Goal: Task Accomplishment & Management: Manage account settings

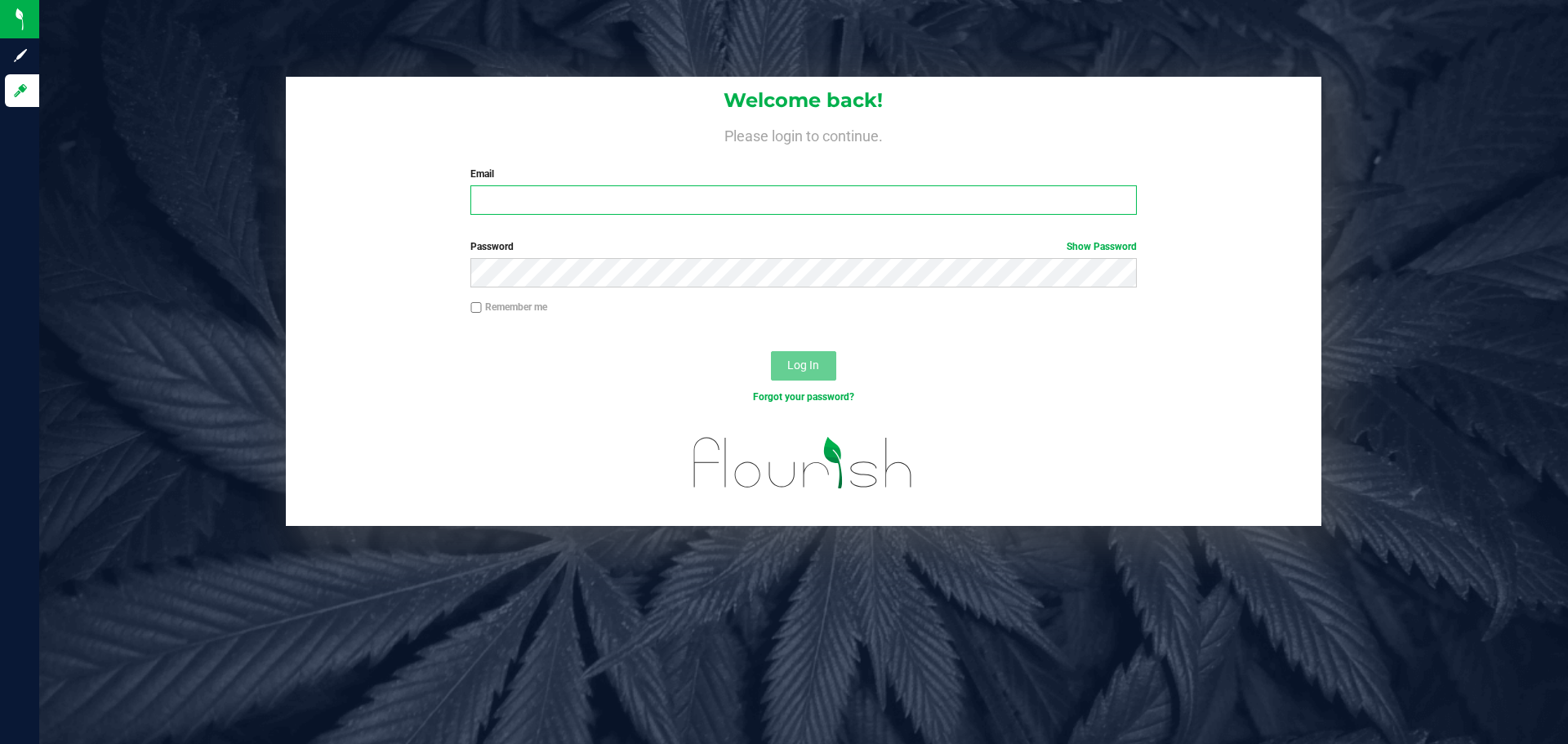
type input "[EMAIL_ADDRESS][DOMAIN_NAME]"
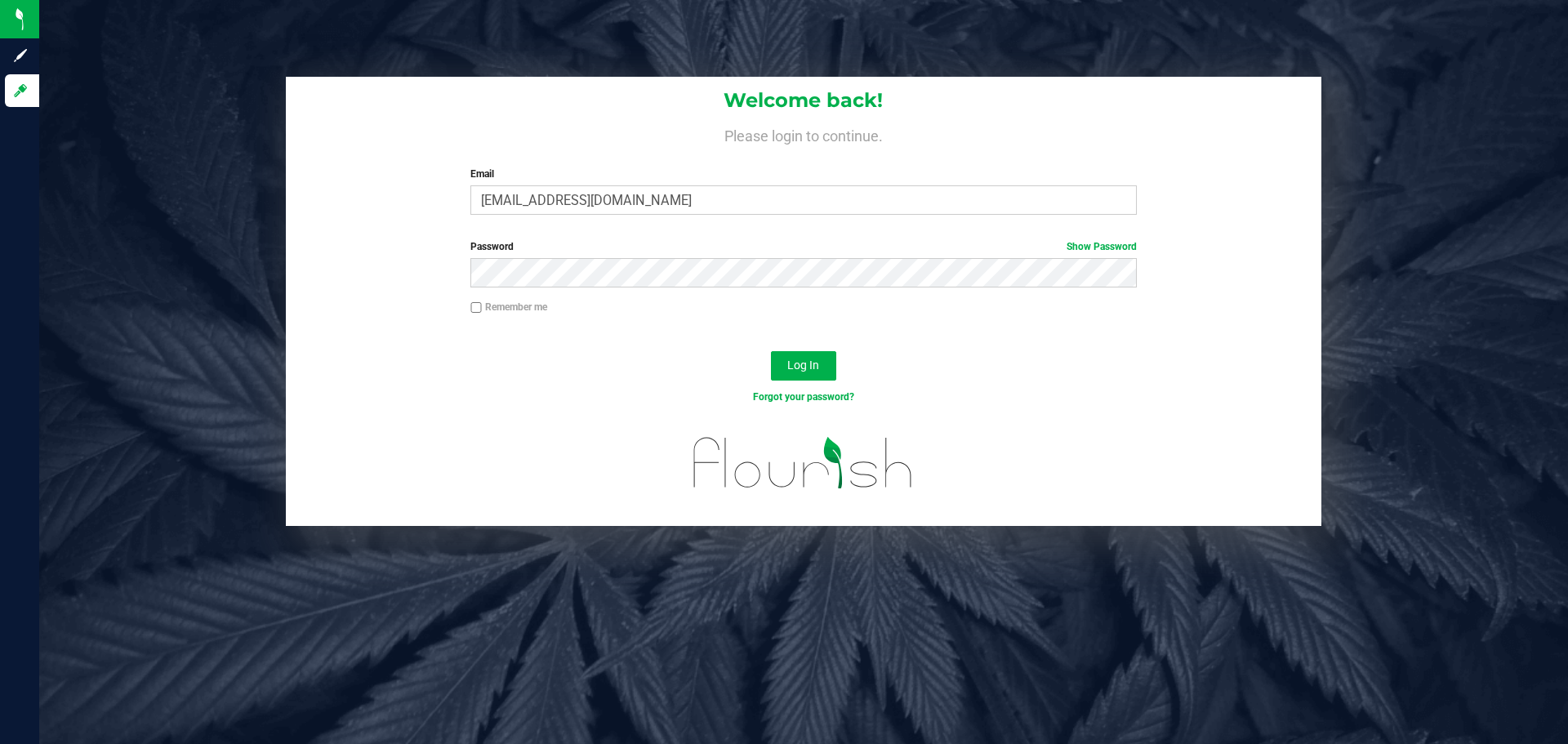
click at [825, 346] on div "Log In" at bounding box center [803, 371] width 1036 height 55
click at [789, 357] on button "Log In" at bounding box center [803, 365] width 65 height 29
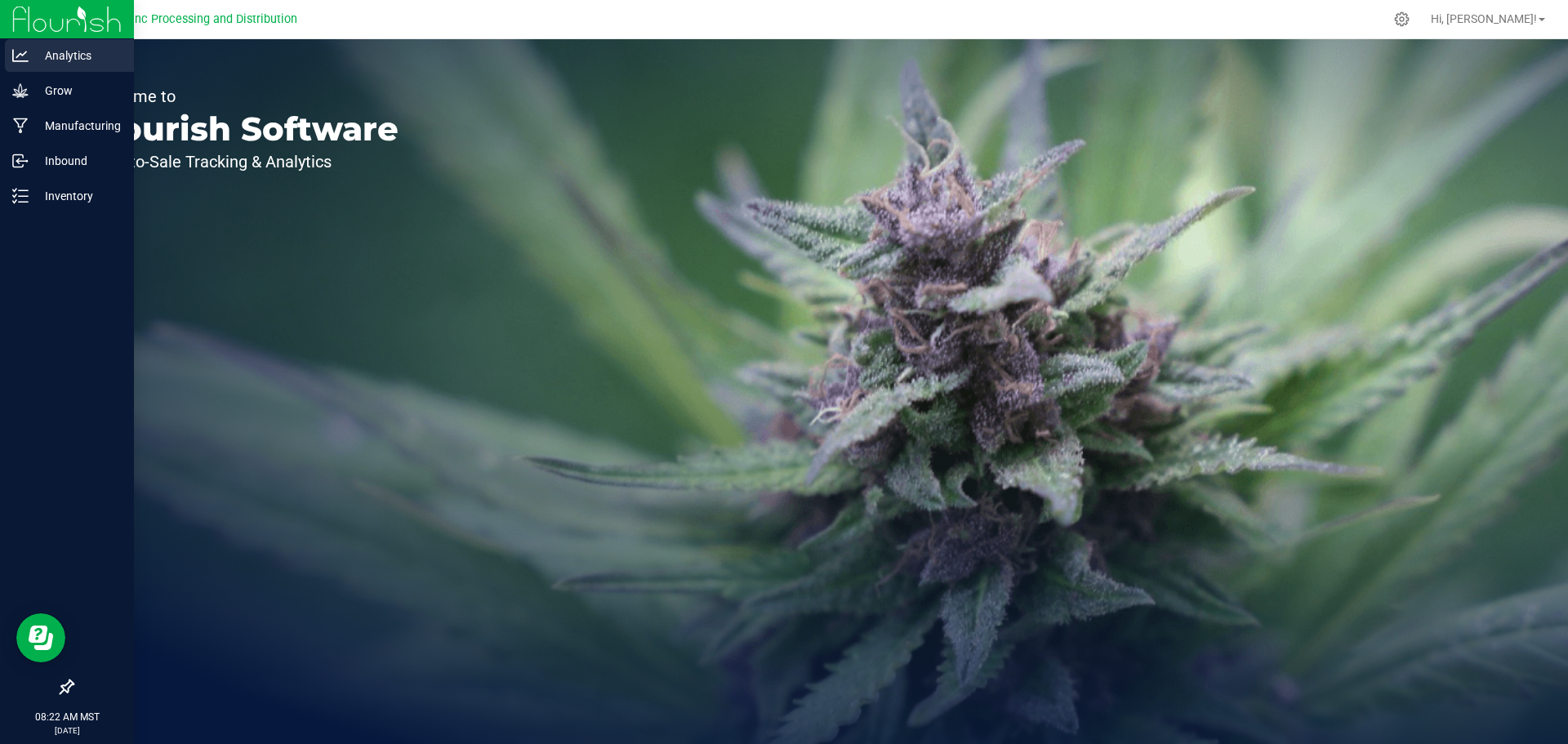
click at [31, 73] on link "Analytics" at bounding box center [66, 56] width 134 height 35
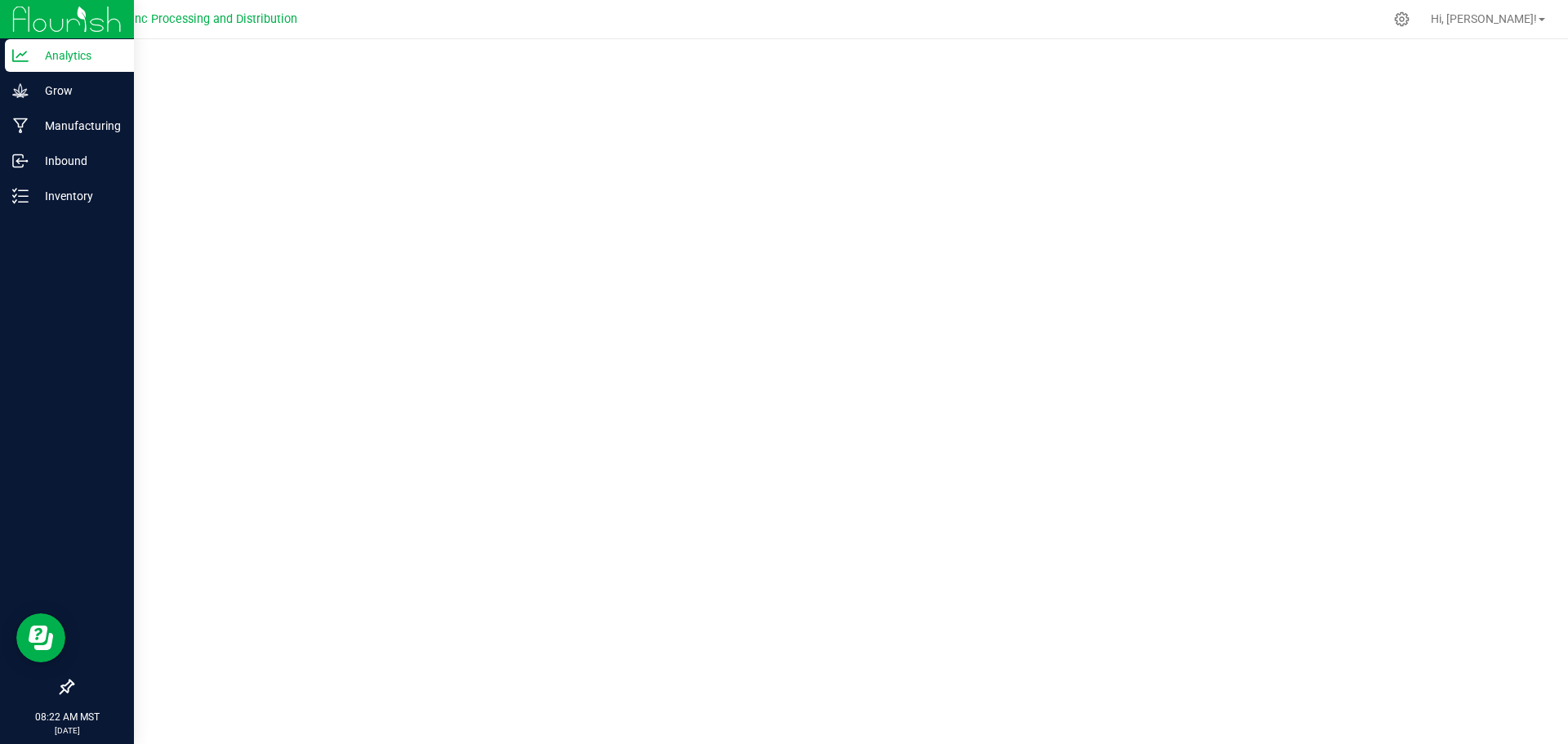
click at [31, 48] on p "Analytics" at bounding box center [77, 55] width 98 height 20
click at [31, 31] on img at bounding box center [66, 19] width 109 height 38
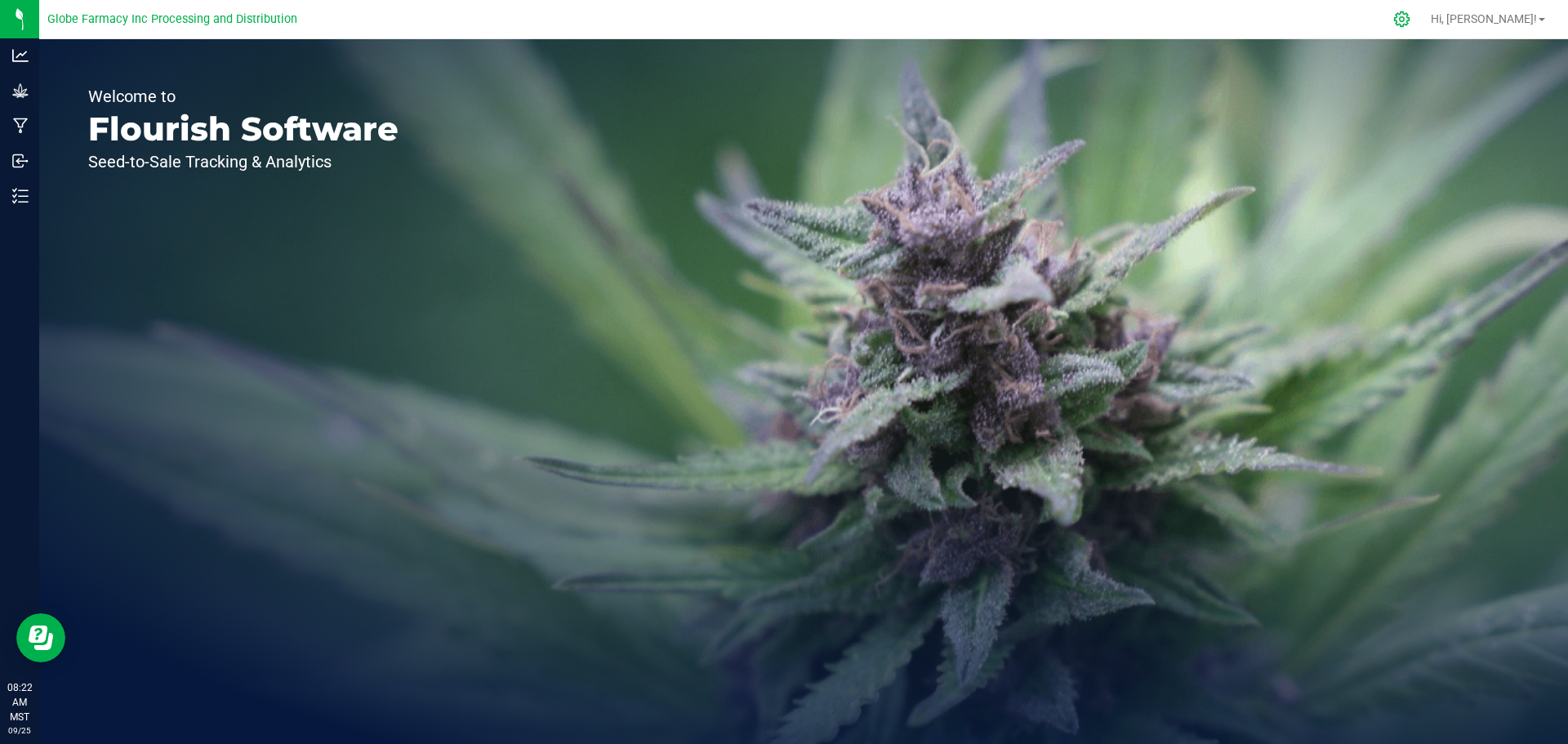
click at [1411, 11] on icon at bounding box center [1402, 19] width 17 height 17
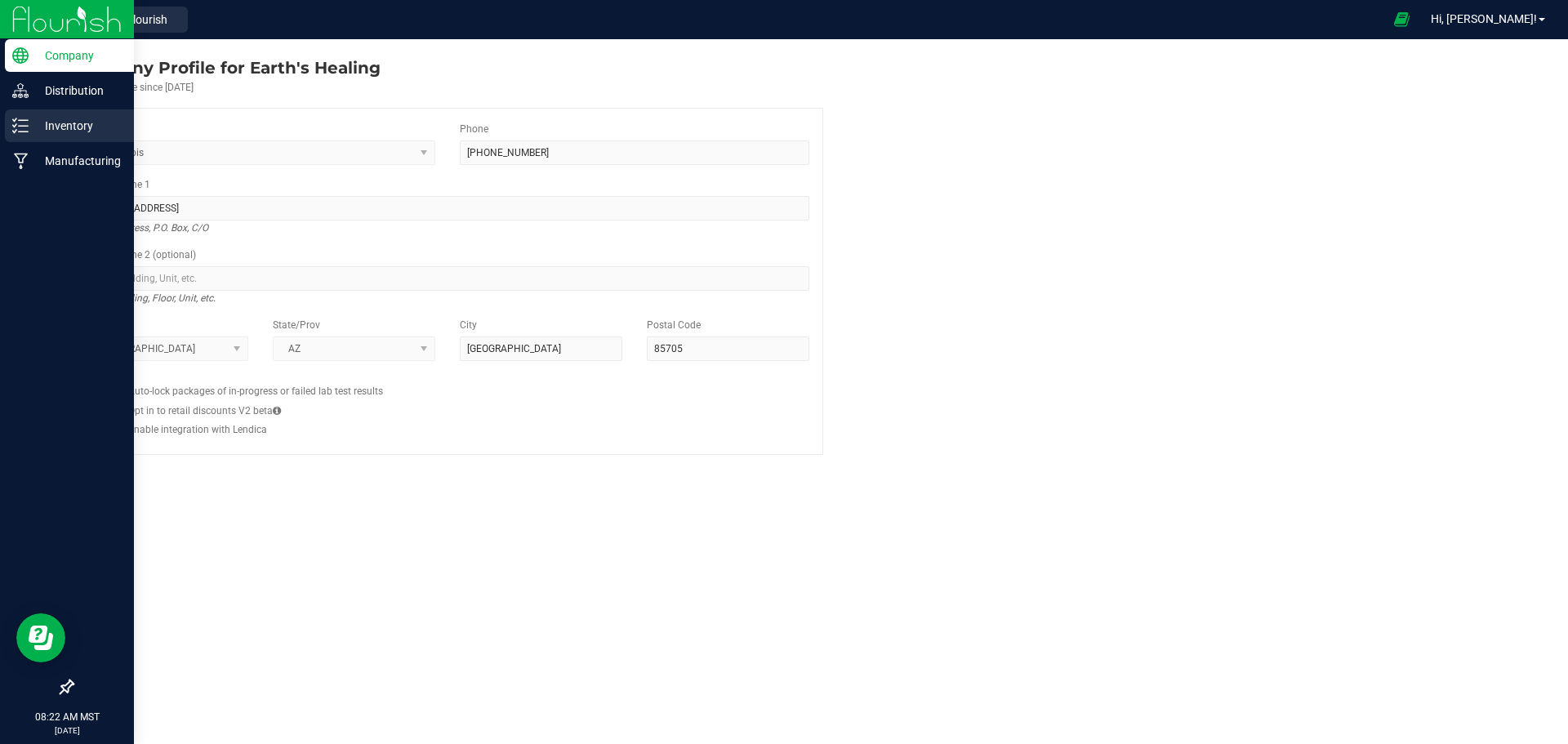
click at [21, 120] on icon at bounding box center [20, 125] width 16 height 16
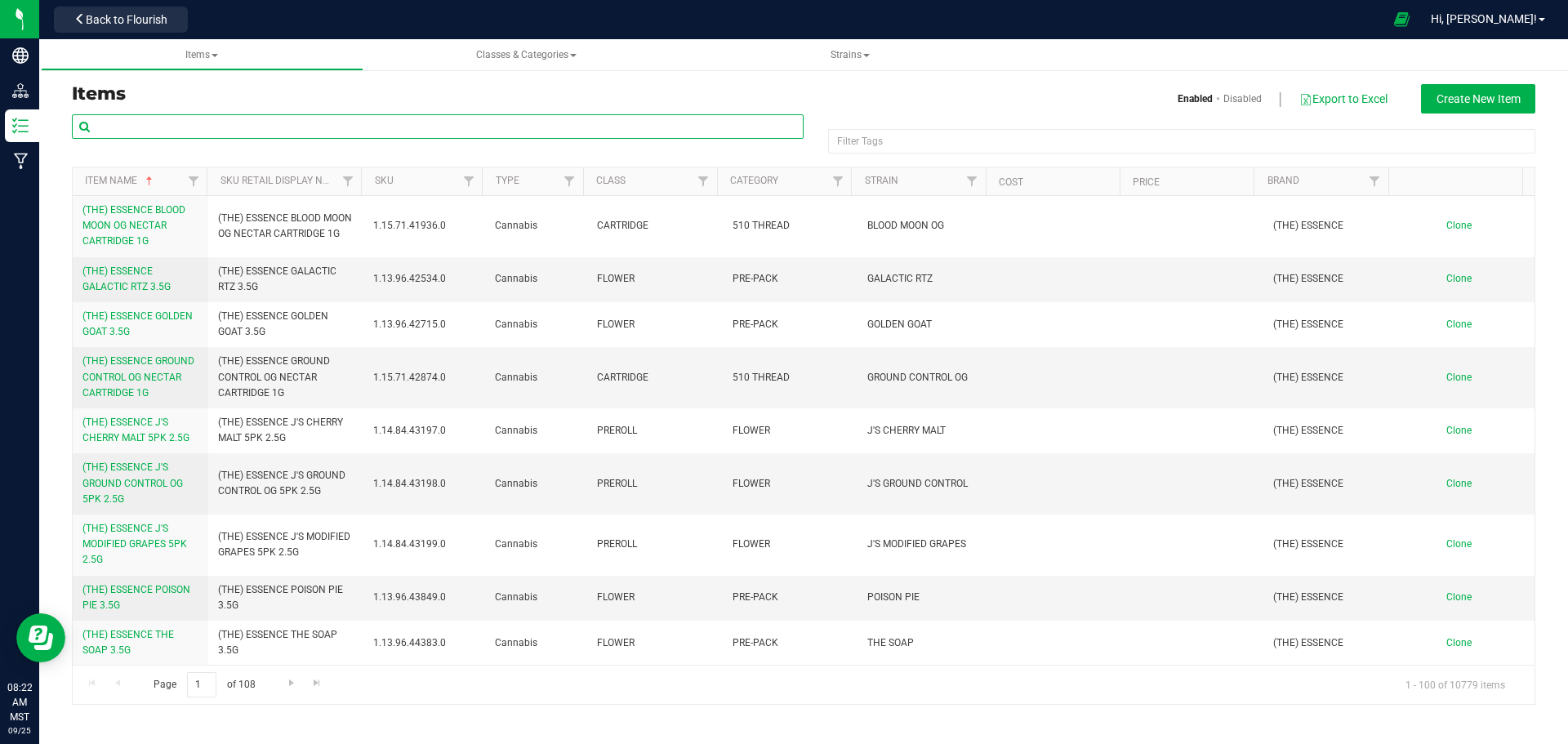
click at [211, 124] on input "text" at bounding box center [437, 127] width 731 height 25
type input "LR"
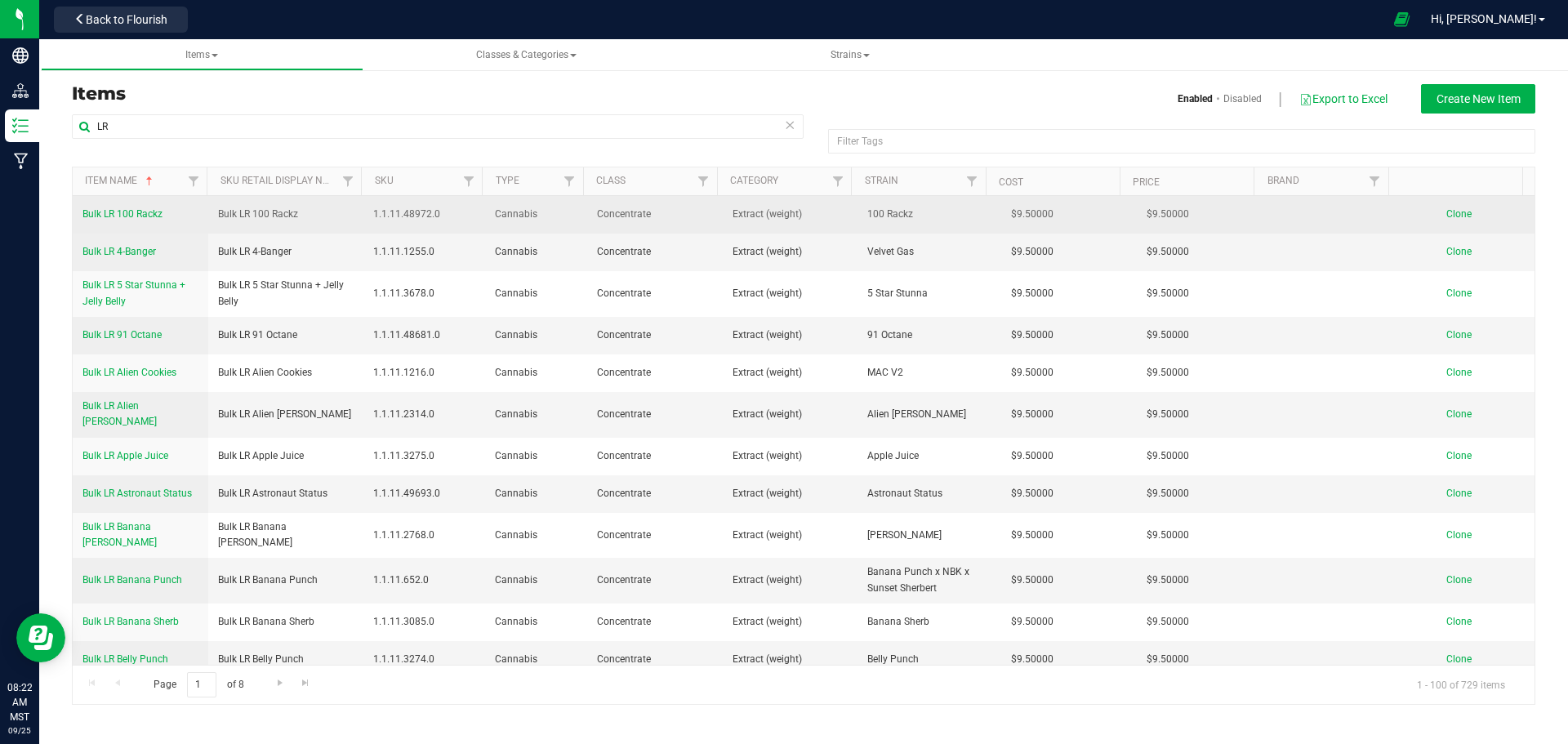
click at [1447, 214] on span "Clone" at bounding box center [1459, 214] width 26 height 11
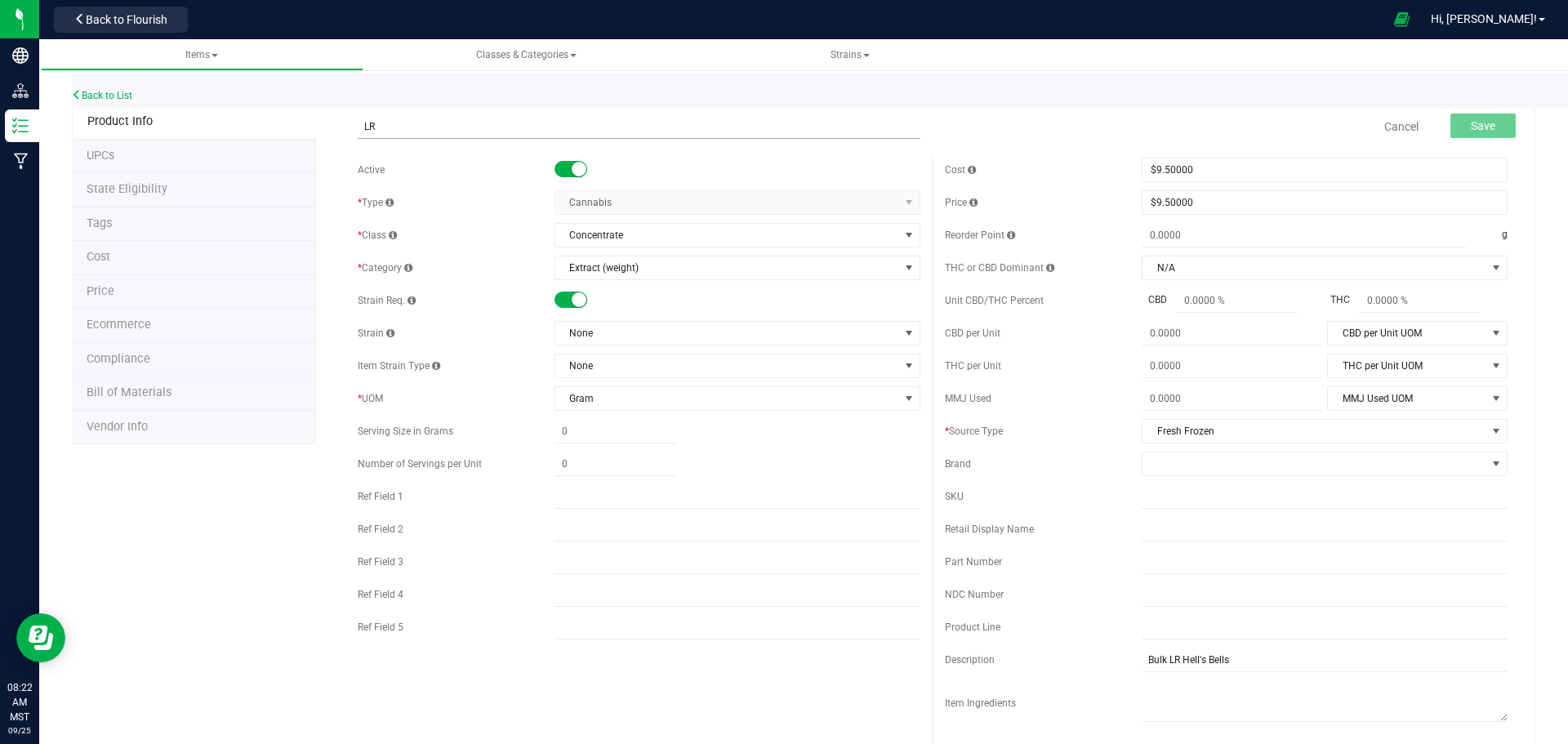
type input "L"
type input "Frozen LR Bolo Rntz"
click at [586, 336] on span "None" at bounding box center [727, 333] width 343 height 23
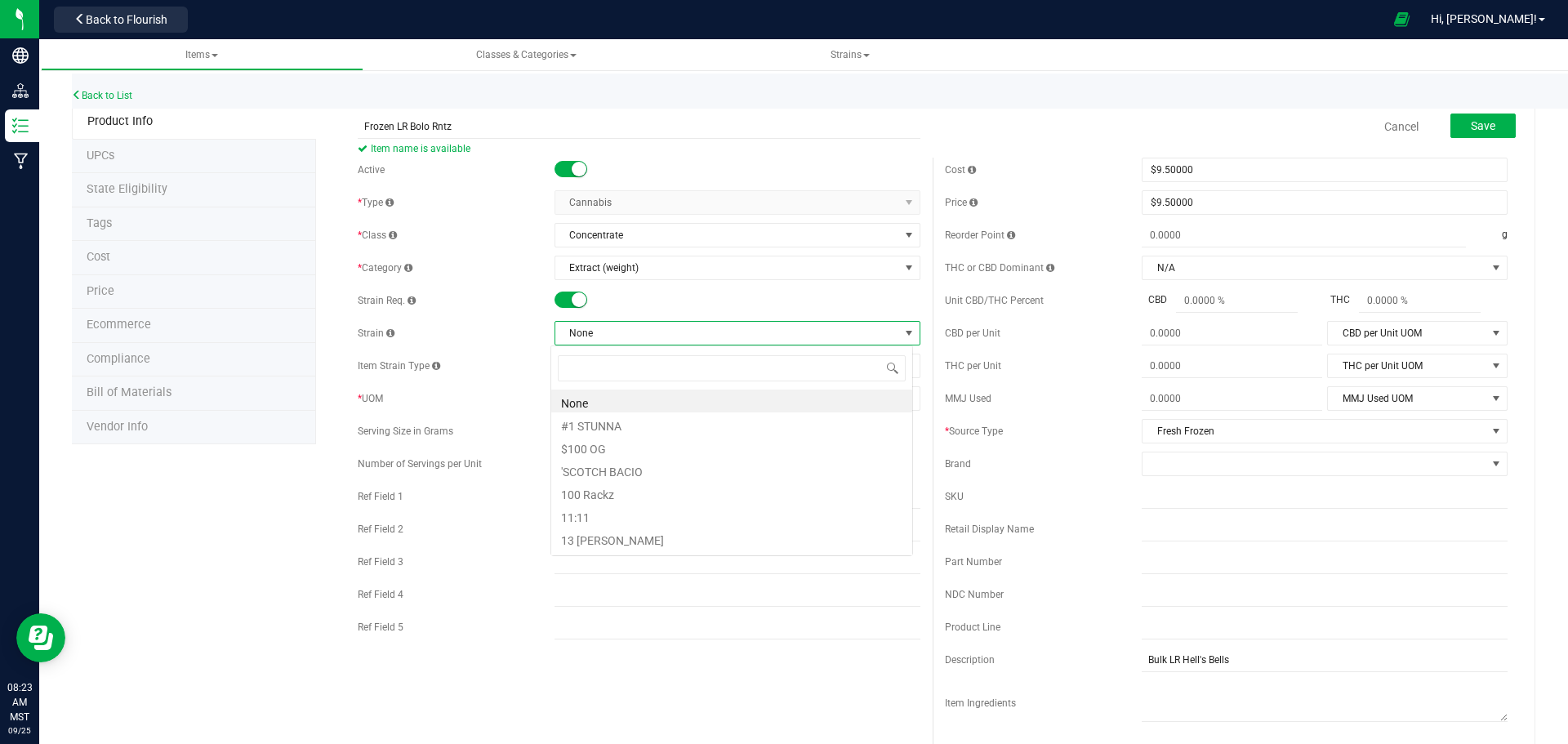
scroll to position [25, 362]
type input "Bolo"
click at [591, 400] on li "Bolo Rtz" at bounding box center [731, 401] width 361 height 23
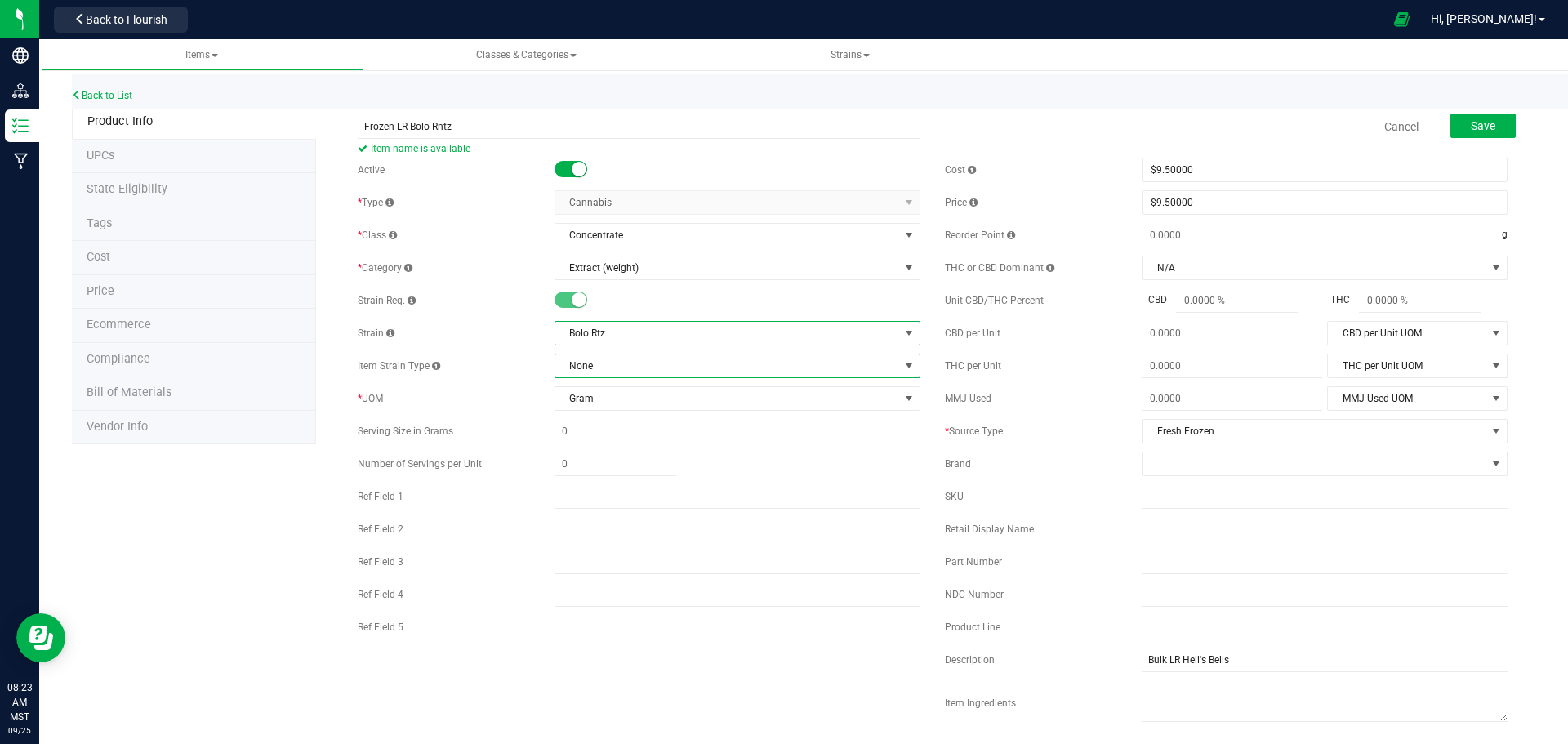
click at [591, 367] on span "None" at bounding box center [727, 366] width 343 height 23
click at [616, 393] on span "Gram" at bounding box center [727, 399] width 343 height 23
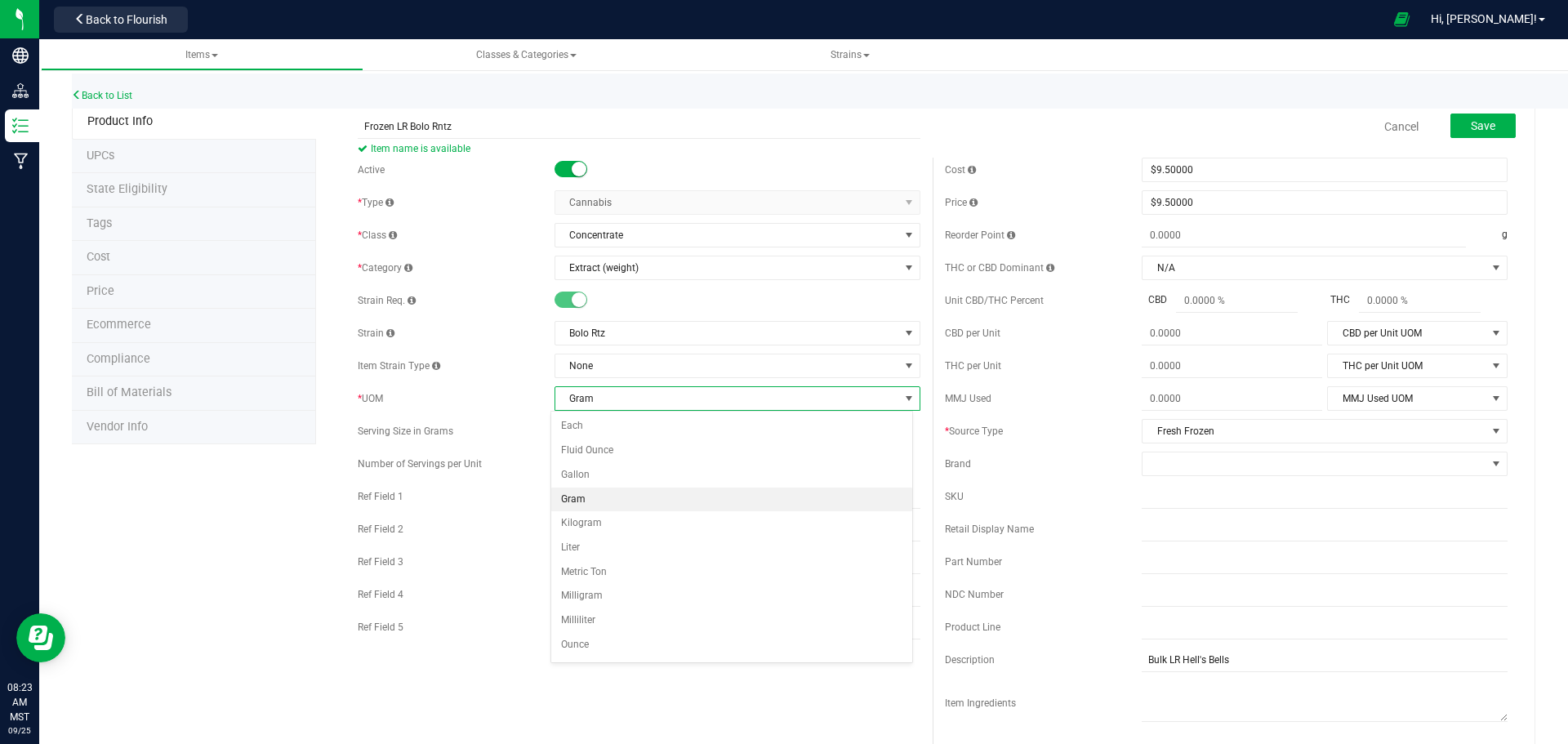
click at [616, 393] on span "Gram" at bounding box center [727, 399] width 343 height 23
click at [1305, 439] on span "Fresh Frozen" at bounding box center [1315, 432] width 343 height 23
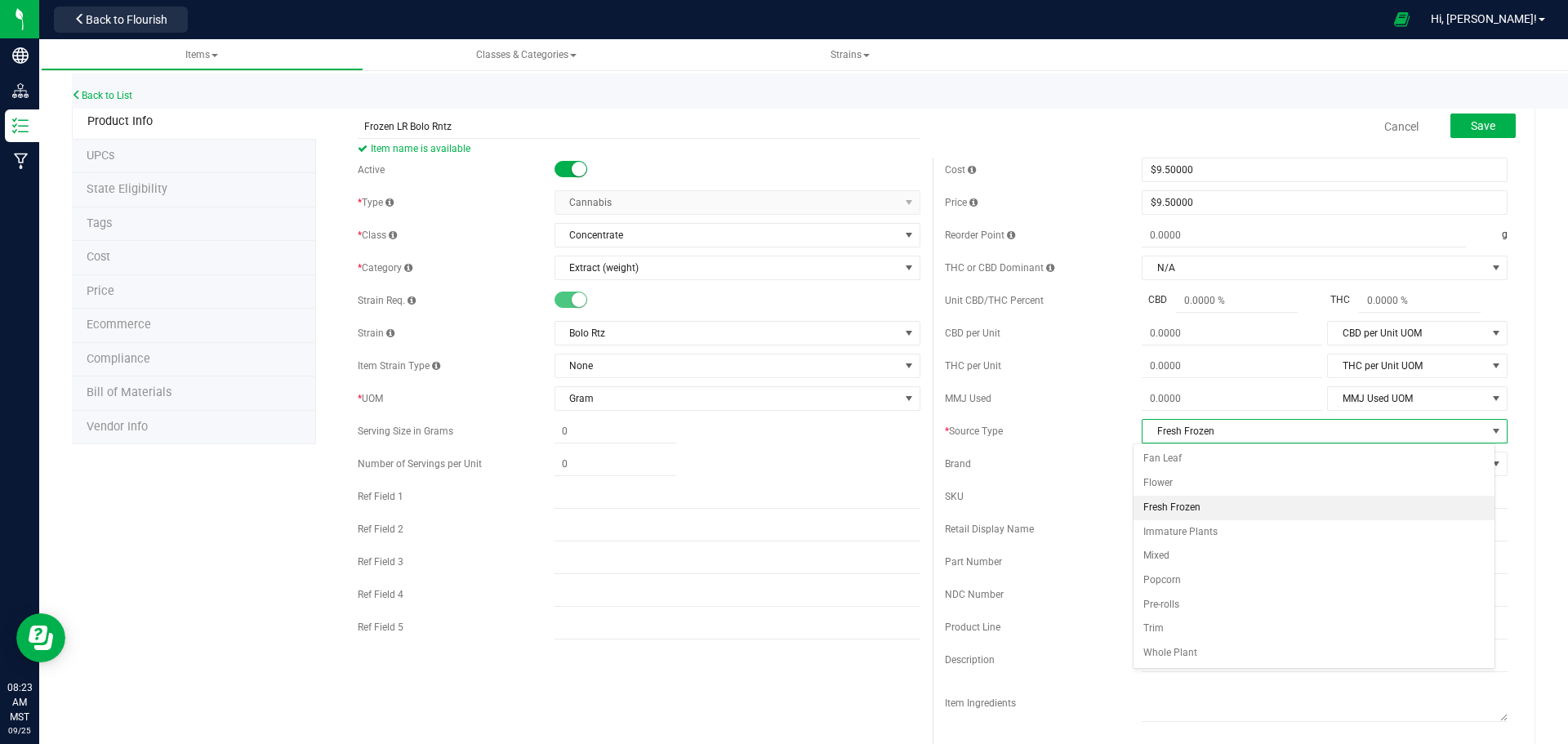
click at [1159, 499] on li "Fresh Frozen" at bounding box center [1314, 509] width 361 height 25
click at [1471, 120] on span "Save" at bounding box center [1484, 126] width 25 height 13
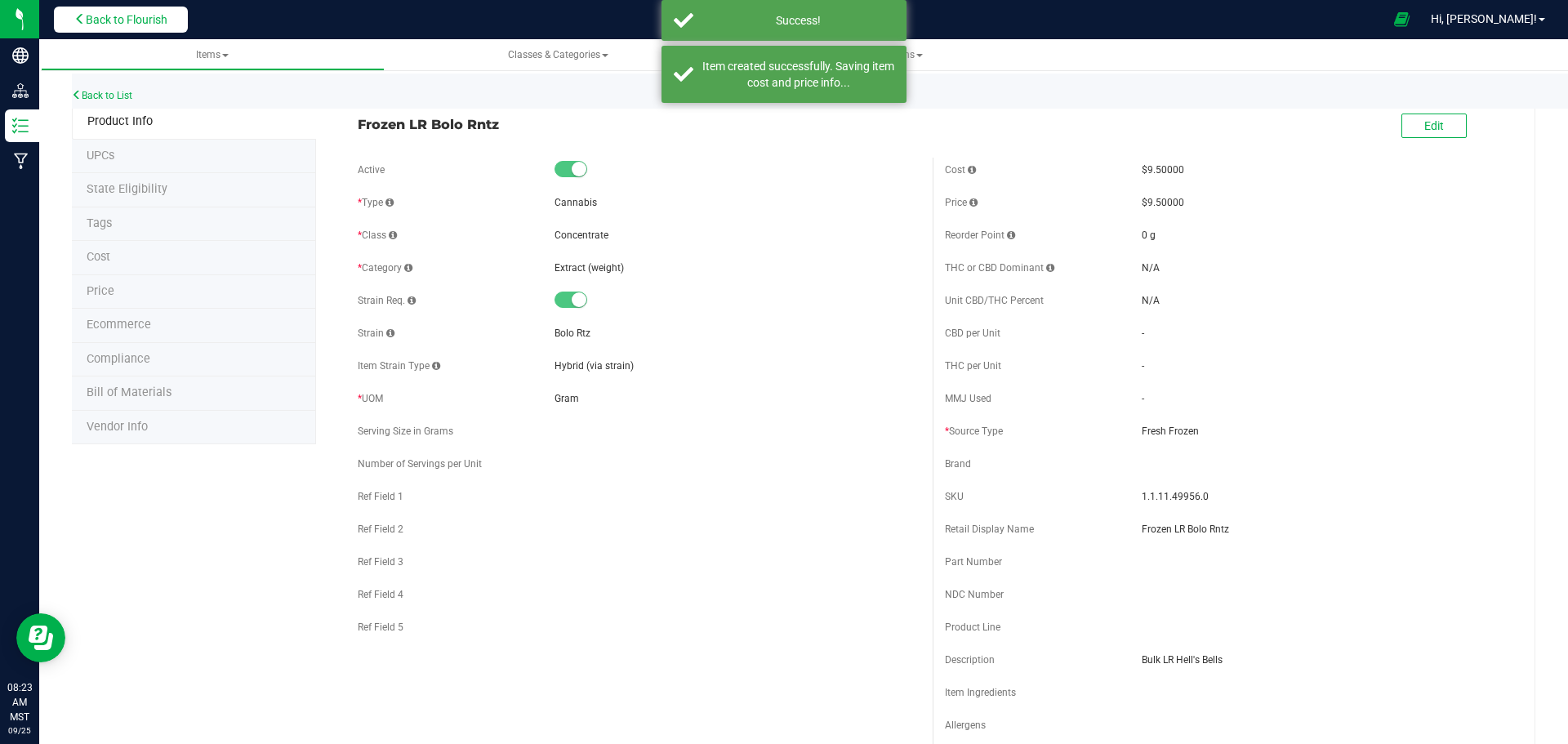
click at [137, 15] on span "Back to Flourish" at bounding box center [126, 20] width 82 height 13
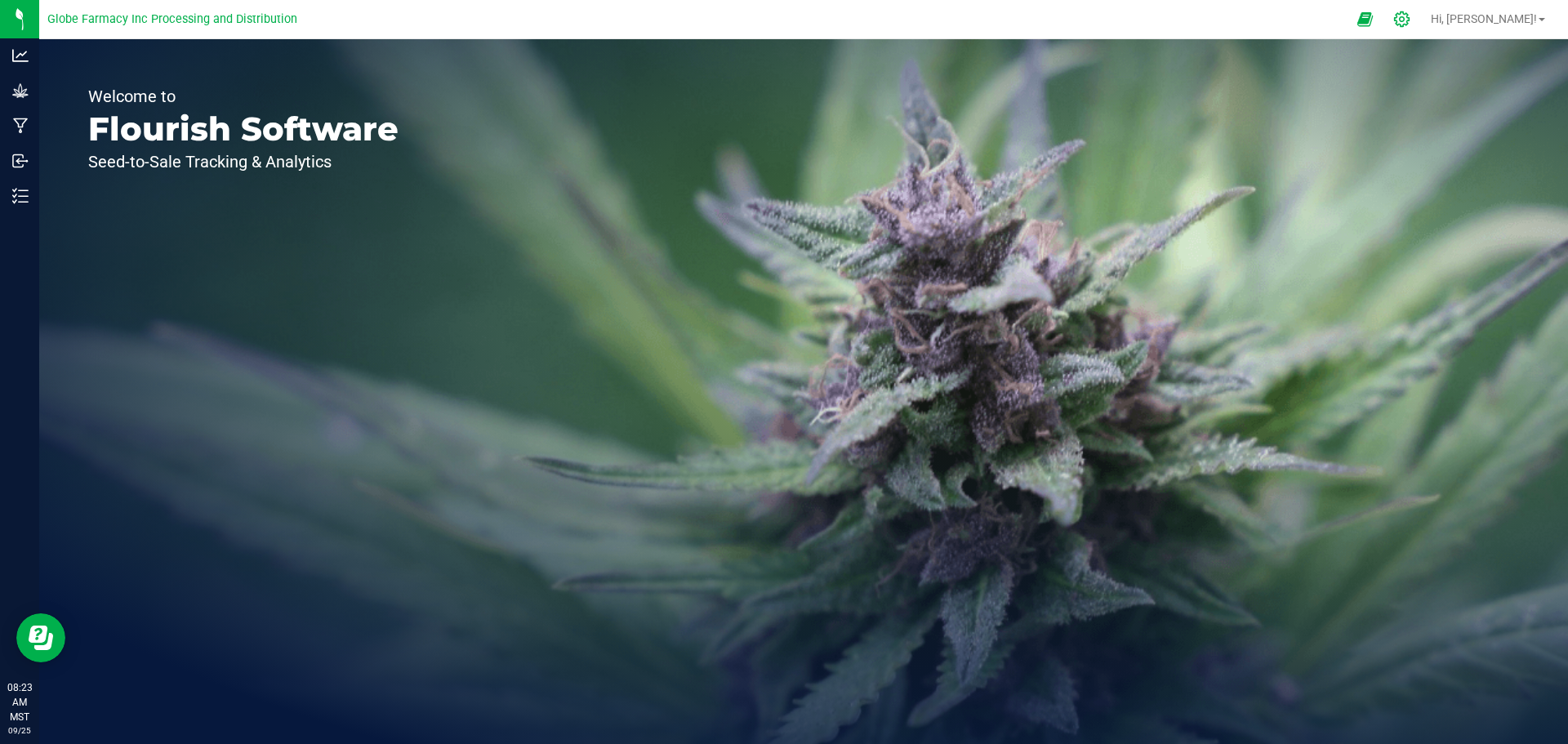
click at [1411, 19] on icon at bounding box center [1402, 19] width 17 height 17
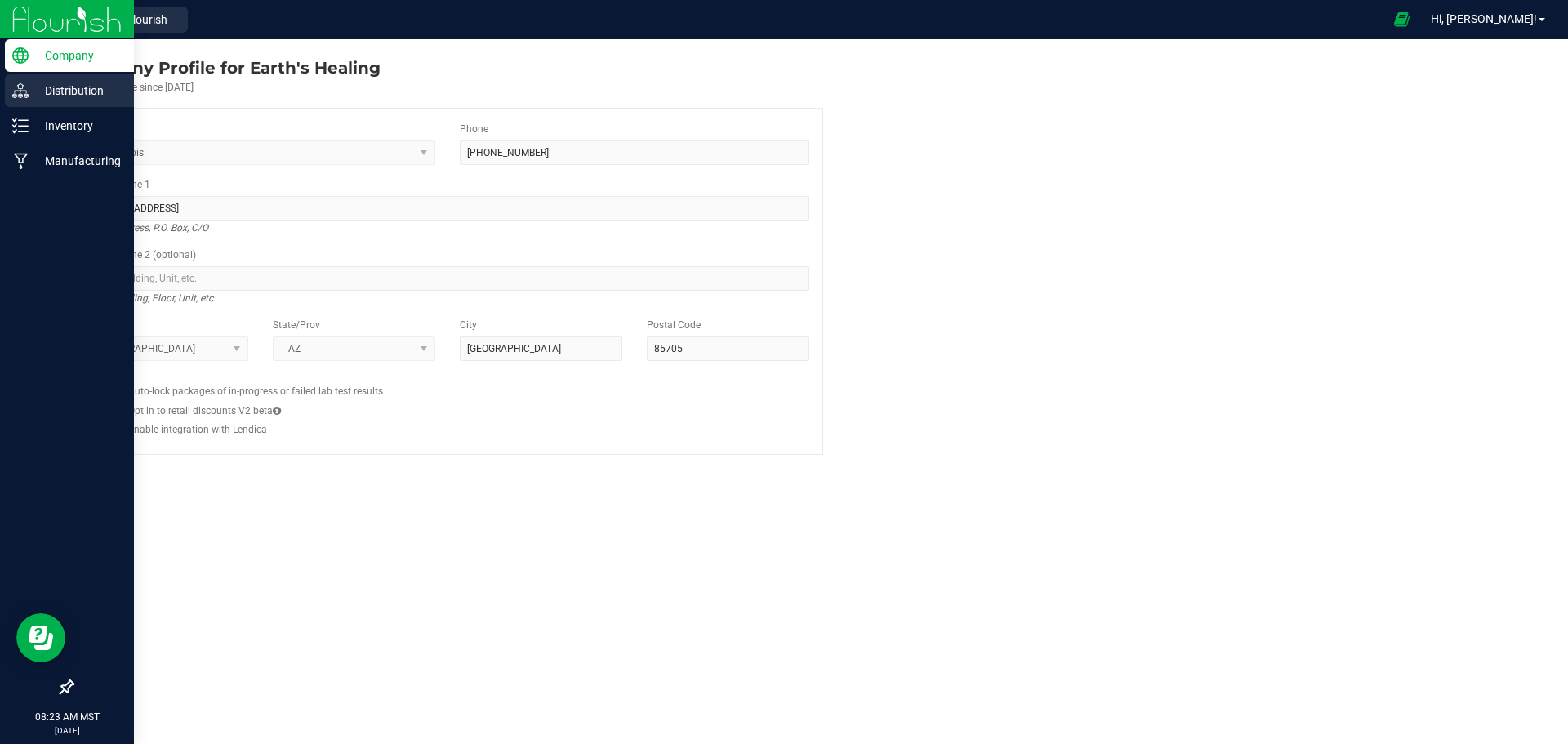
click at [13, 109] on link "Distribution" at bounding box center [66, 91] width 134 height 35
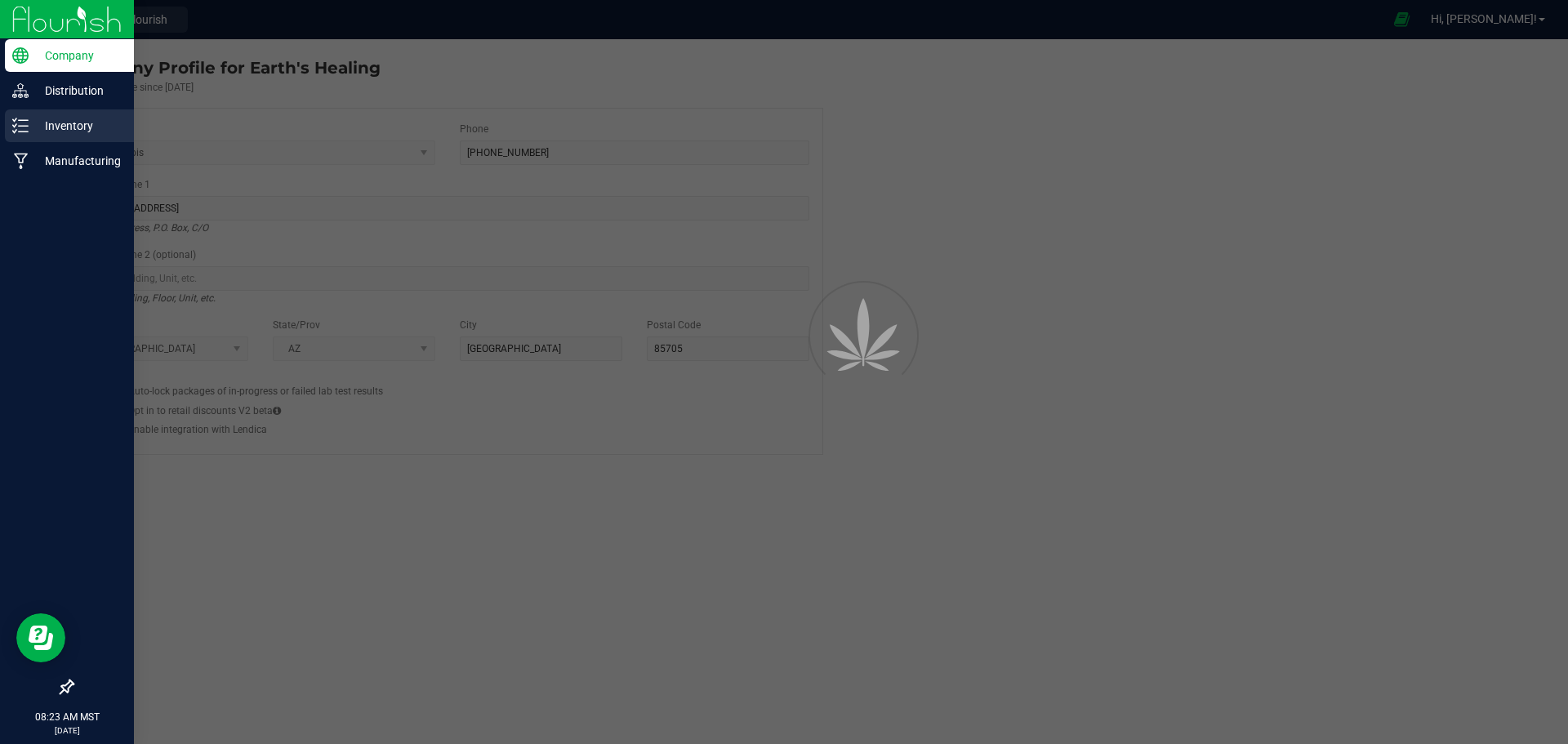
click at [19, 117] on div "Inventory" at bounding box center [69, 125] width 129 height 32
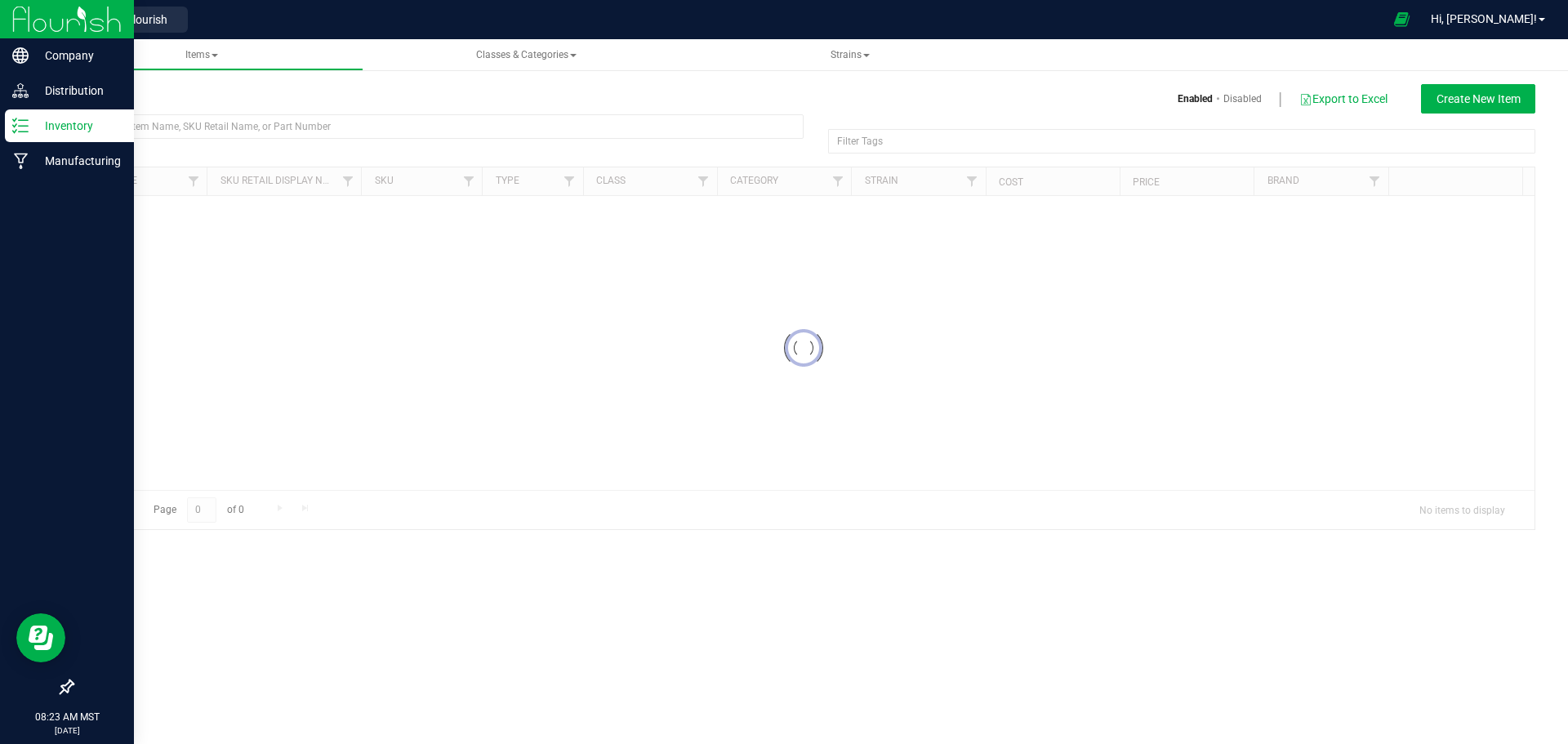
click at [14, 125] on icon at bounding box center [20, 125] width 16 height 16
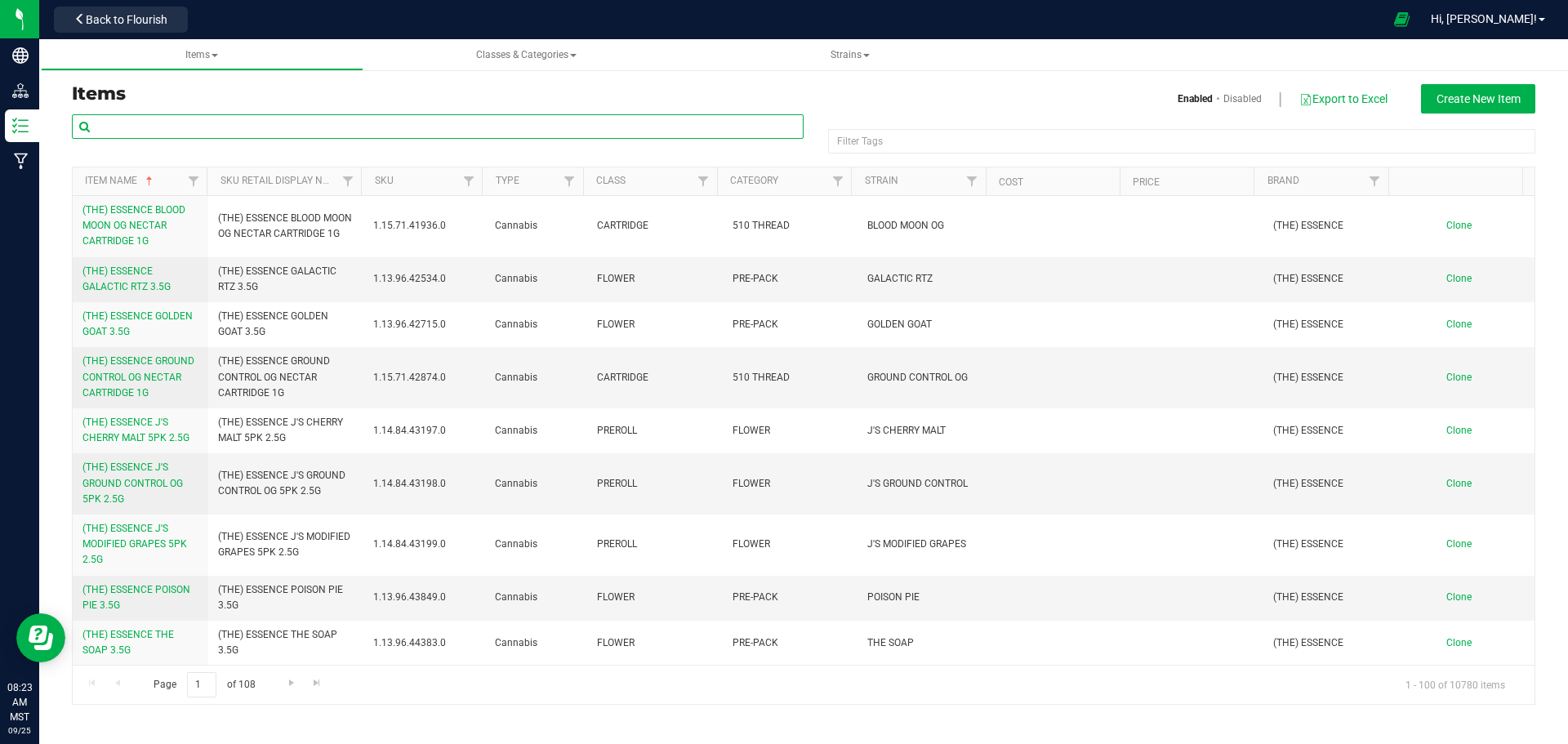
click at [214, 118] on input "text" at bounding box center [437, 127] width 731 height 25
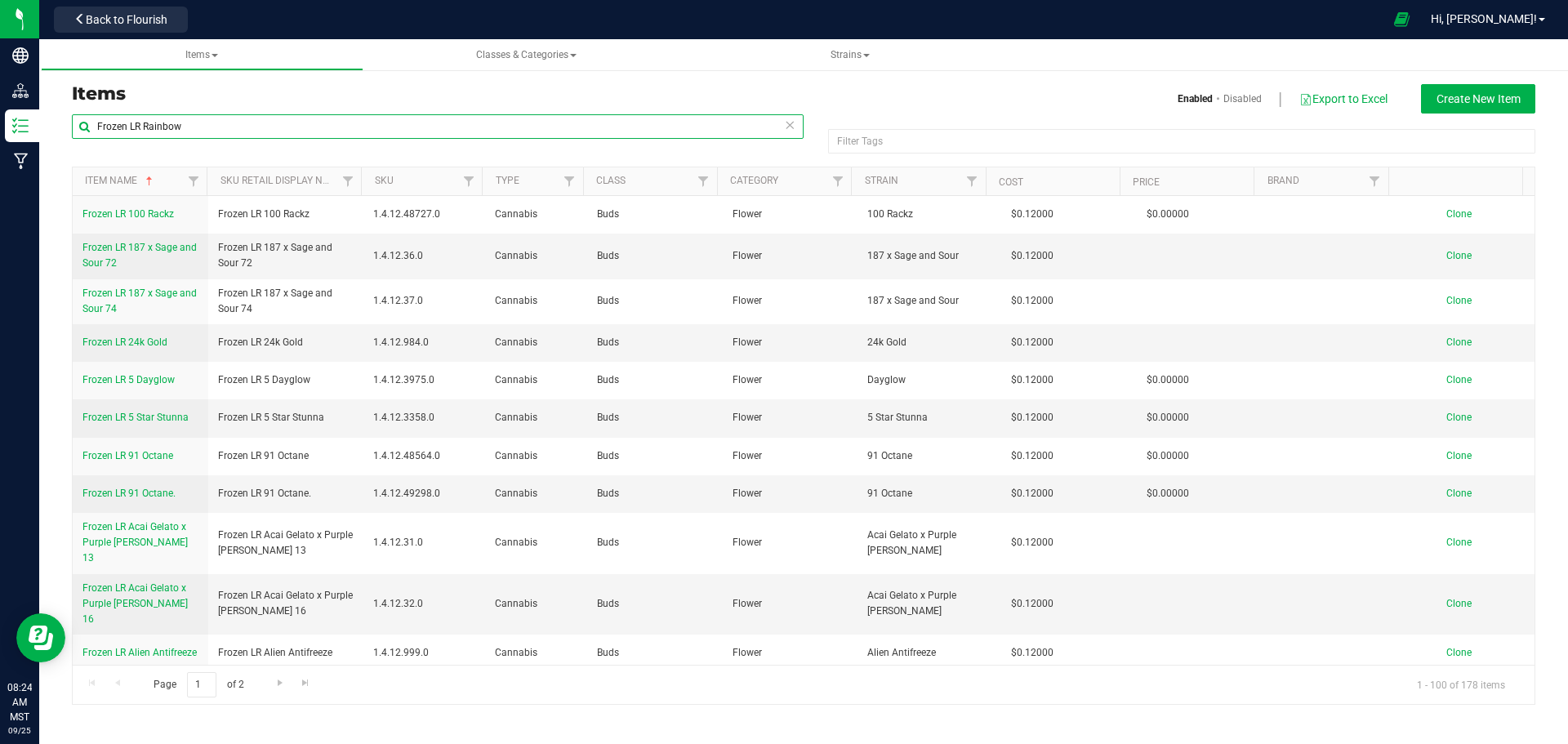
type input "Frozen LR Rainbow"
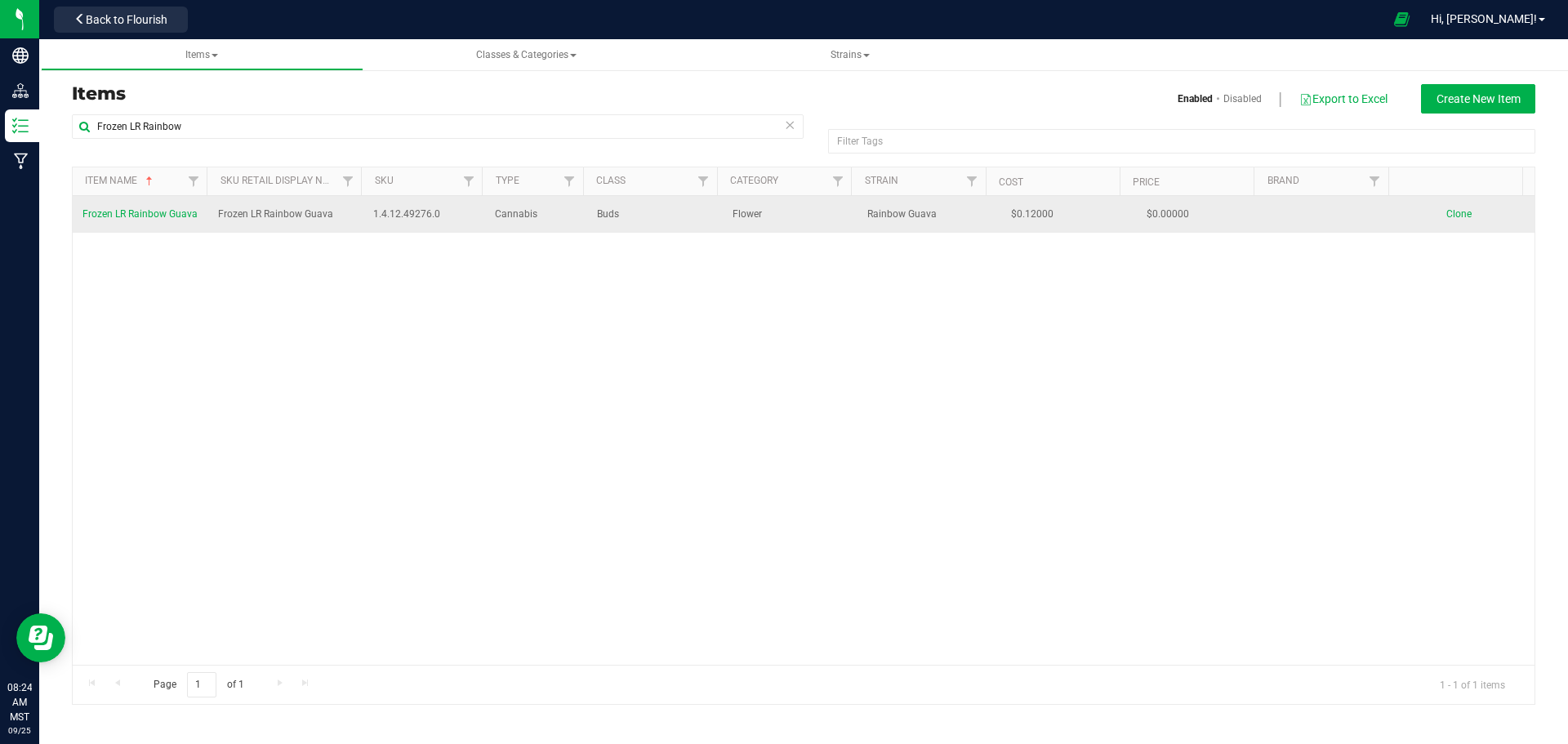
click at [1430, 221] on td "Clone" at bounding box center [1467, 214] width 136 height 37
click at [1459, 208] on td "Clone" at bounding box center [1467, 214] width 136 height 37
click at [1452, 210] on span "Clone" at bounding box center [1459, 214] width 26 height 11
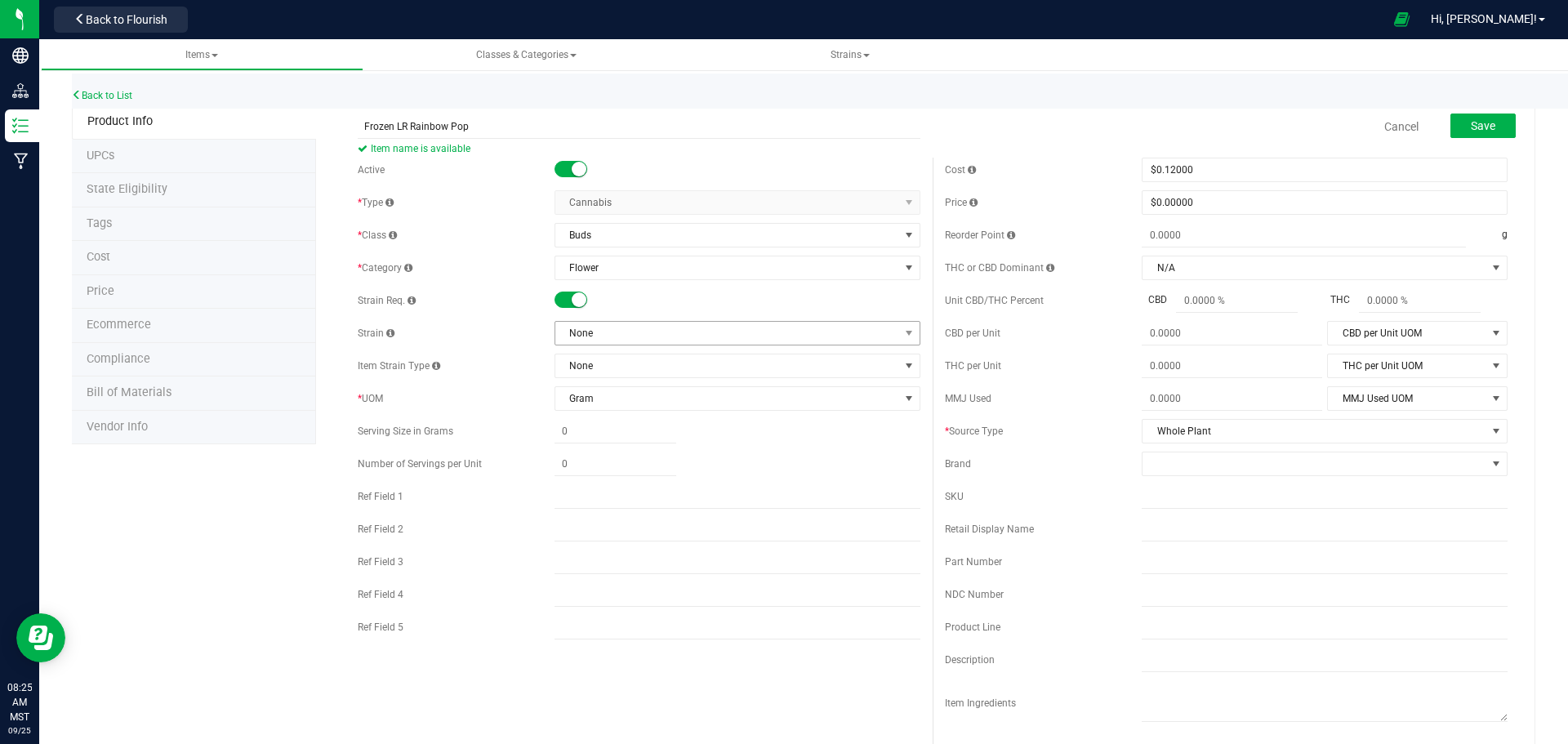
type input "Frozen LR Rainbow Pop"
click at [602, 337] on span "None" at bounding box center [727, 333] width 343 height 23
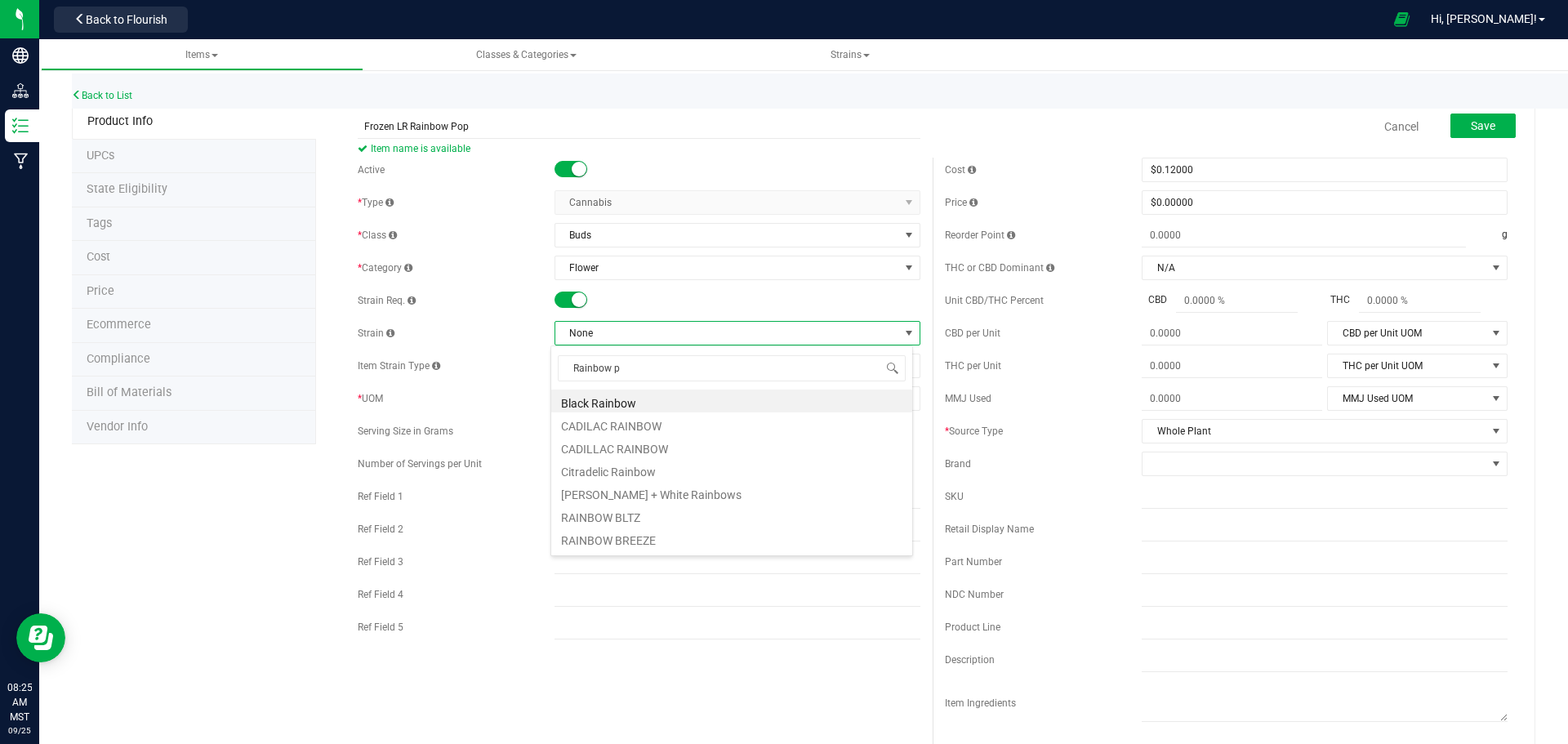
type input "Rainbow po"
click at [590, 396] on li "Rainbow Pop" at bounding box center [731, 401] width 361 height 23
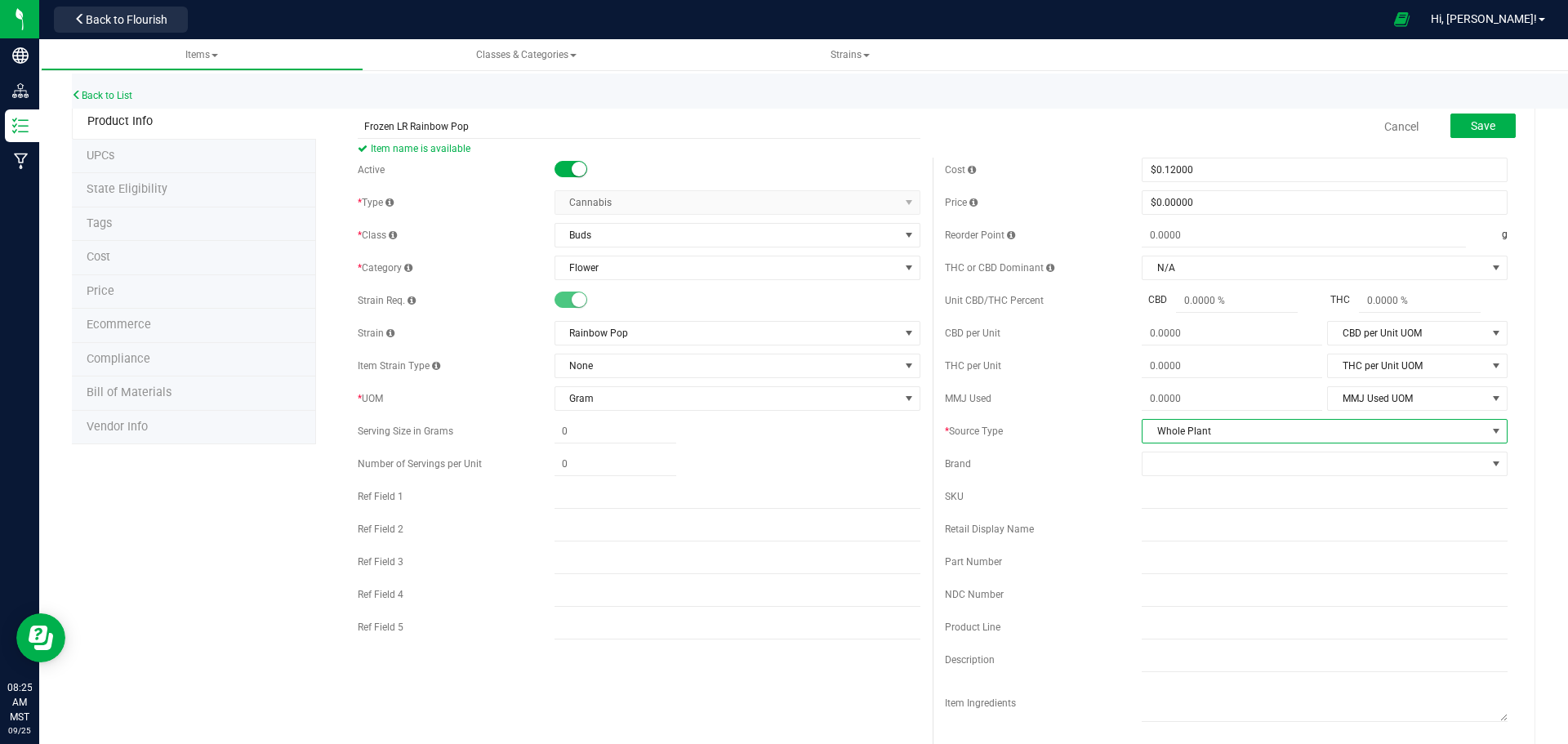
click at [1143, 433] on span "Whole Plant" at bounding box center [1315, 432] width 343 height 23
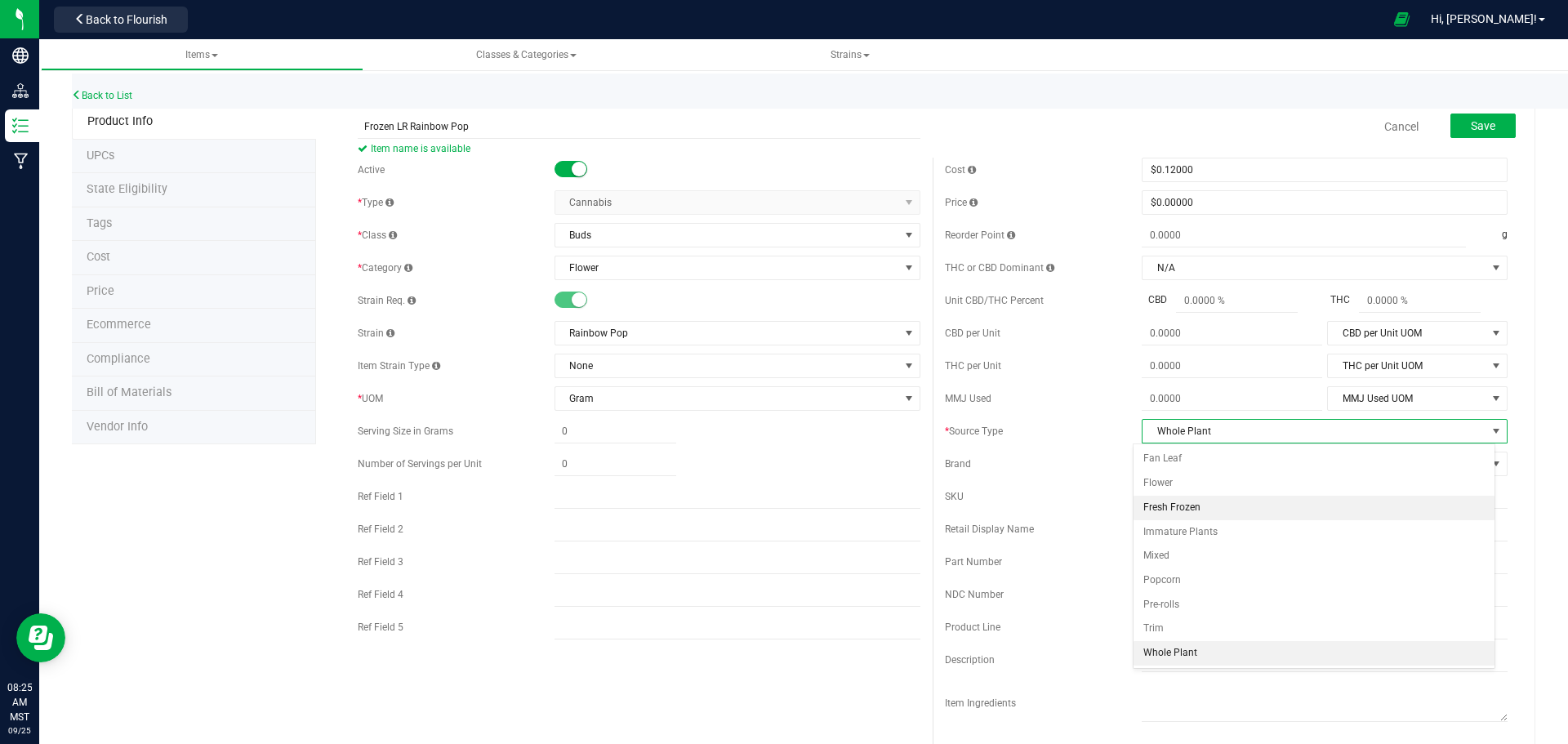
click at [1161, 503] on li "Fresh Frozen" at bounding box center [1314, 509] width 361 height 25
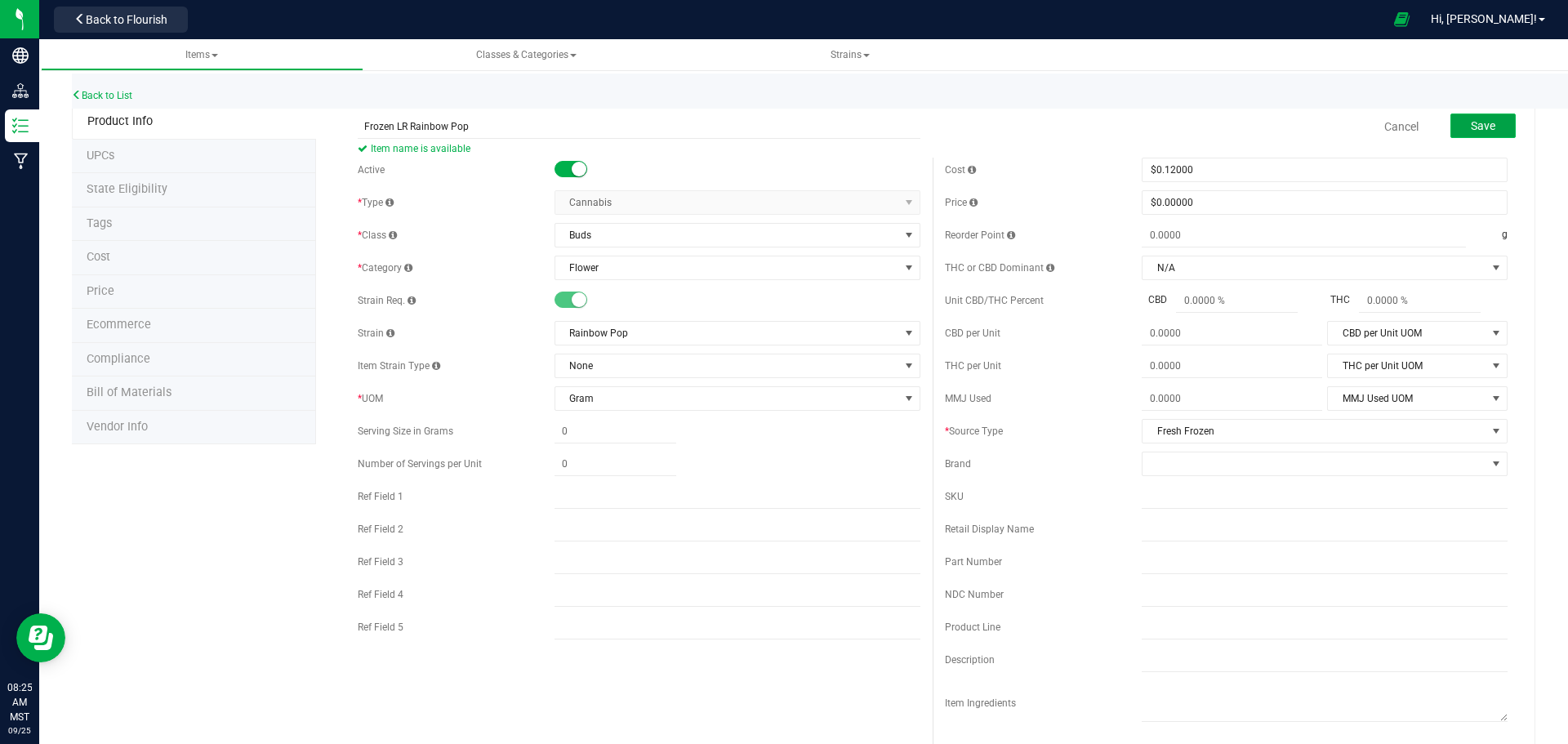
click at [1471, 132] on span "Save" at bounding box center [1484, 126] width 25 height 13
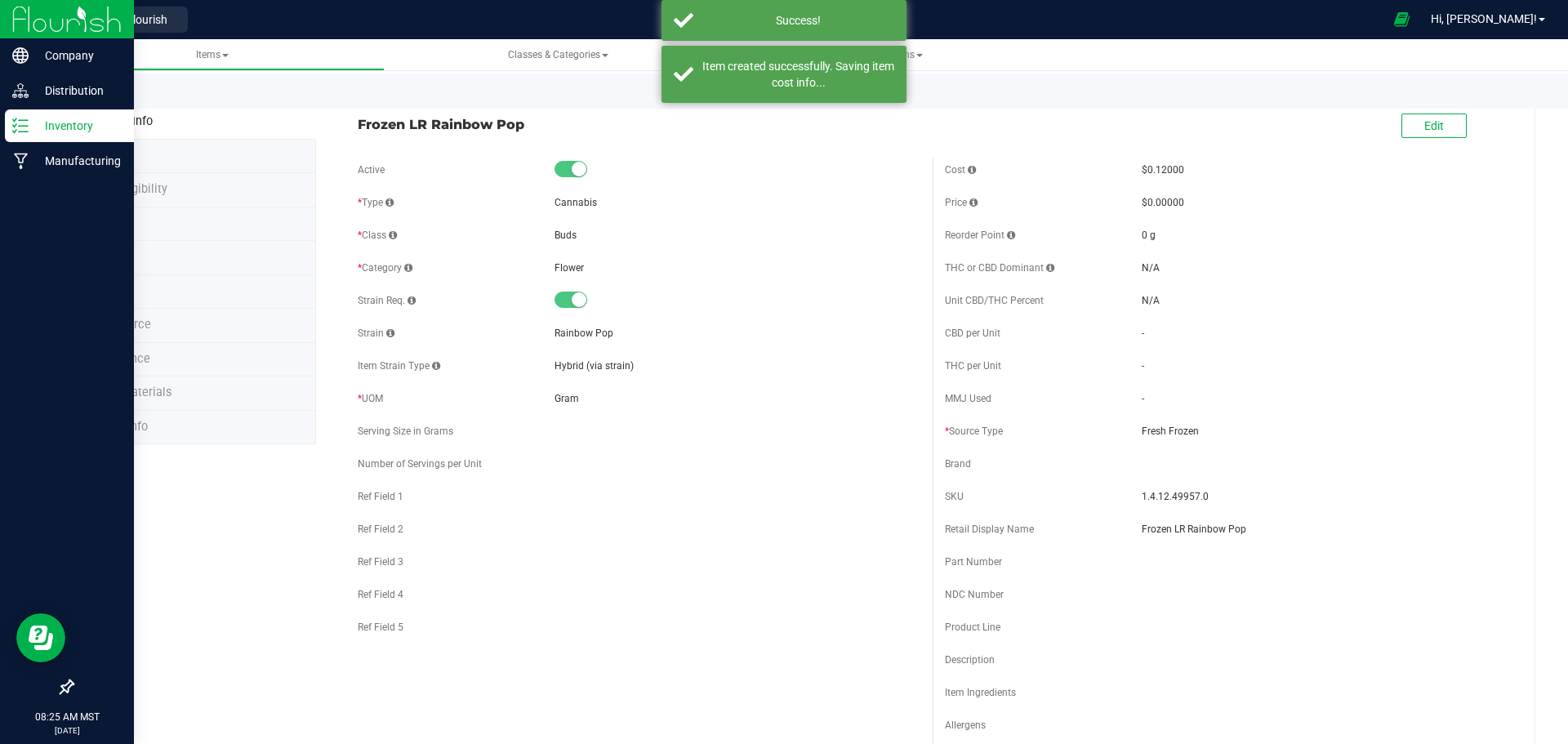
click at [15, 11] on img at bounding box center [66, 19] width 109 height 38
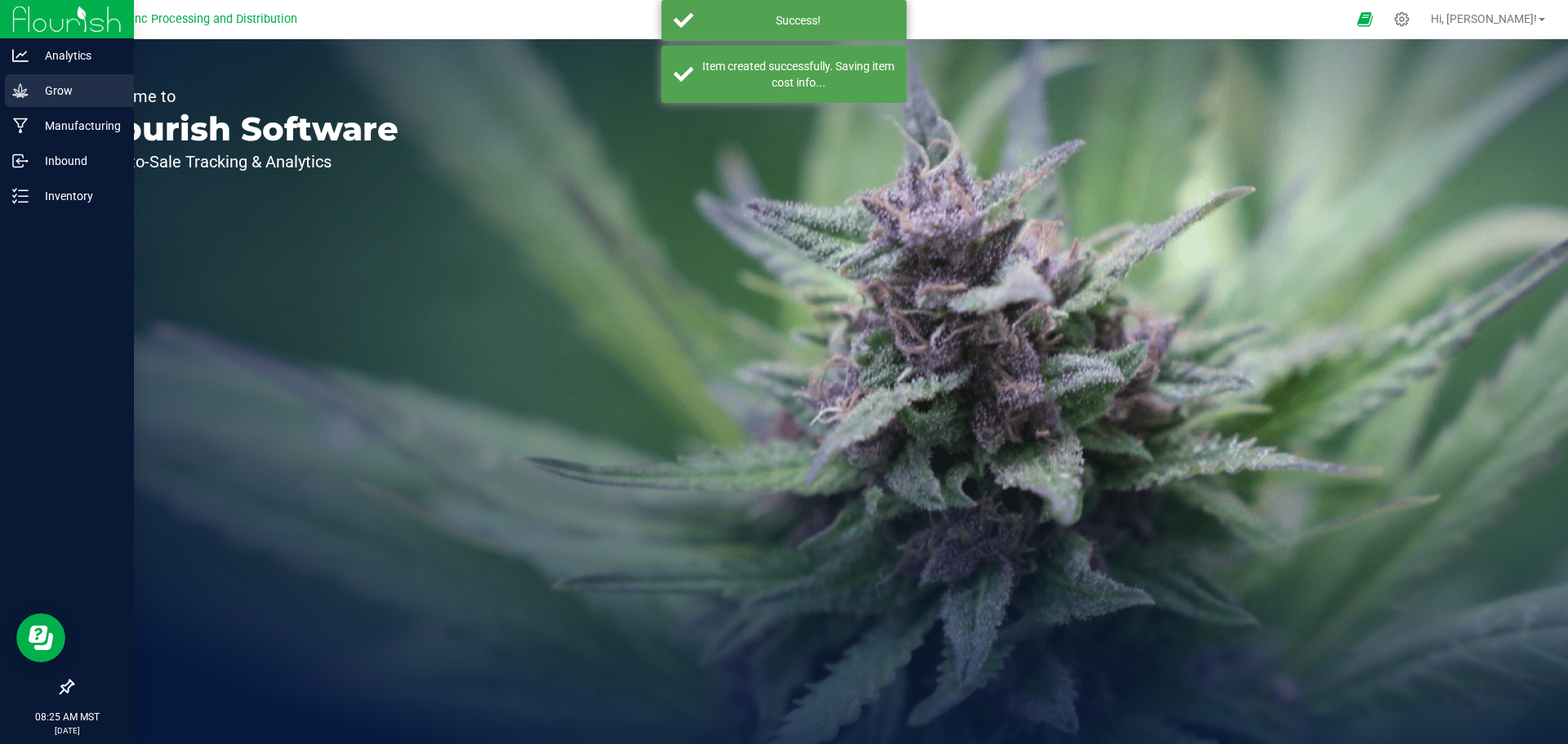
click at [52, 91] on p "Grow" at bounding box center [77, 90] width 98 height 20
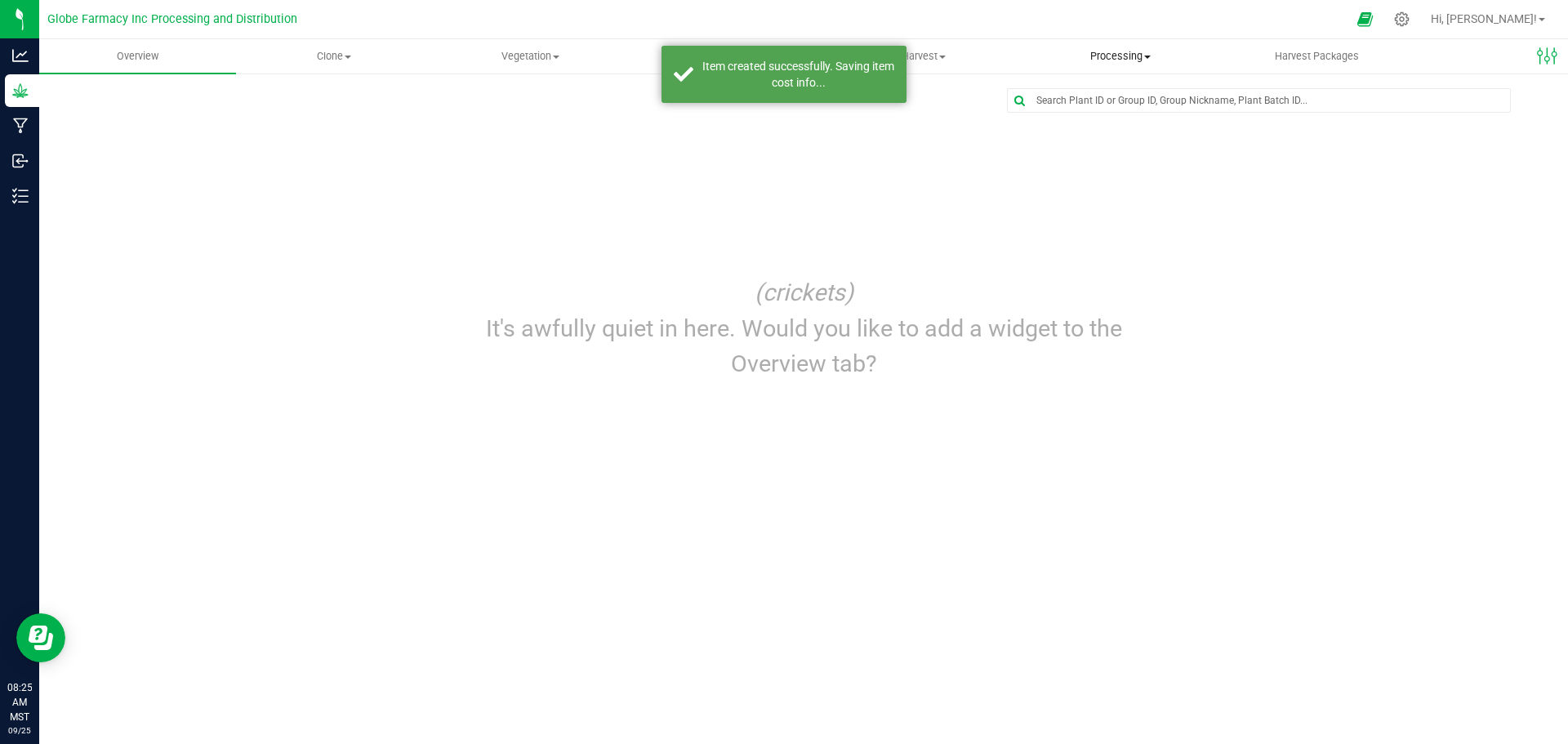
click at [1092, 62] on span "Processing" at bounding box center [1120, 56] width 195 height 14
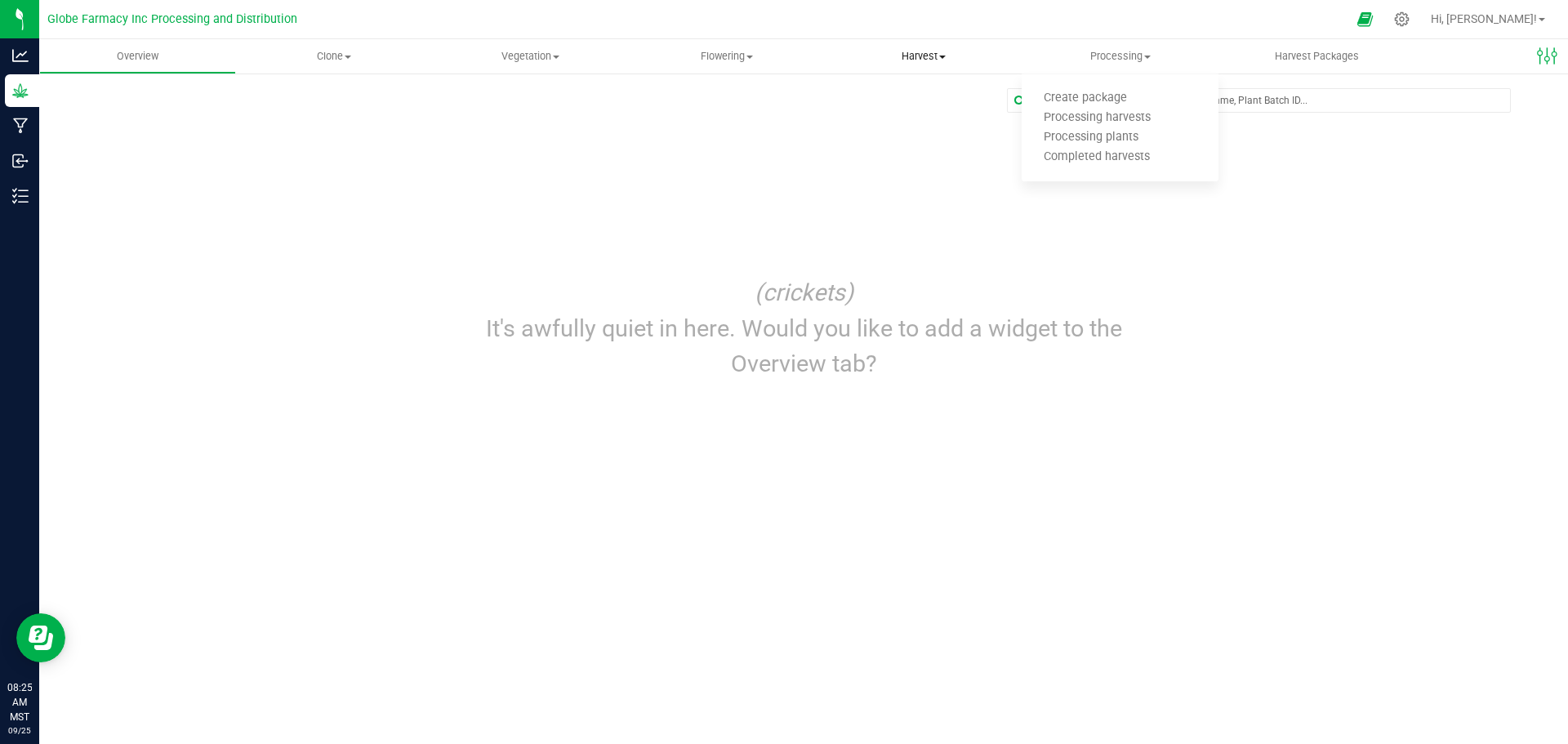
click at [951, 55] on span "Harvest" at bounding box center [924, 56] width 195 height 14
click at [901, 101] on span "Harvests" at bounding box center [871, 98] width 91 height 14
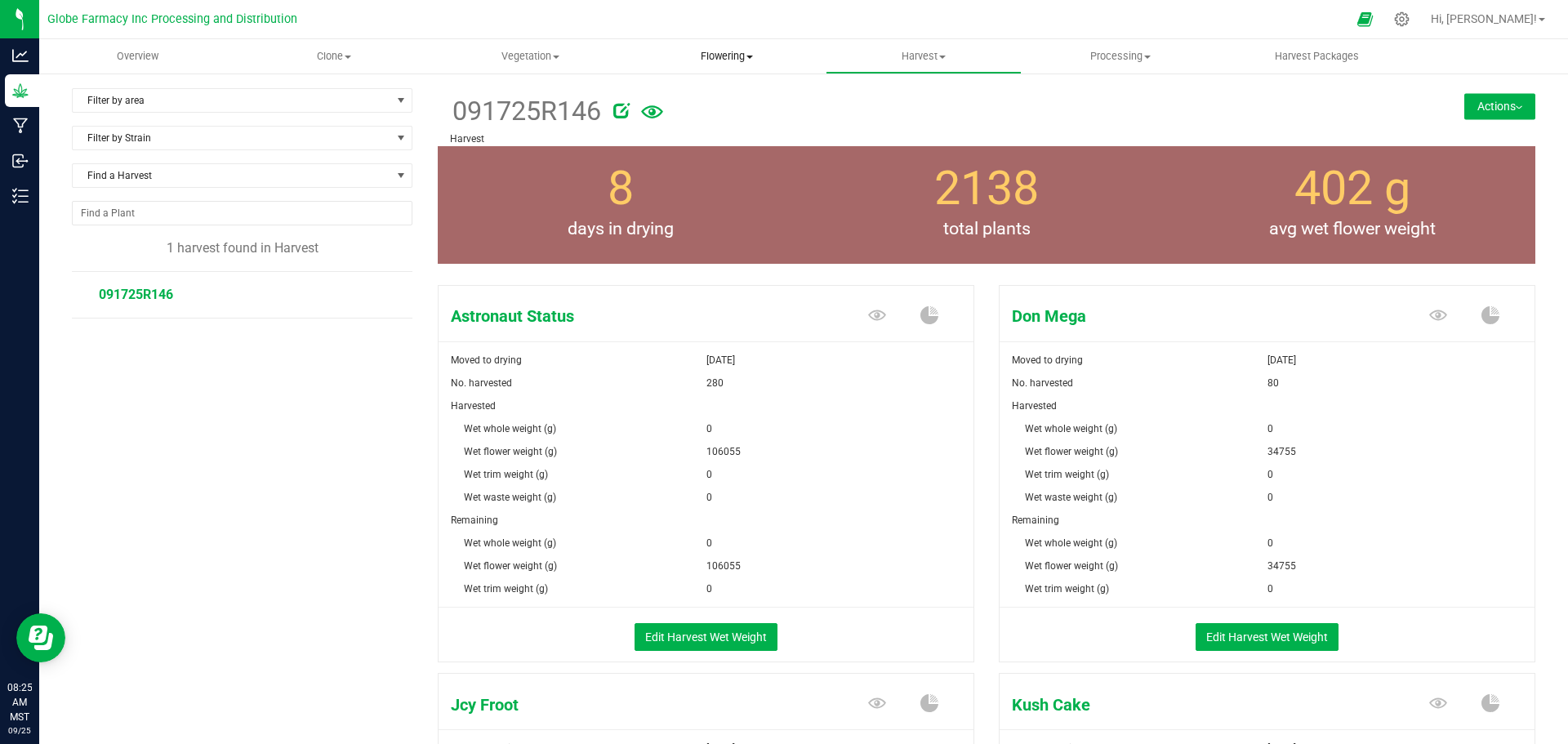
click at [723, 54] on span "Flowering" at bounding box center [728, 56] width 195 height 14
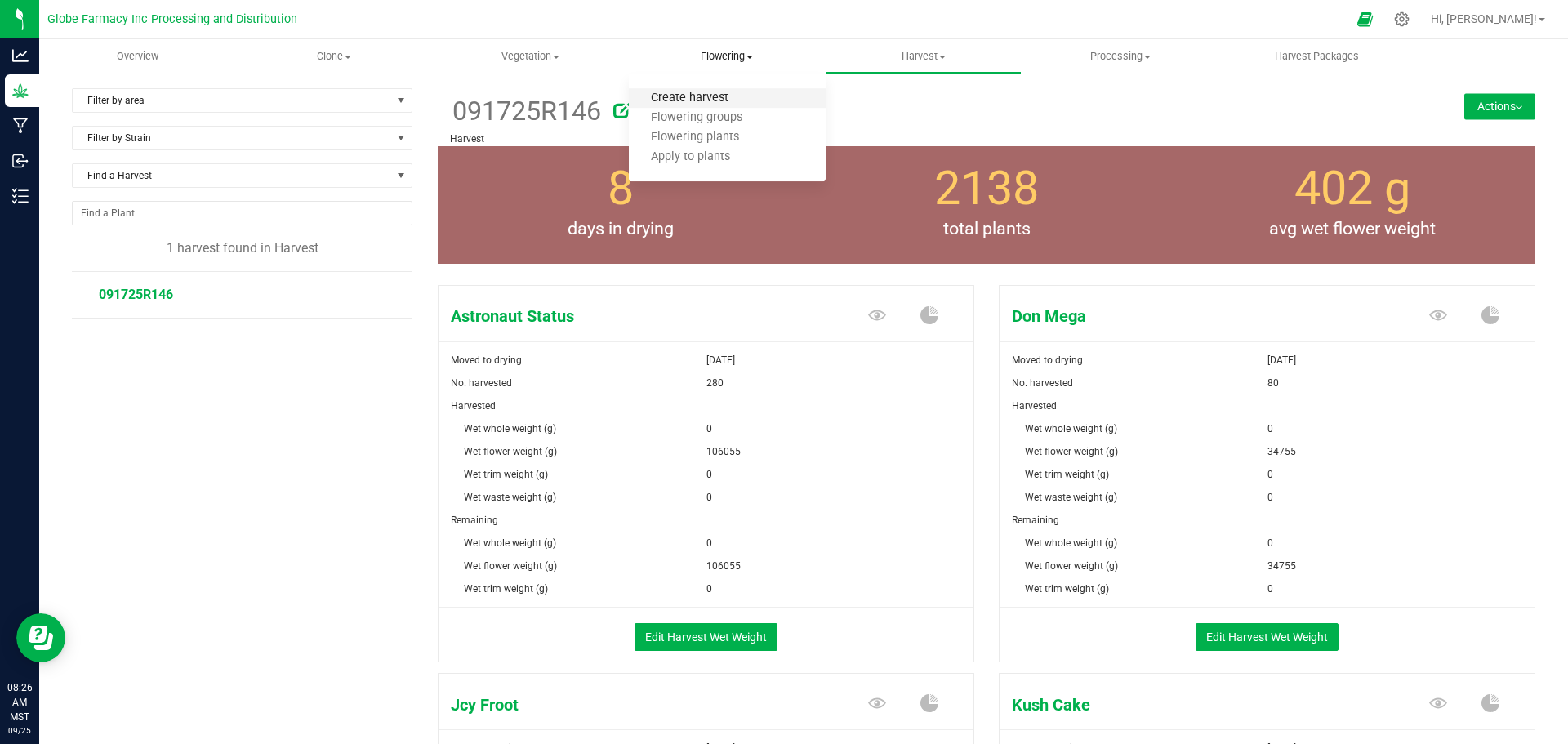
click at [710, 100] on span "Create harvest" at bounding box center [690, 98] width 121 height 14
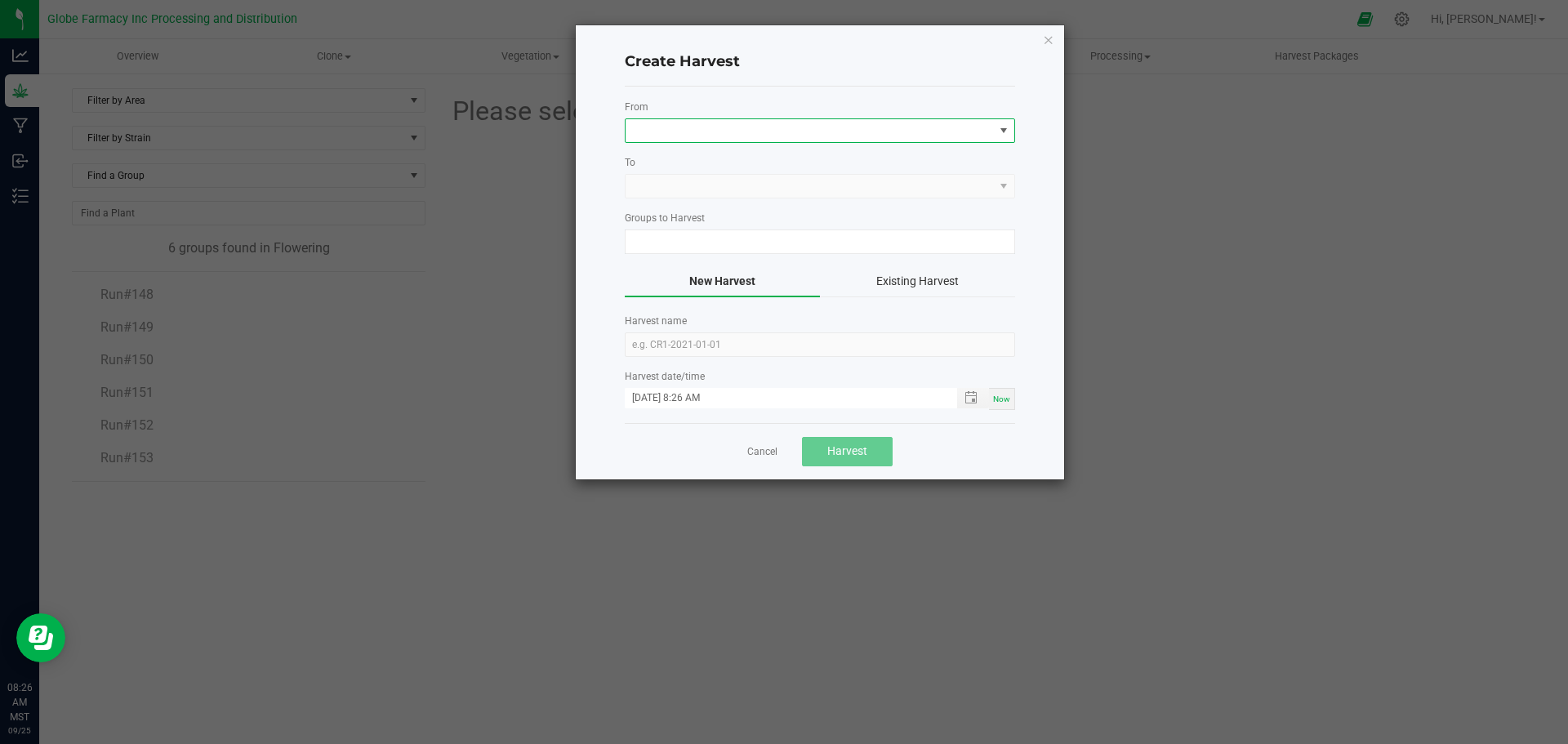
click at [738, 132] on span at bounding box center [810, 131] width 368 height 23
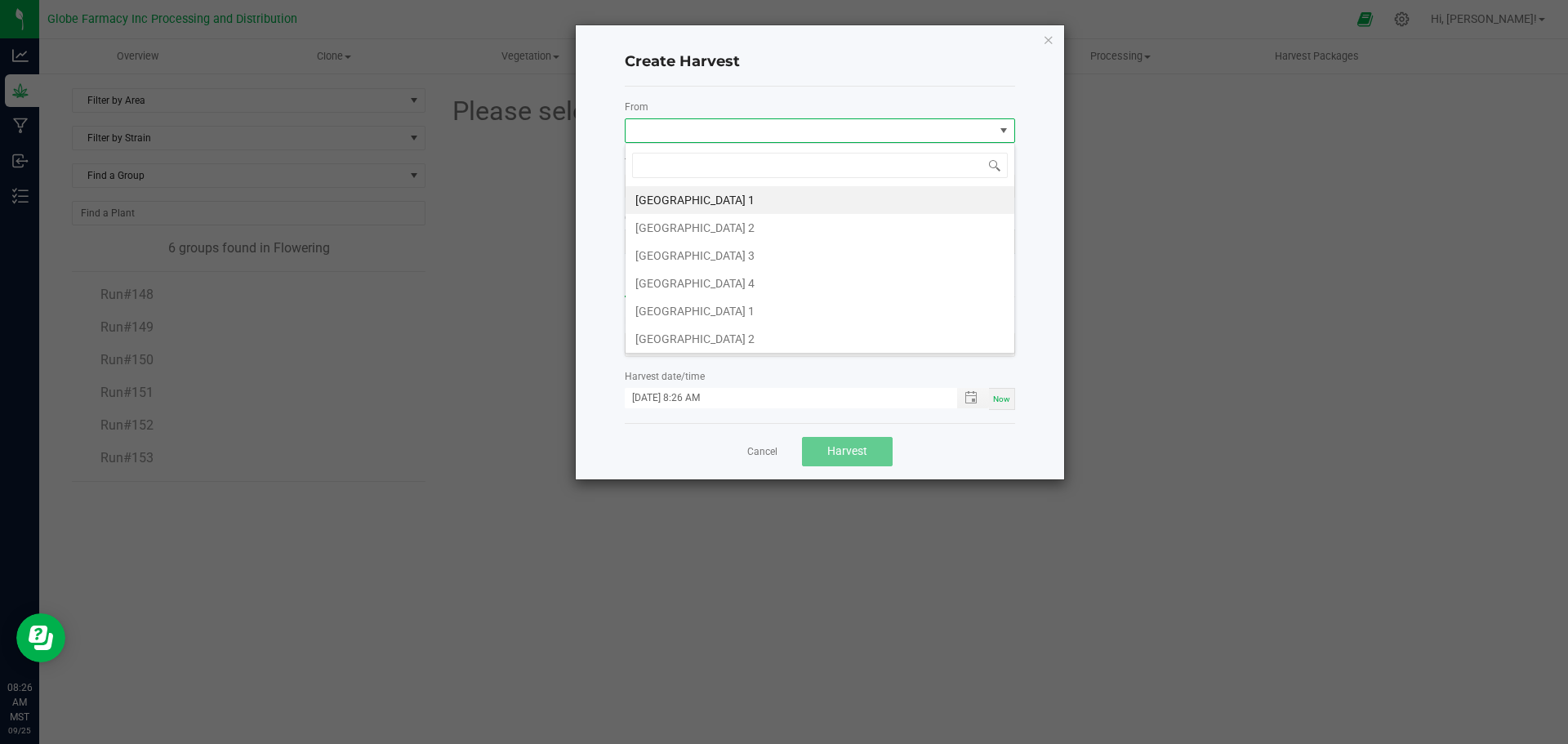
scroll to position [25, 391]
click at [718, 332] on li "[GEOGRAPHIC_DATA] 2" at bounding box center [821, 339] width 389 height 28
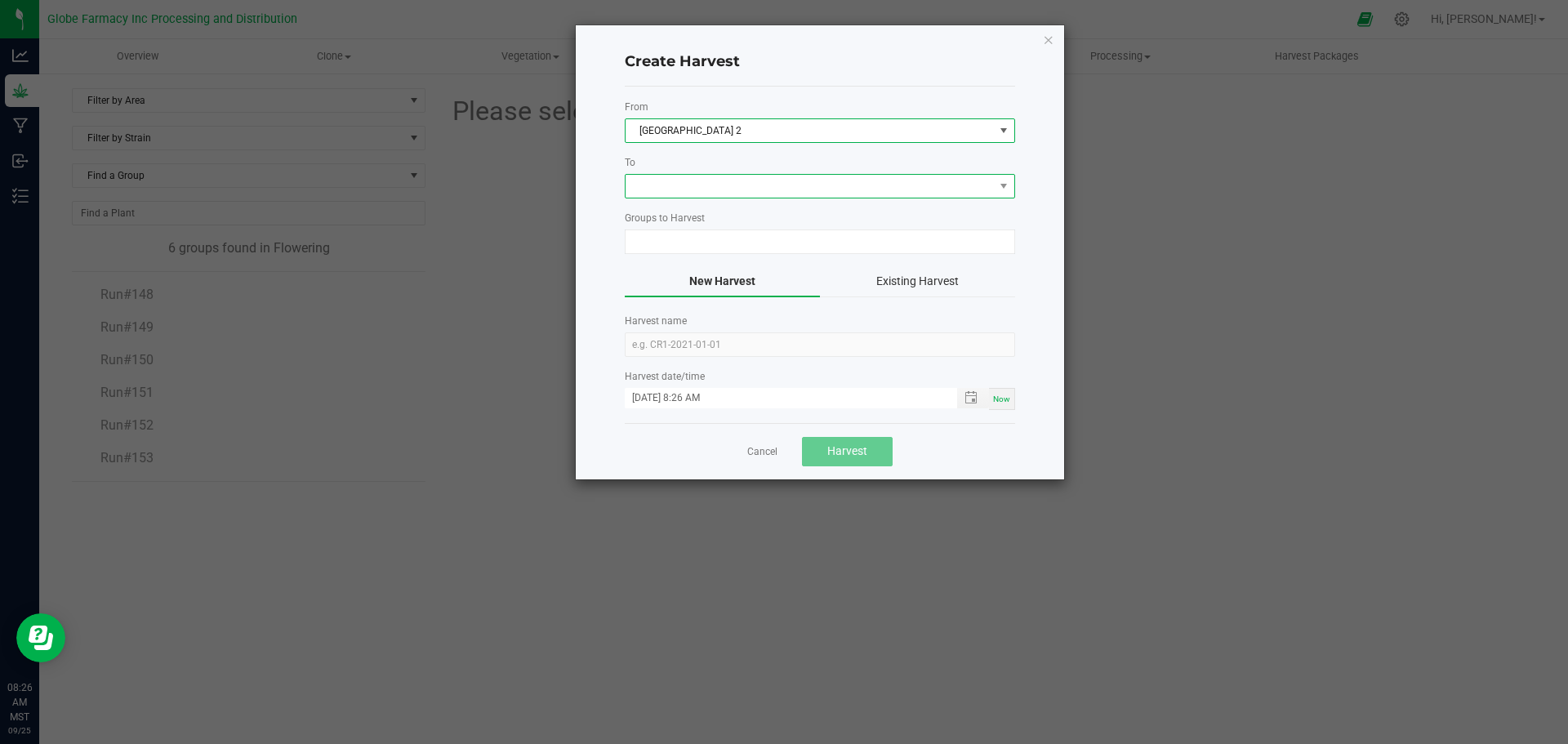
click at [696, 179] on span at bounding box center [810, 186] width 368 height 23
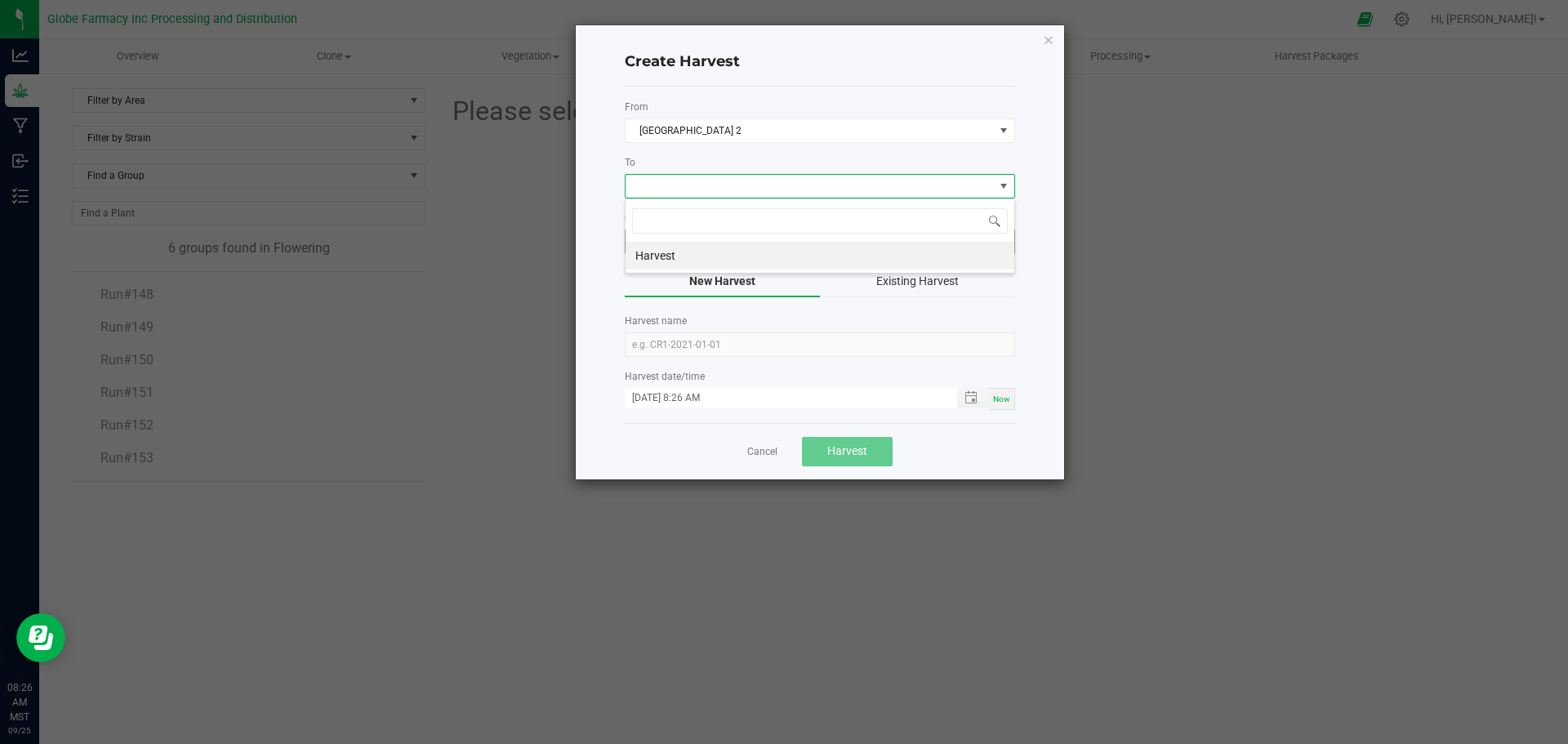
click at [656, 245] on li "Harvest" at bounding box center [821, 255] width 389 height 28
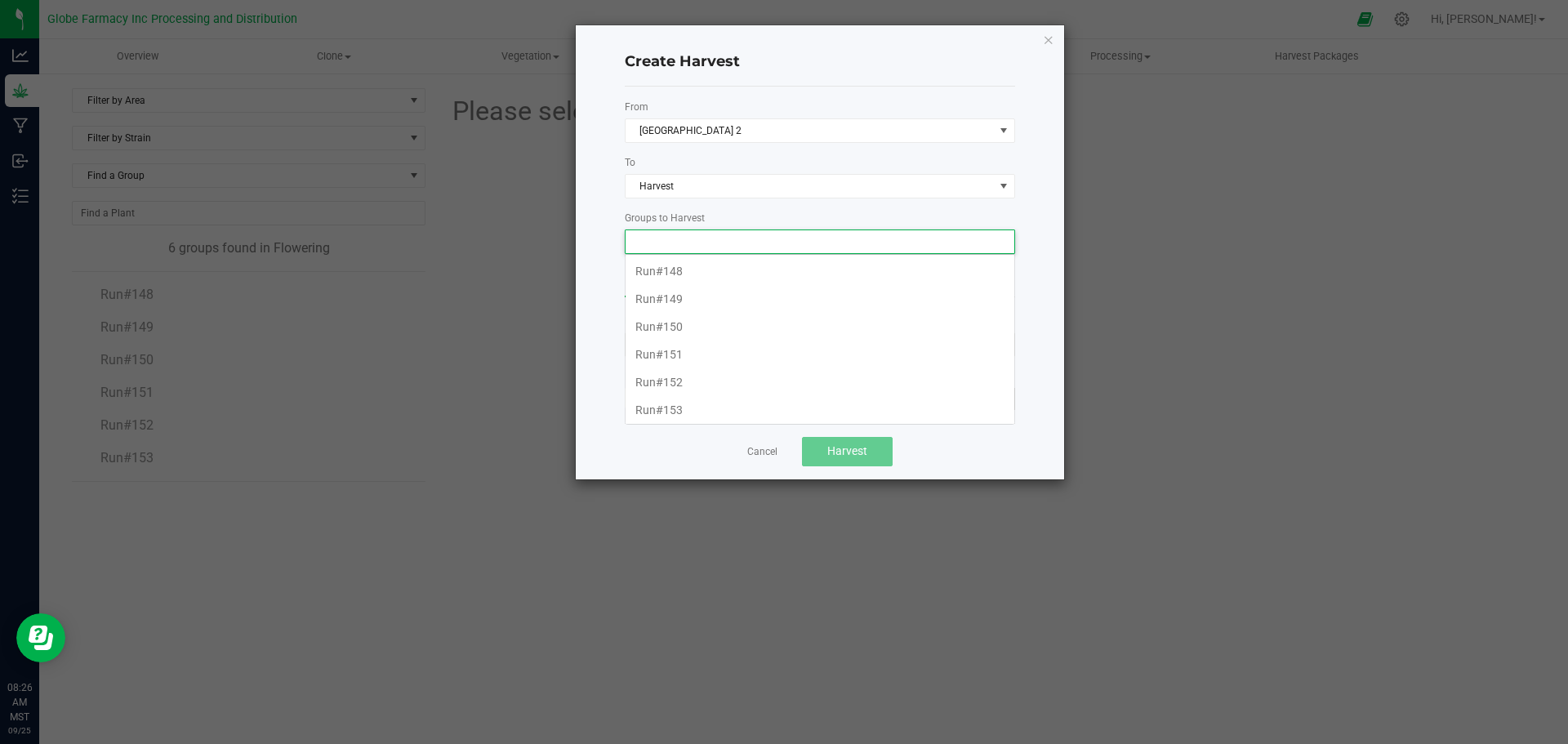
click at [658, 246] on input at bounding box center [810, 242] width 368 height 23
click at [700, 138] on span "[GEOGRAPHIC_DATA] 2" at bounding box center [810, 131] width 368 height 23
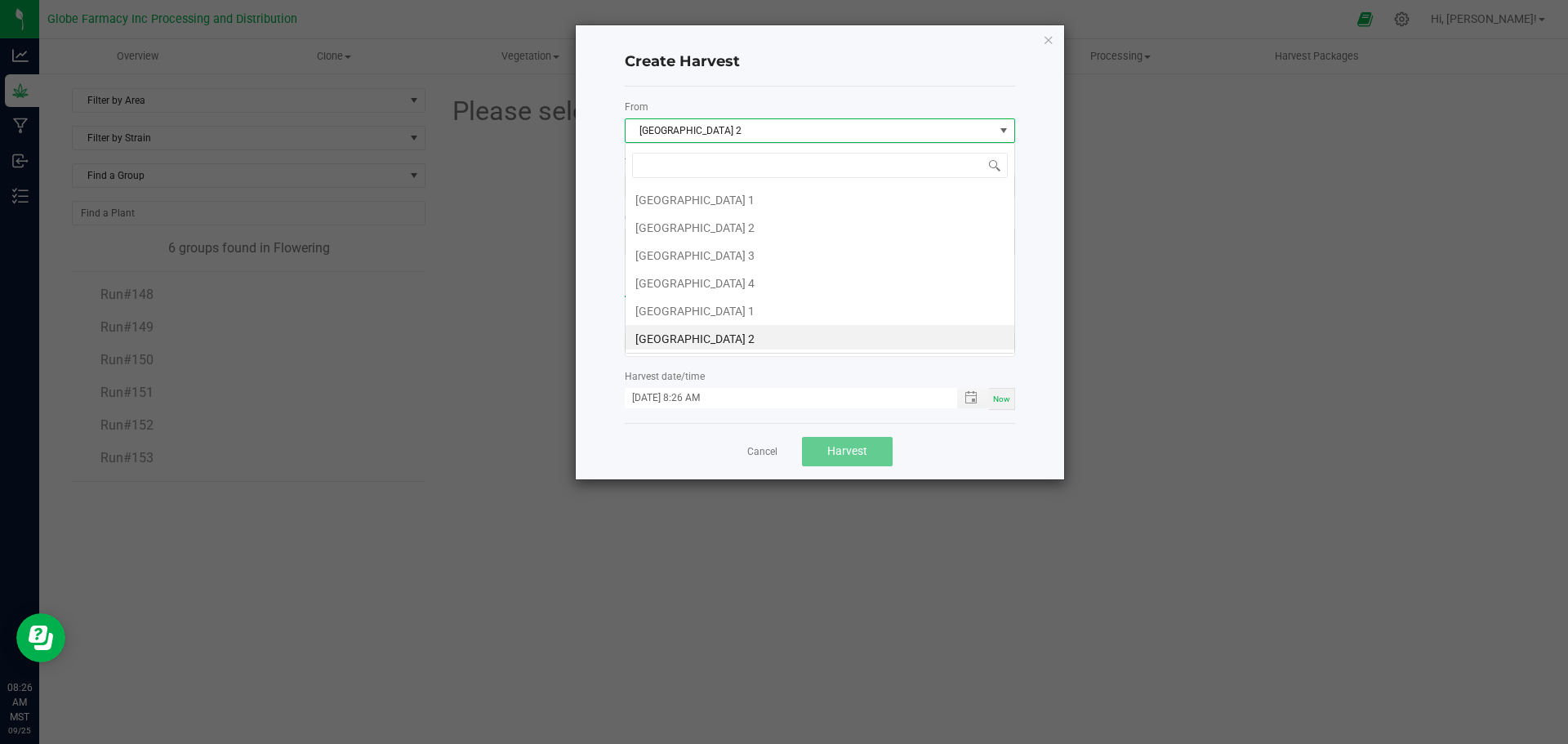
scroll to position [3, 0]
click at [696, 333] on li "[GEOGRAPHIC_DATA] 2" at bounding box center [821, 335] width 389 height 28
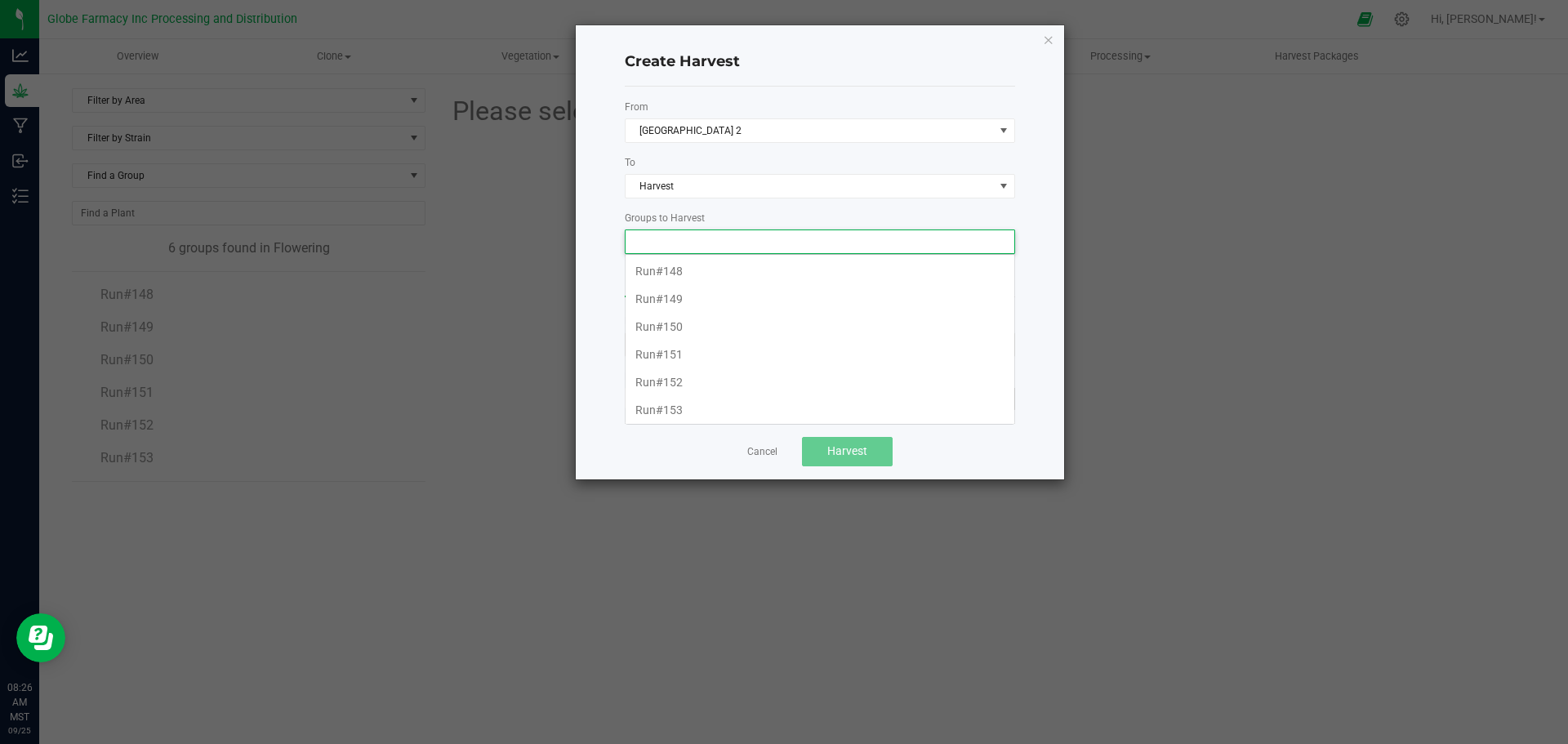
click at [656, 251] on input at bounding box center [810, 242] width 368 height 23
click at [756, 454] on link "Cancel" at bounding box center [763, 452] width 30 height 14
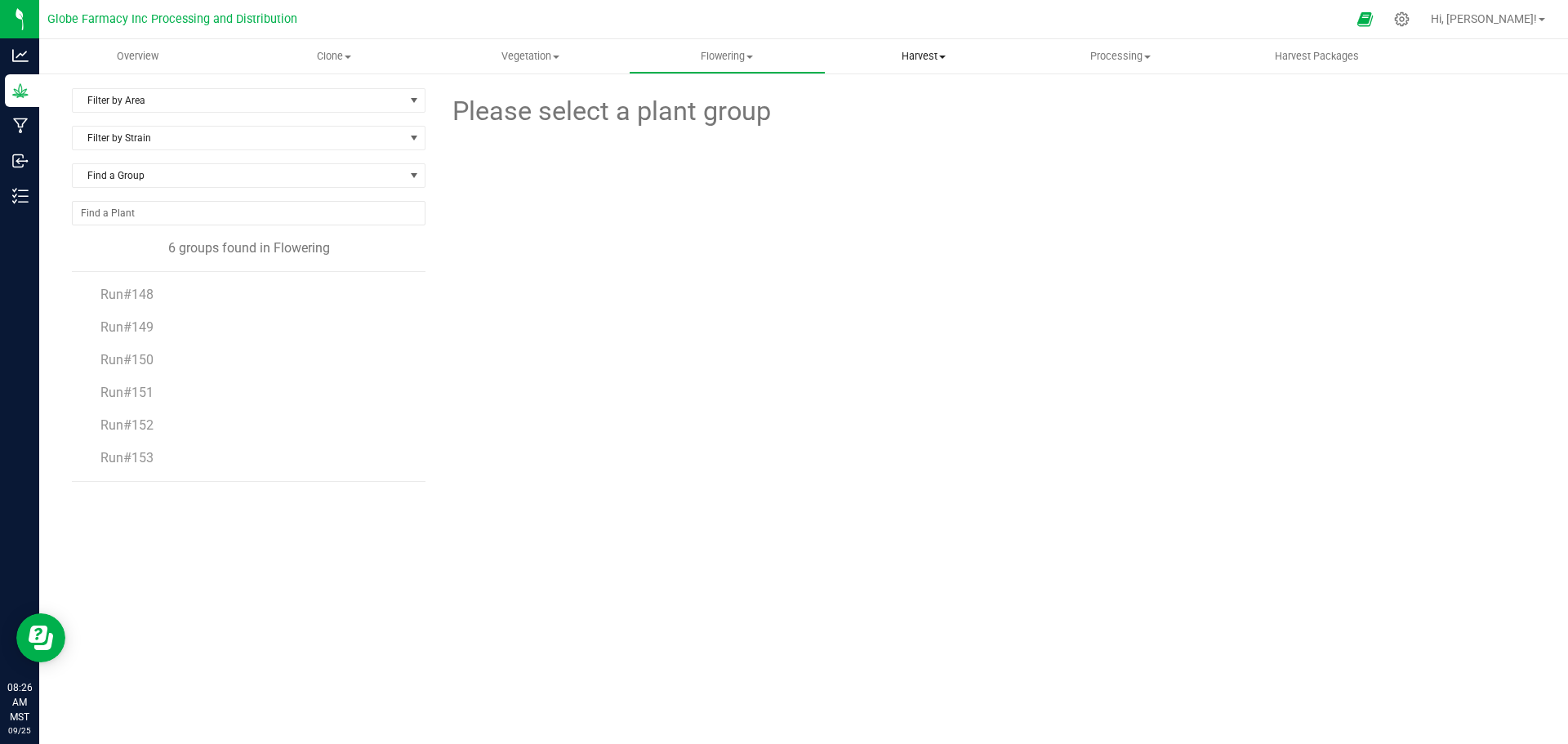
click at [915, 54] on span "Harvest" at bounding box center [924, 56] width 195 height 14
click at [899, 97] on span "Harvests" at bounding box center [871, 98] width 91 height 14
click at [153, 335] on li "092525R147" at bounding box center [249, 327] width 302 height 46
click at [156, 325] on span "092525R147" at bounding box center [136, 327] width 74 height 15
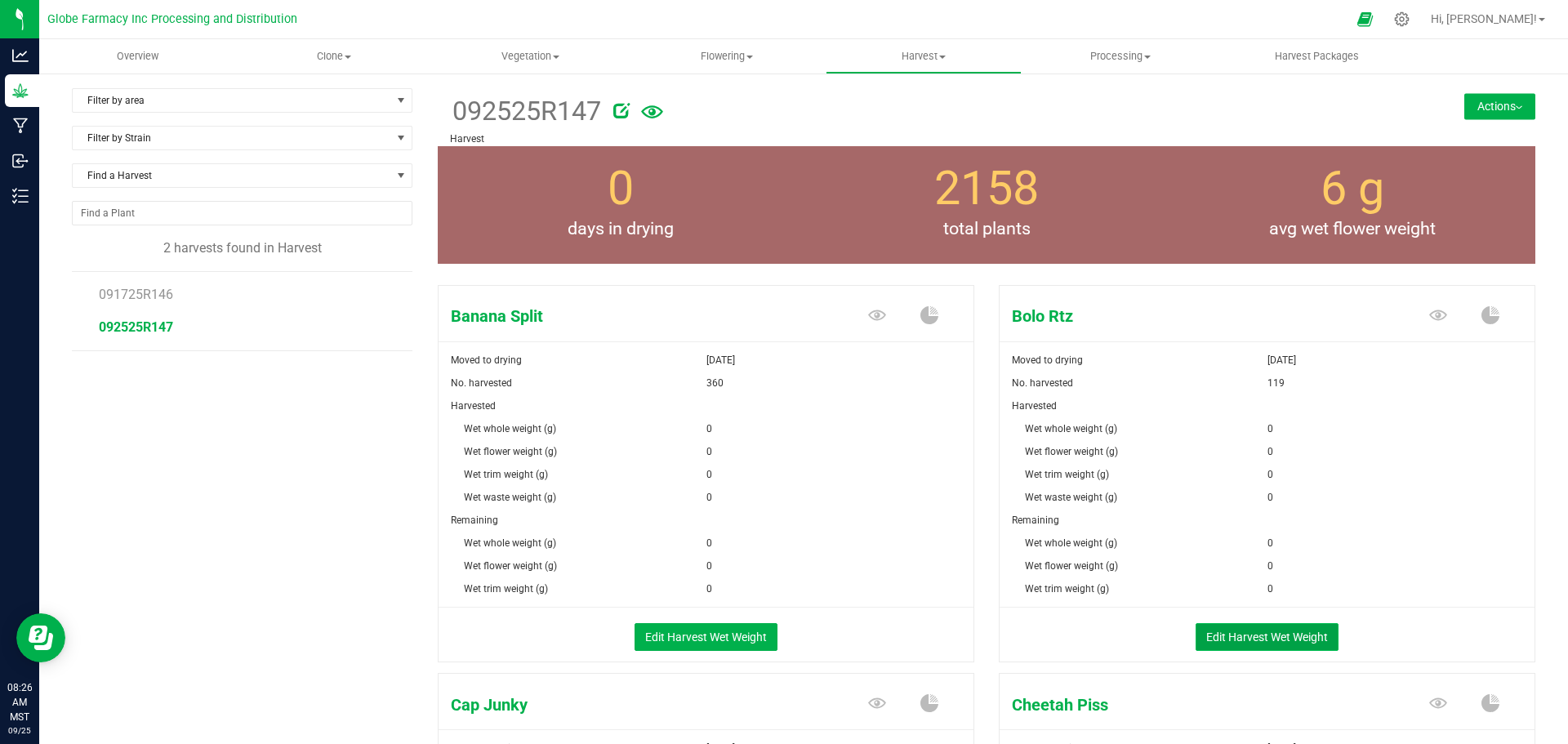
click at [1220, 632] on button "Edit Harvest Wet Weight" at bounding box center [1267, 637] width 143 height 28
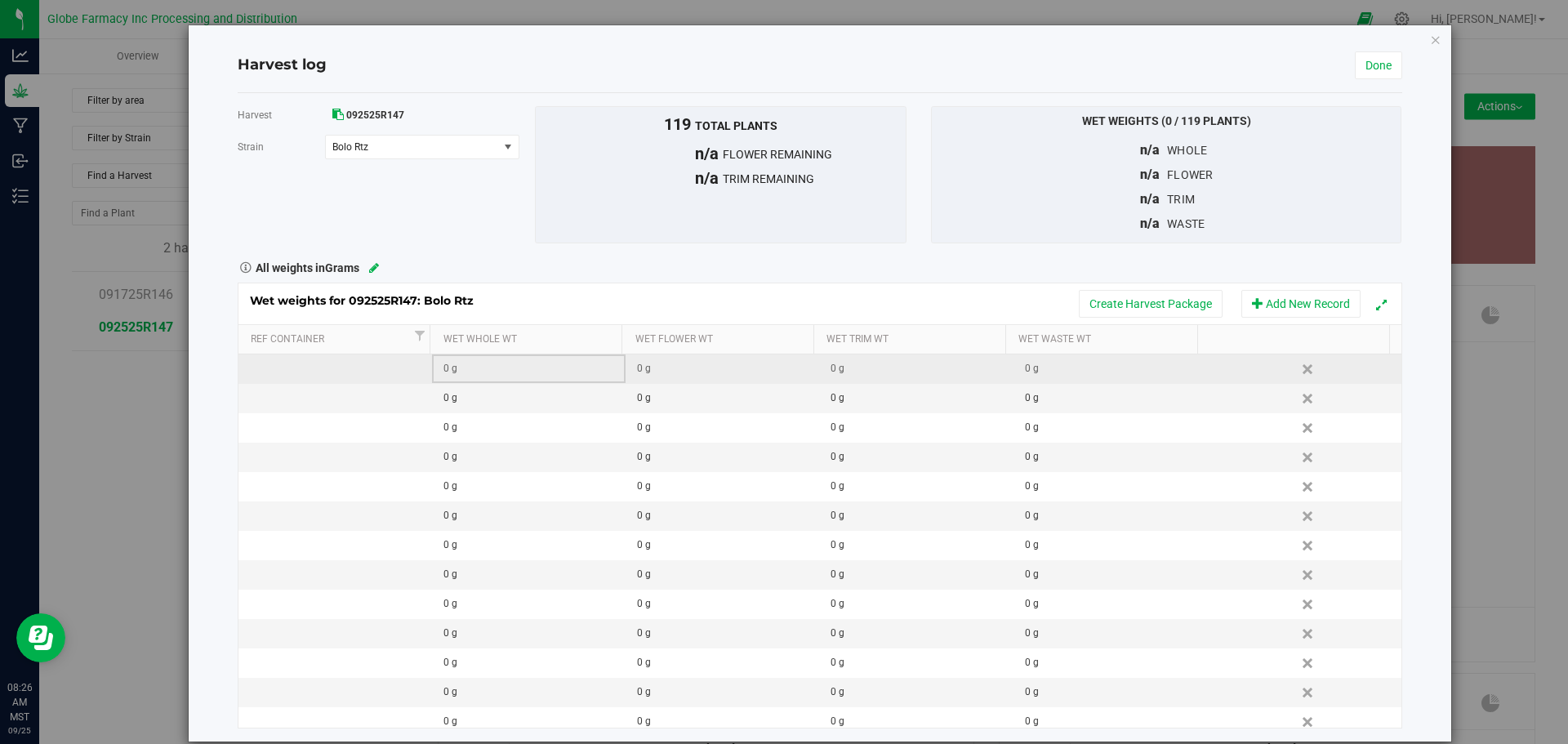
click at [562, 362] on div "0 g" at bounding box center [534, 369] width 181 height 15
type input "1"
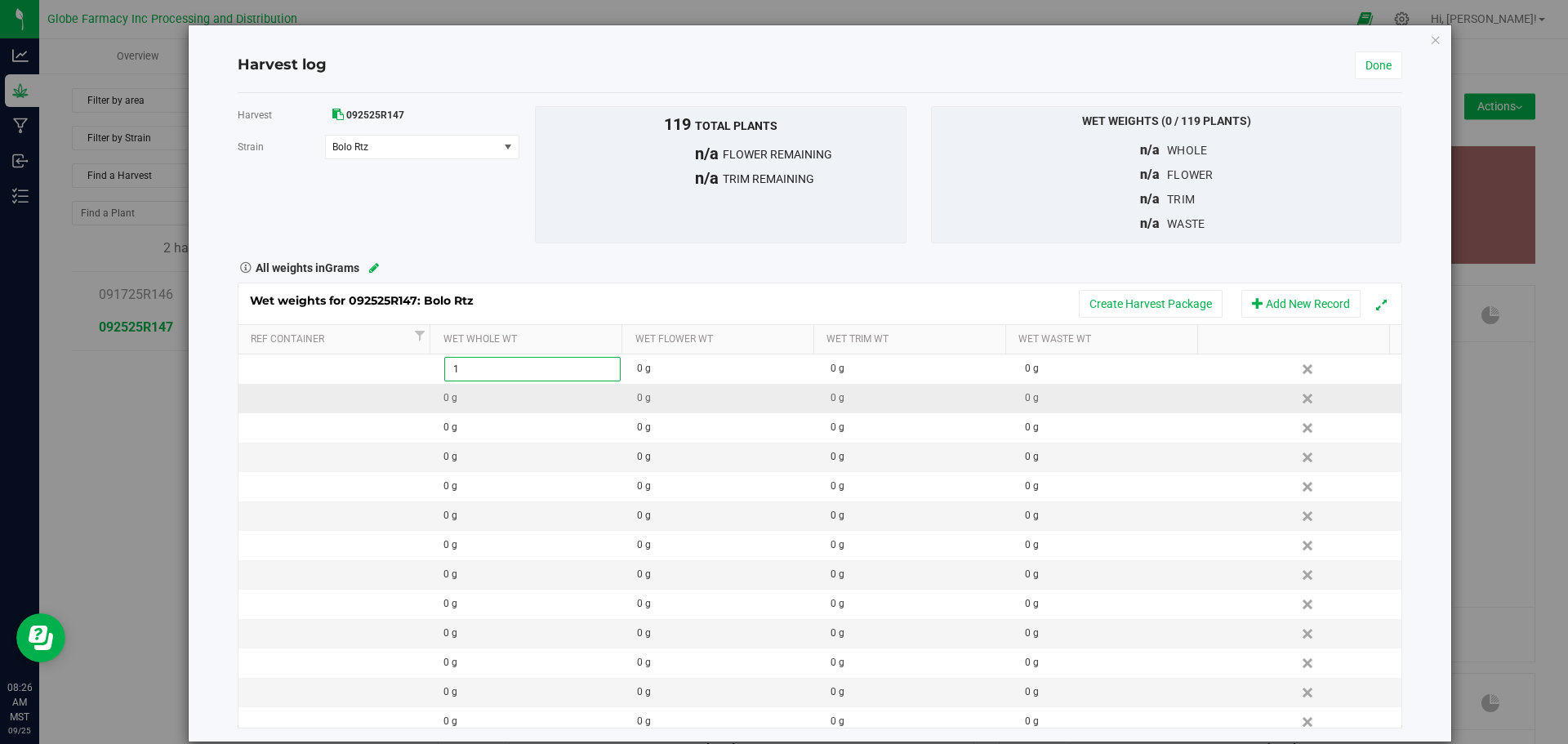
click at [719, 400] on div "Wet weights for 092525R147: Bolo Rtz Create Harvest Package Add New Record Ref …" at bounding box center [821, 505] width 1165 height 445
click at [1126, 310] on button "Create Harvest Package" at bounding box center [1151, 304] width 144 height 28
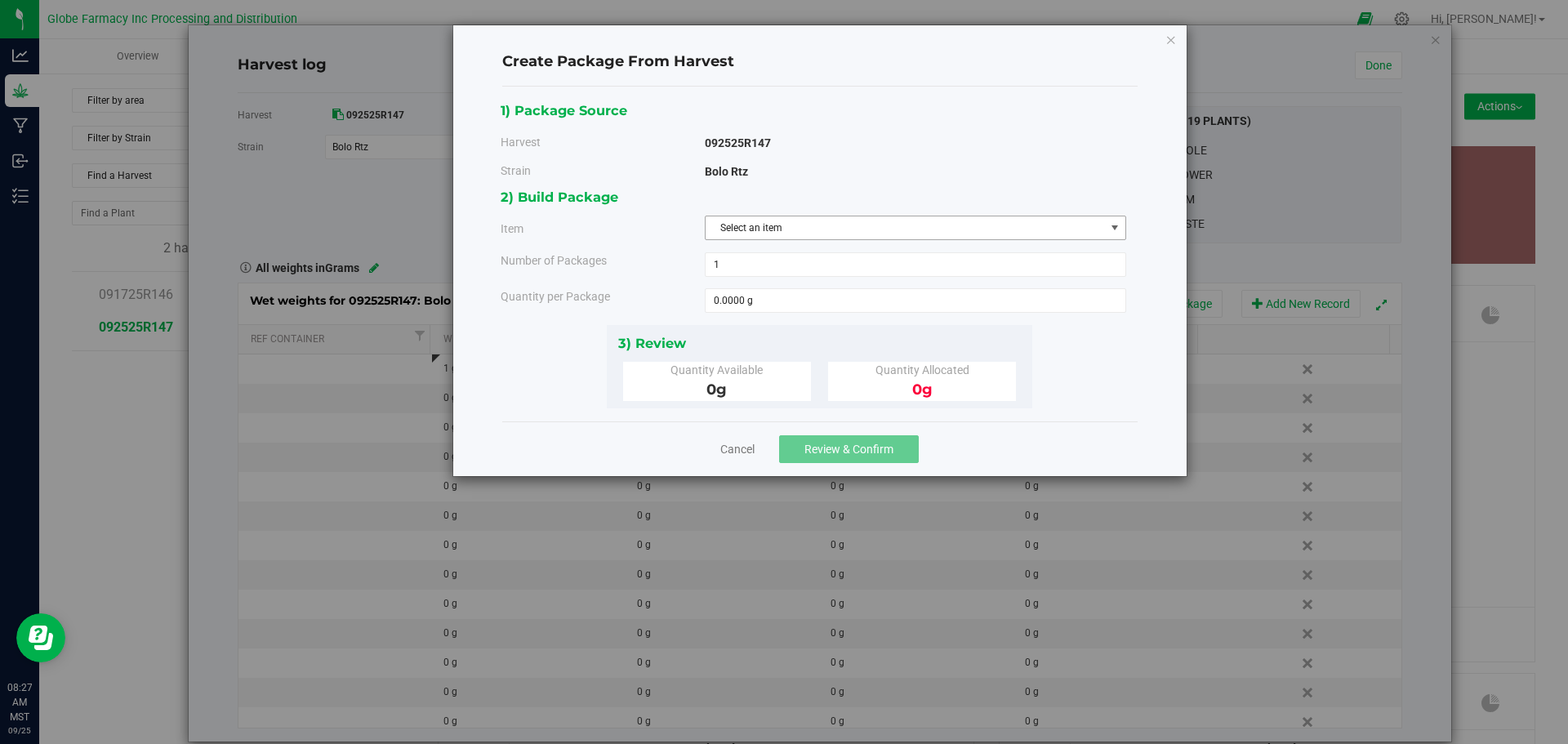
click at [865, 222] on span "Select an item" at bounding box center [905, 228] width 399 height 23
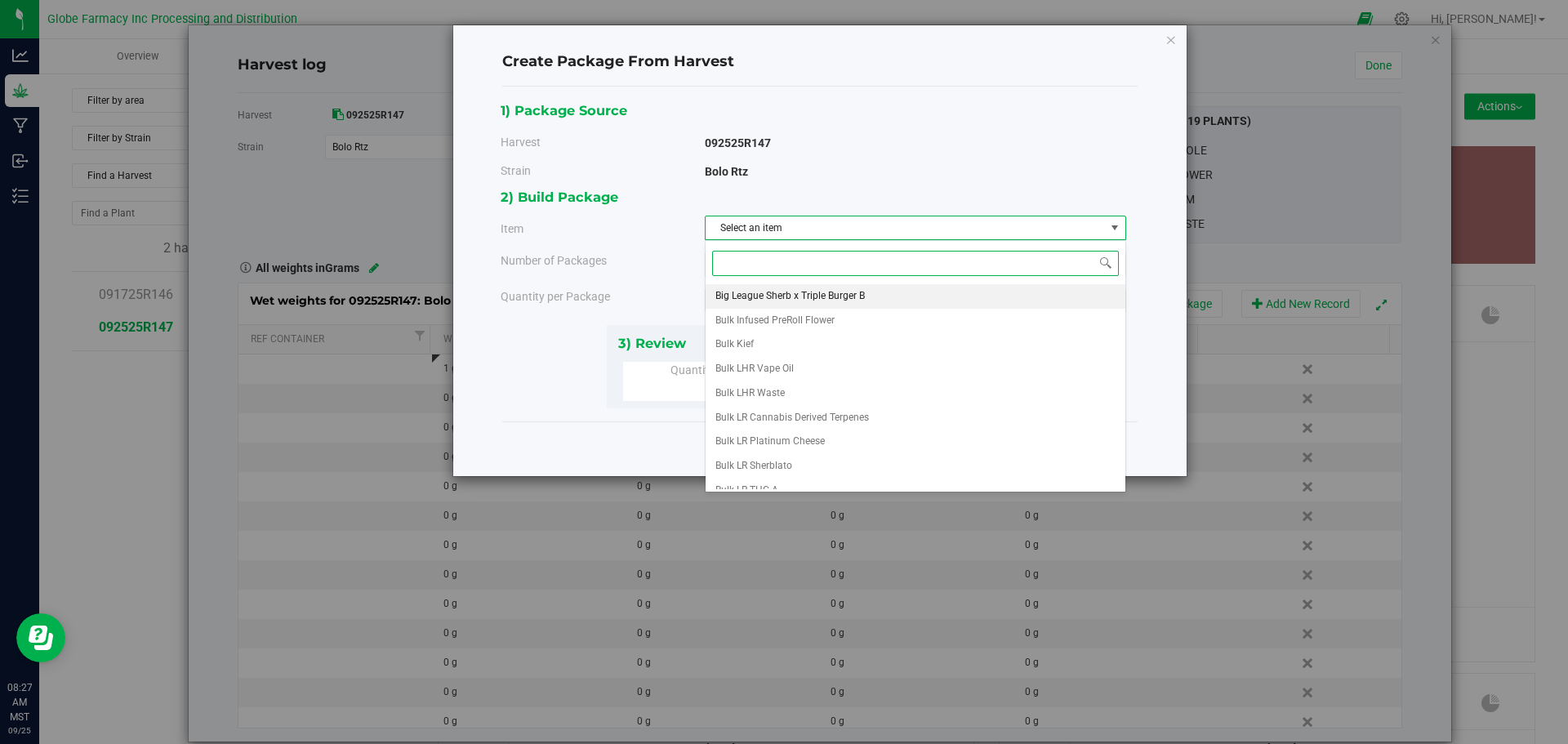
scroll to position [184, 0]
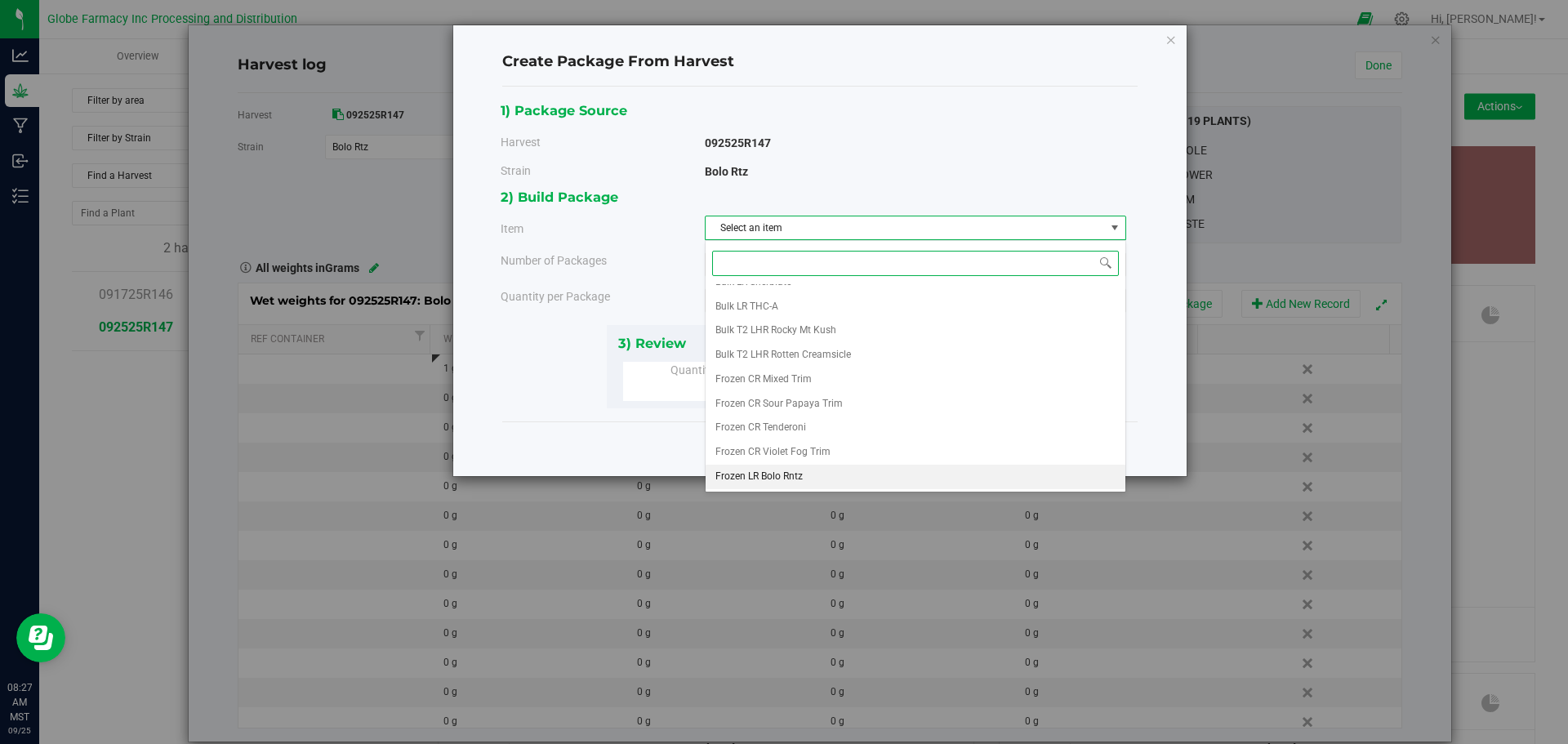
click at [787, 474] on span "Frozen LR Bolo Rntz" at bounding box center [759, 477] width 87 height 21
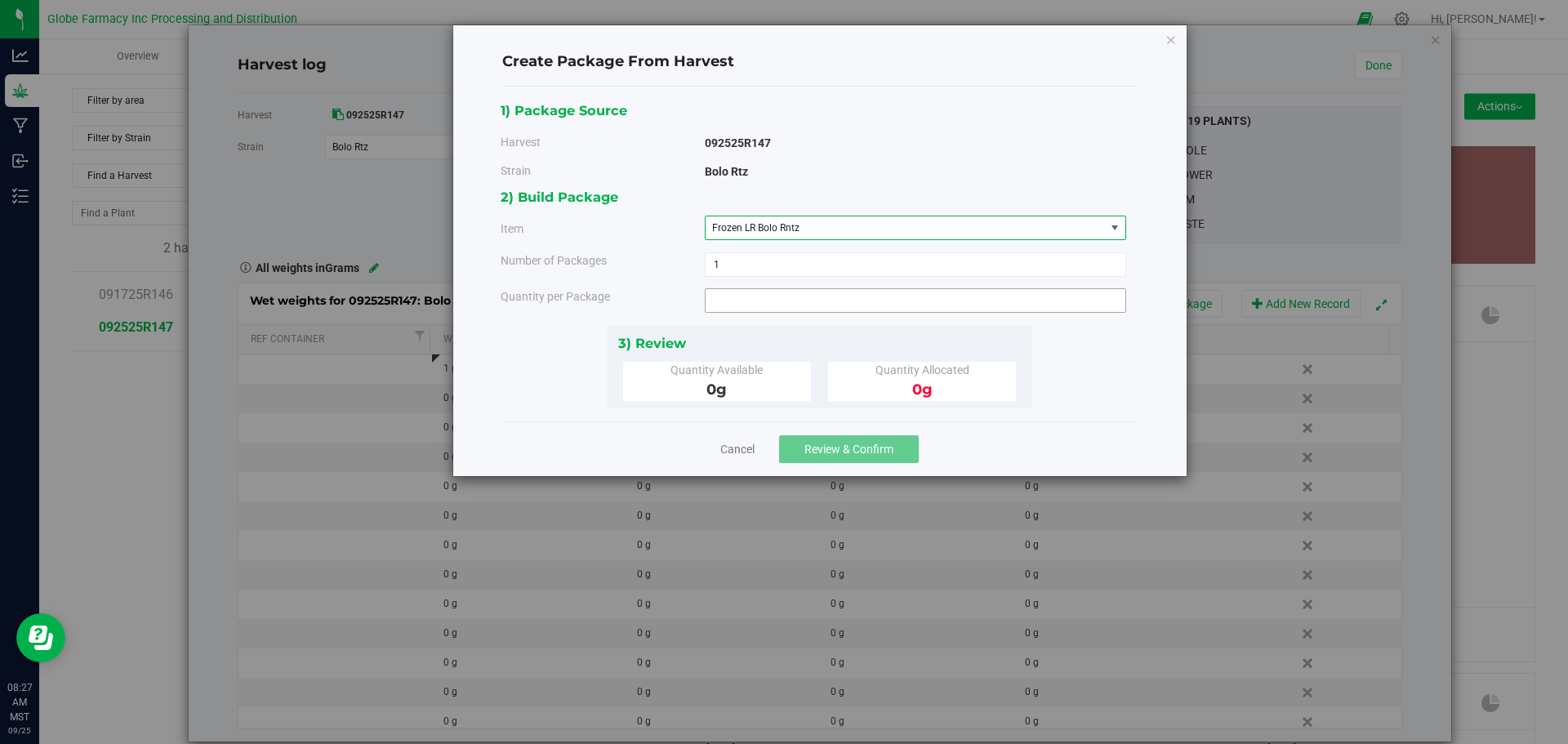
click at [775, 303] on span at bounding box center [915, 301] width 421 height 25
type input "0.0000 g"
click at [996, 441] on div "Cancel Review & Confirm" at bounding box center [821, 449] width 636 height 55
click at [752, 454] on link "Cancel" at bounding box center [737, 449] width 34 height 16
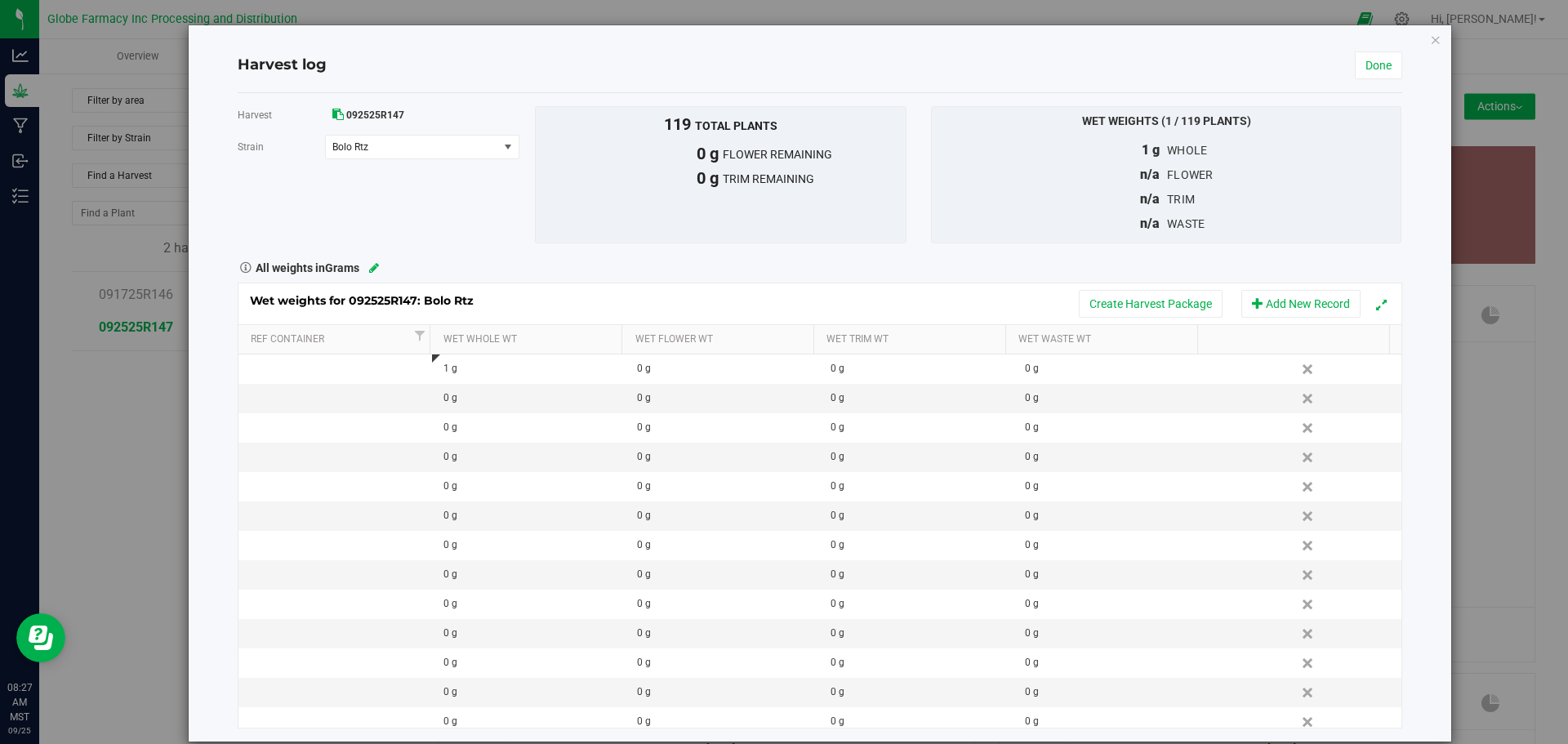
click at [468, 349] on th "Wet Whole Wt" at bounding box center [526, 340] width 192 height 29
click at [462, 357] on div at bounding box center [820, 541] width 1163 height 373
drag, startPoint x: 535, startPoint y: 422, endPoint x: 534, endPoint y: 406, distance: 16.0
click at [543, 328] on th "Wet Whole Wt" at bounding box center [526, 340] width 192 height 29
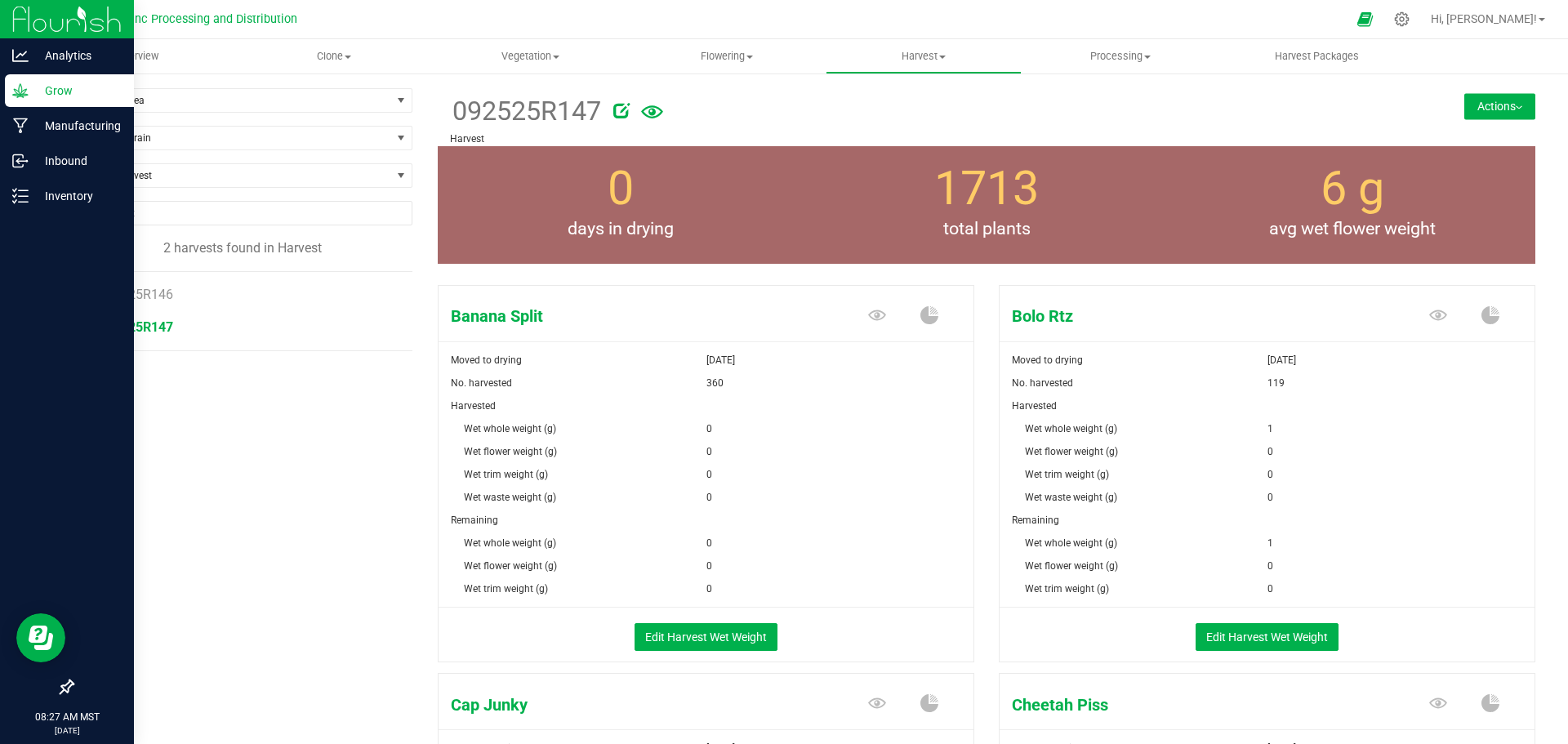
click at [23, 6] on img at bounding box center [66, 19] width 109 height 38
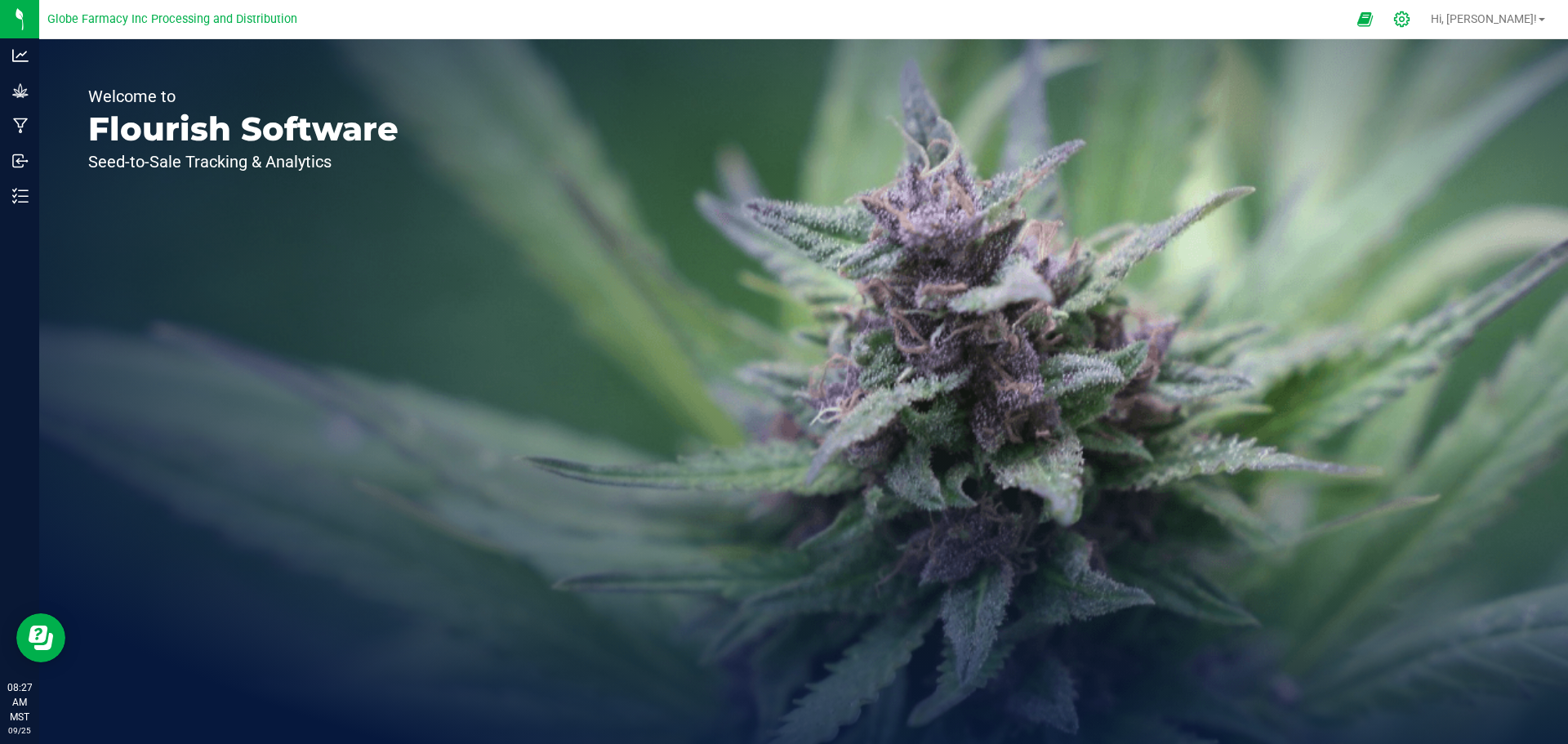
click at [1410, 10] on div at bounding box center [1402, 19] width 41 height 35
click at [1411, 26] on icon at bounding box center [1402, 19] width 17 height 17
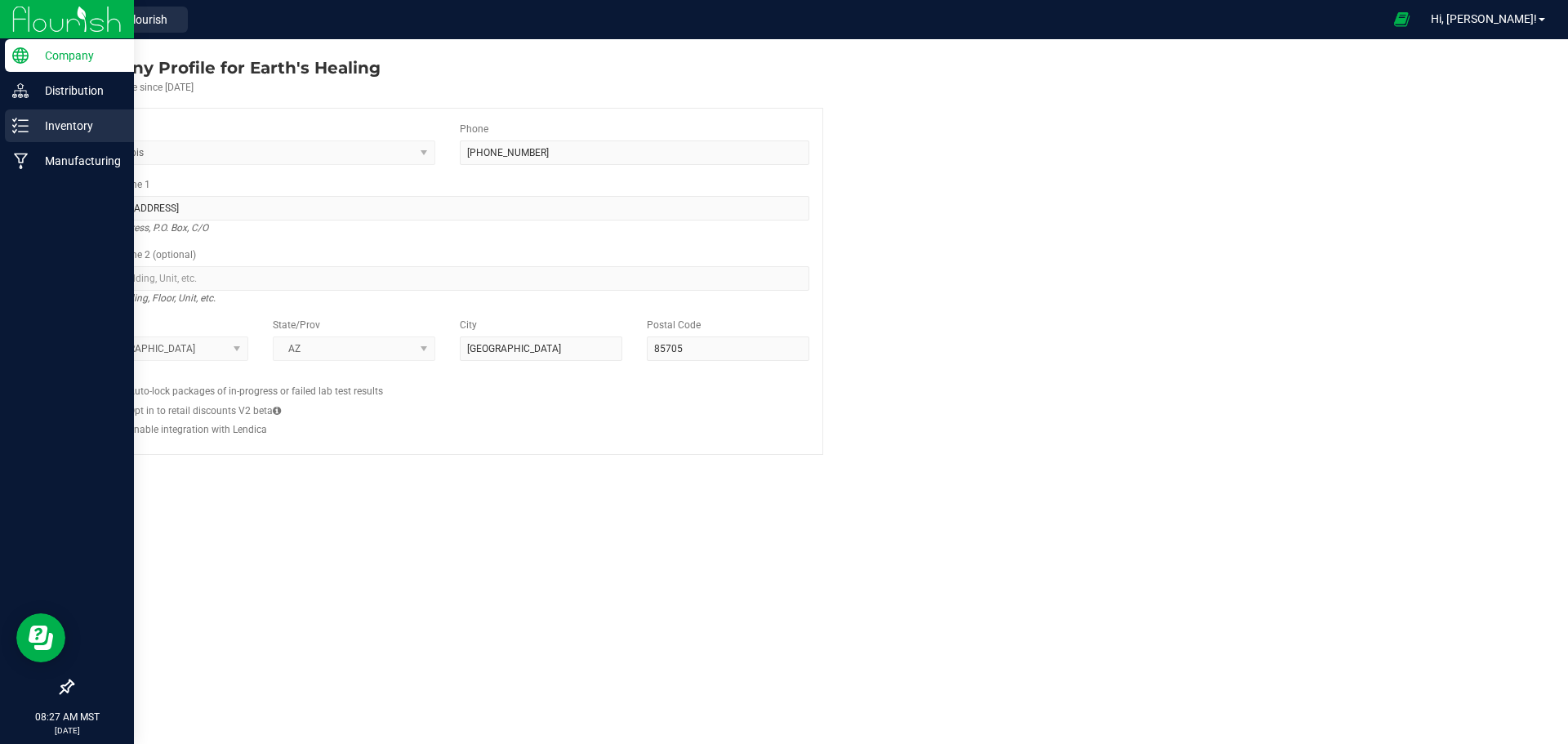
click at [32, 129] on p "Inventory" at bounding box center [77, 125] width 98 height 20
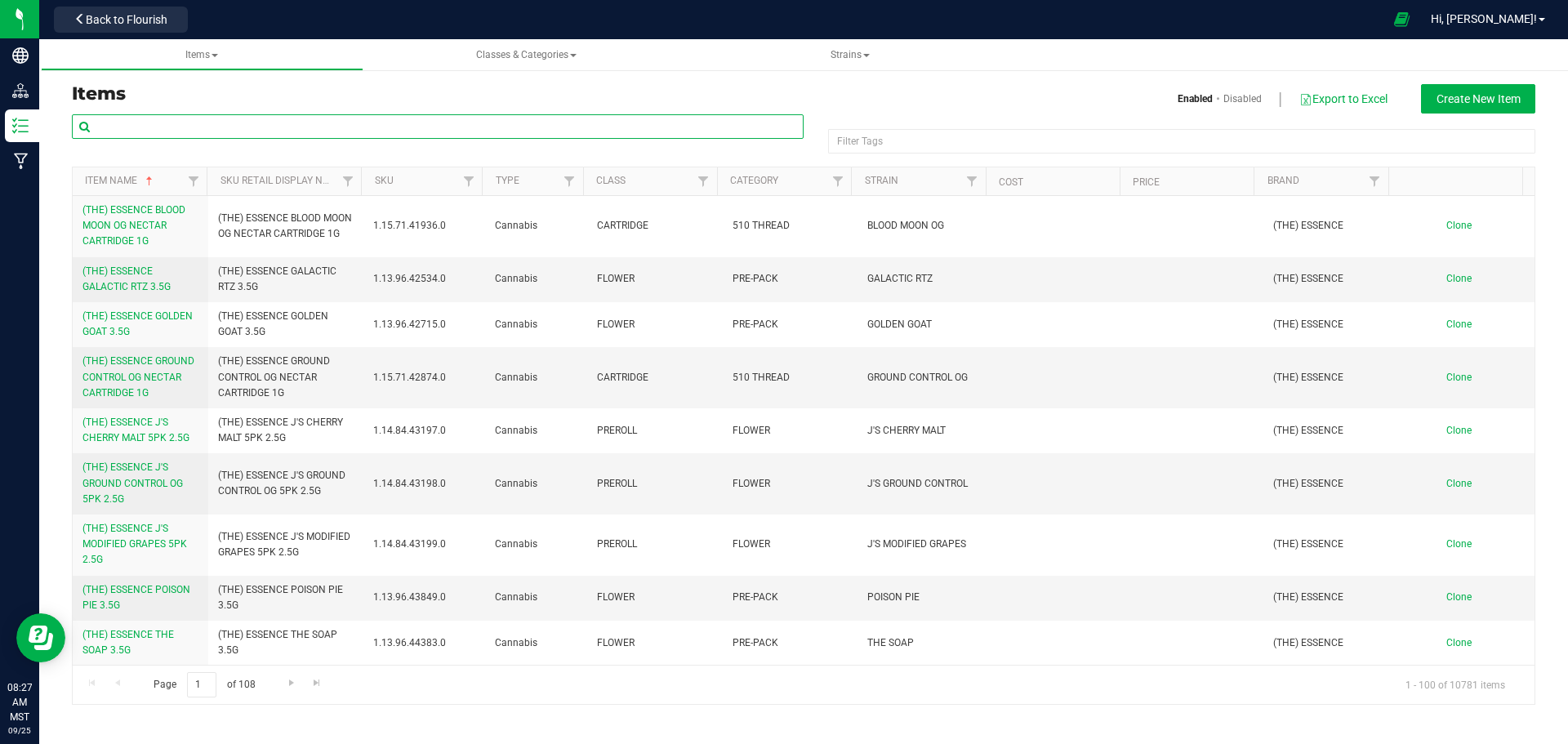
click at [268, 126] on input "text" at bounding box center [437, 127] width 731 height 25
type input "Rainbow Pop"
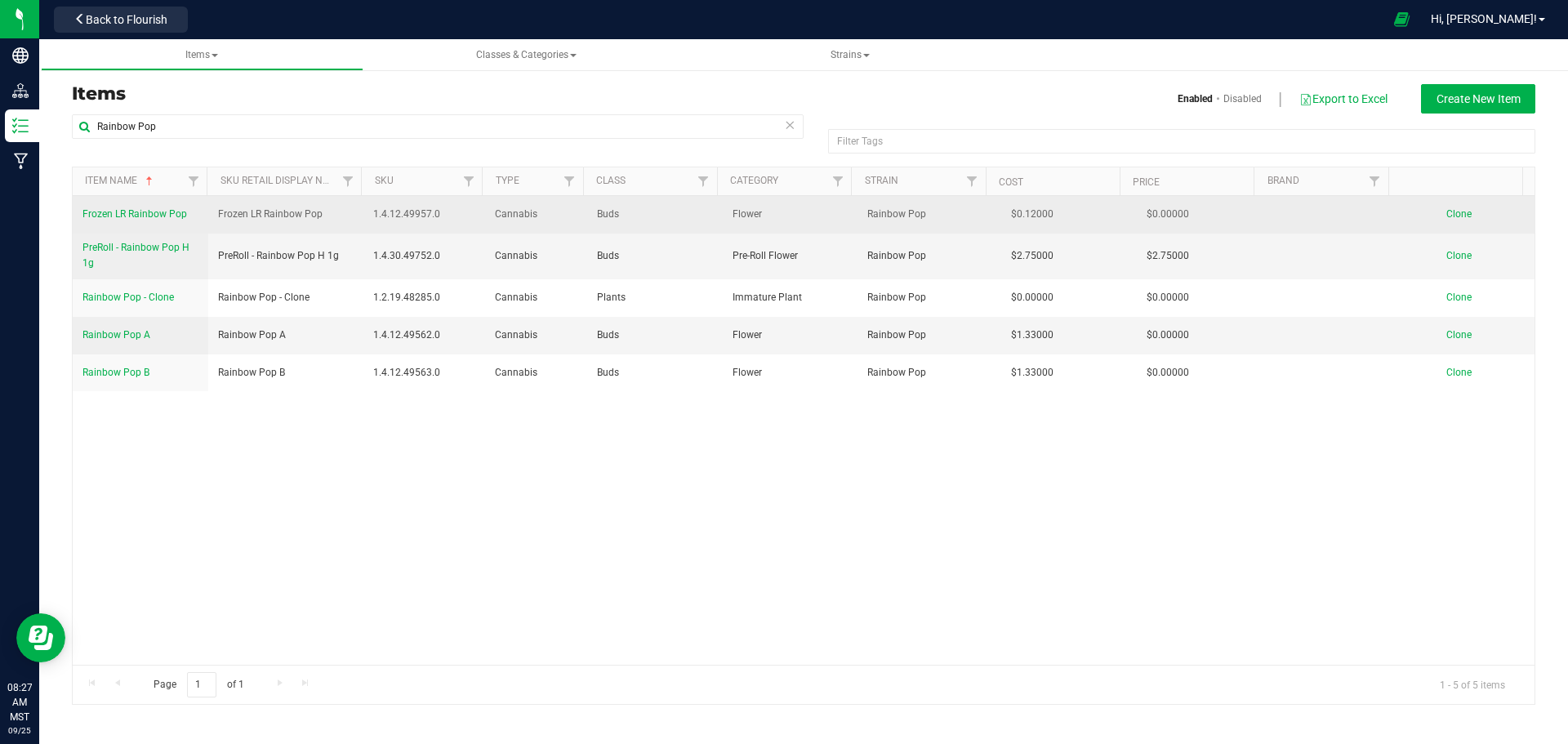
click at [1447, 212] on span "Clone" at bounding box center [1459, 214] width 26 height 11
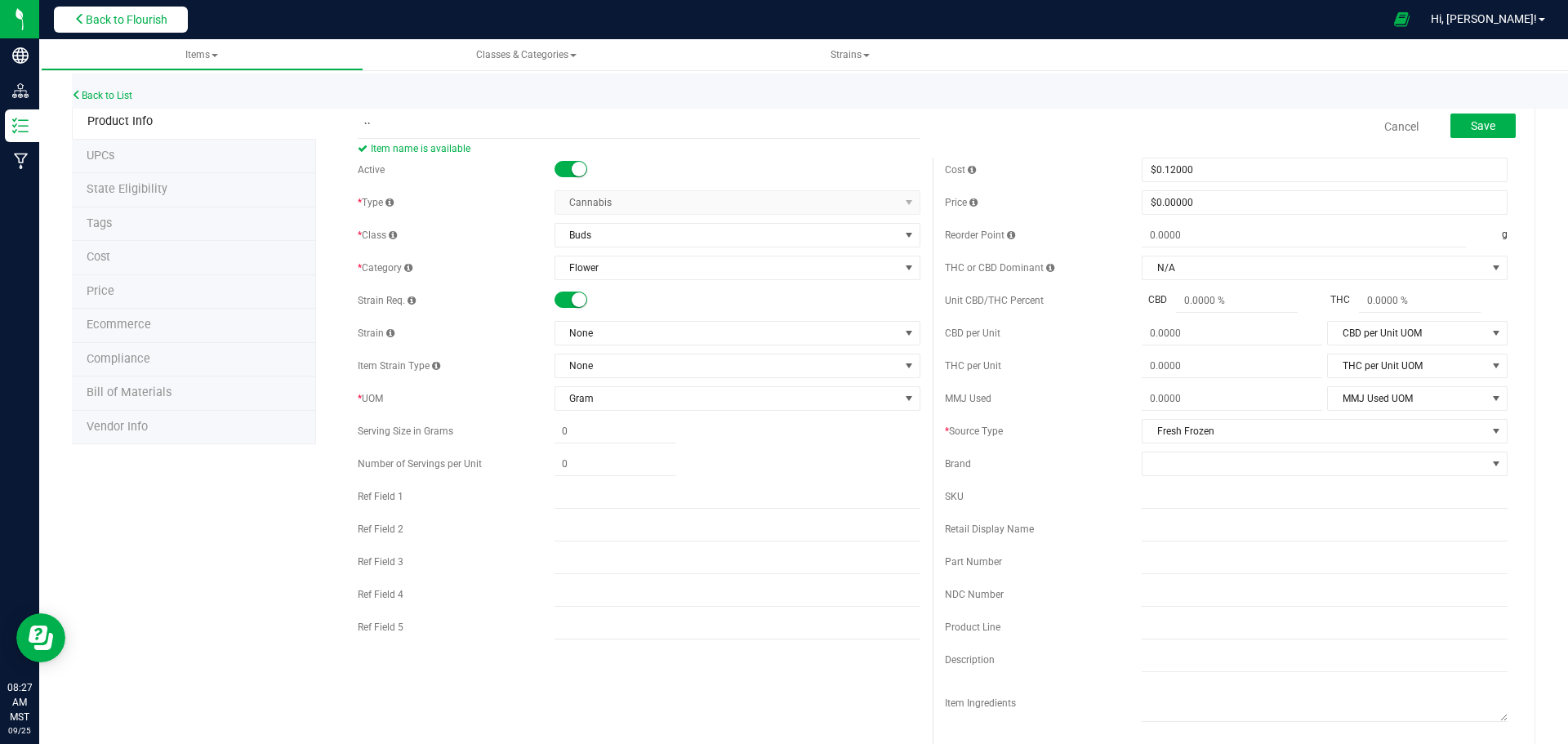
type input "``"
click at [88, 29] on button "Back to Flourish" at bounding box center [120, 20] width 134 height 27
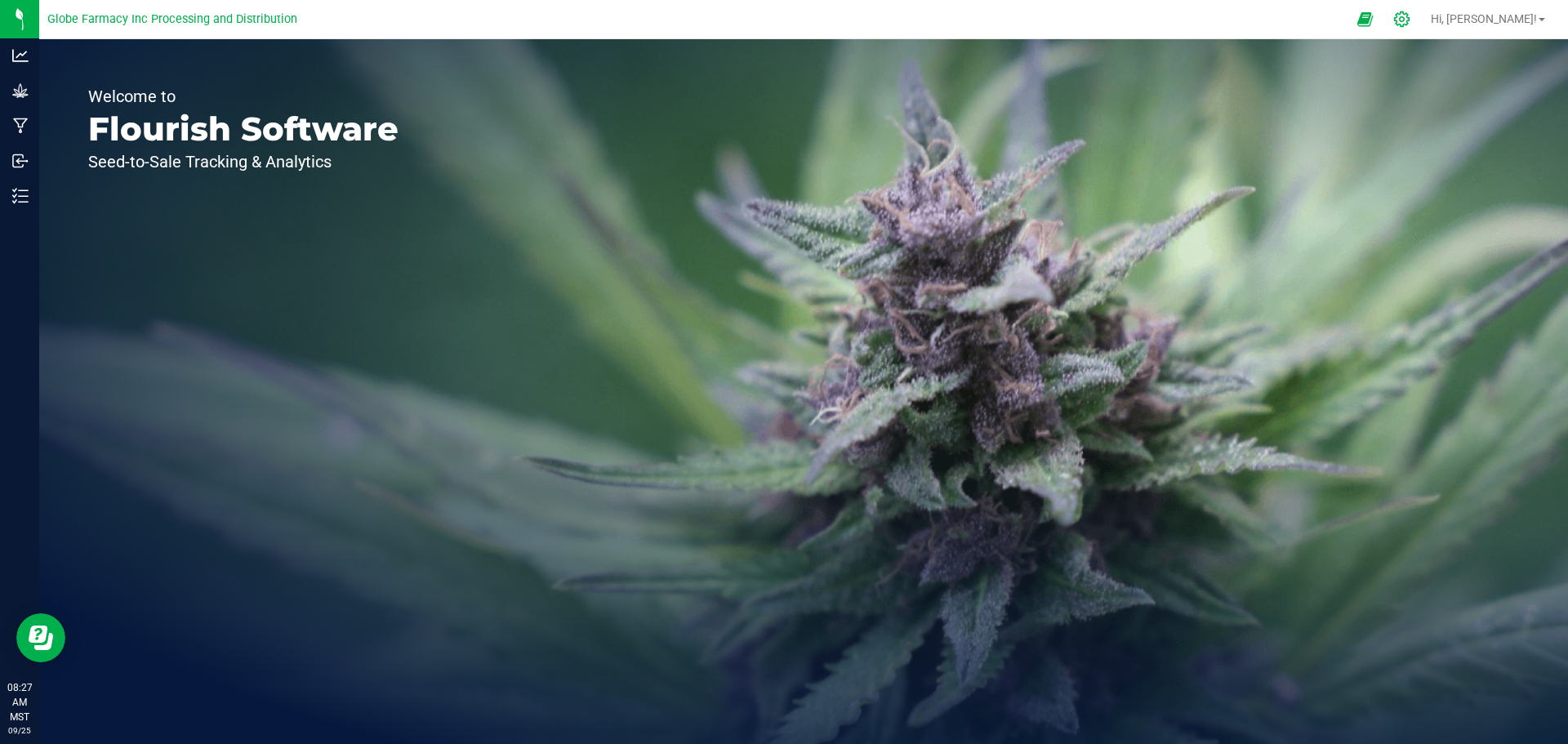
click at [1411, 25] on icon at bounding box center [1402, 19] width 17 height 17
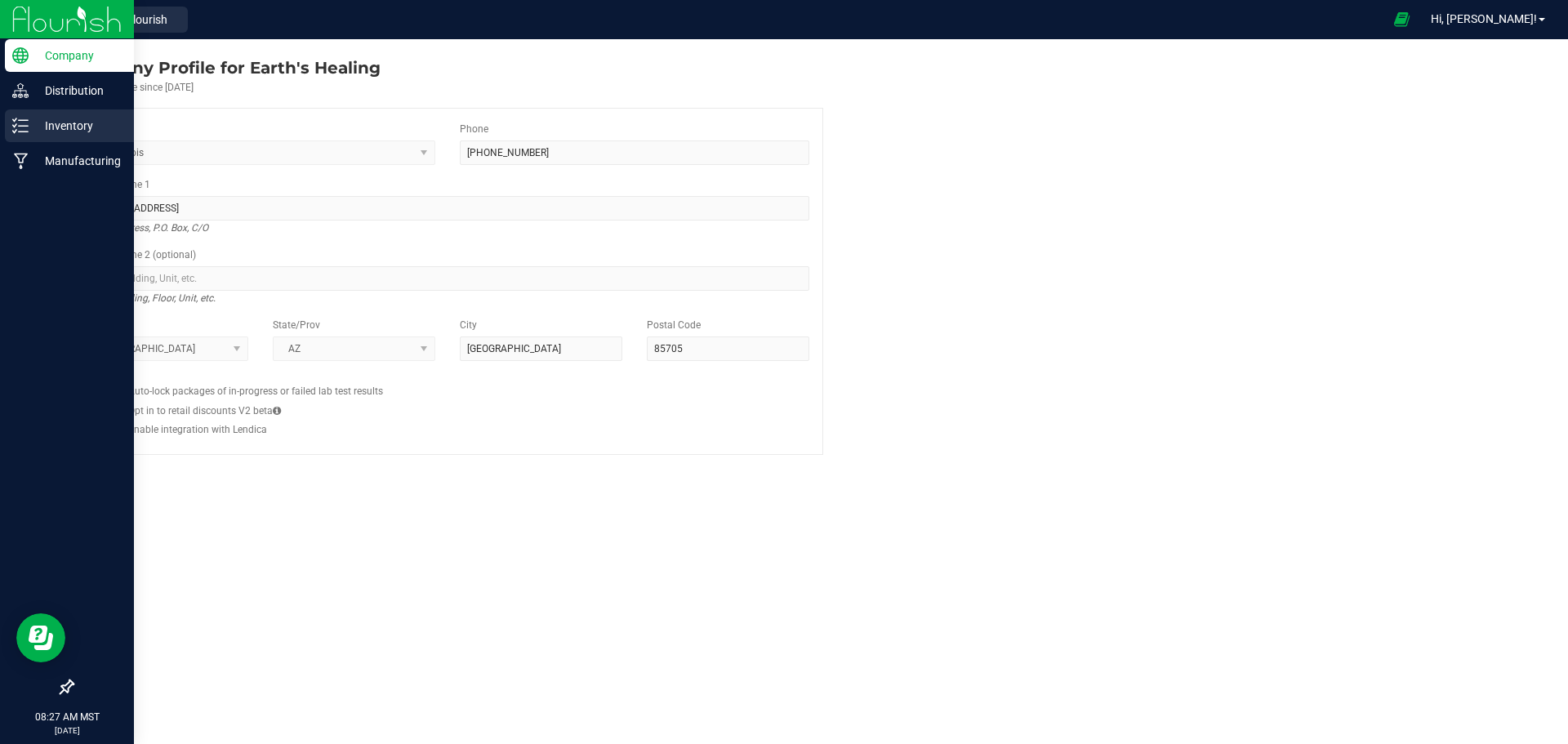
click at [14, 121] on icon at bounding box center [14, 120] width 3 height 3
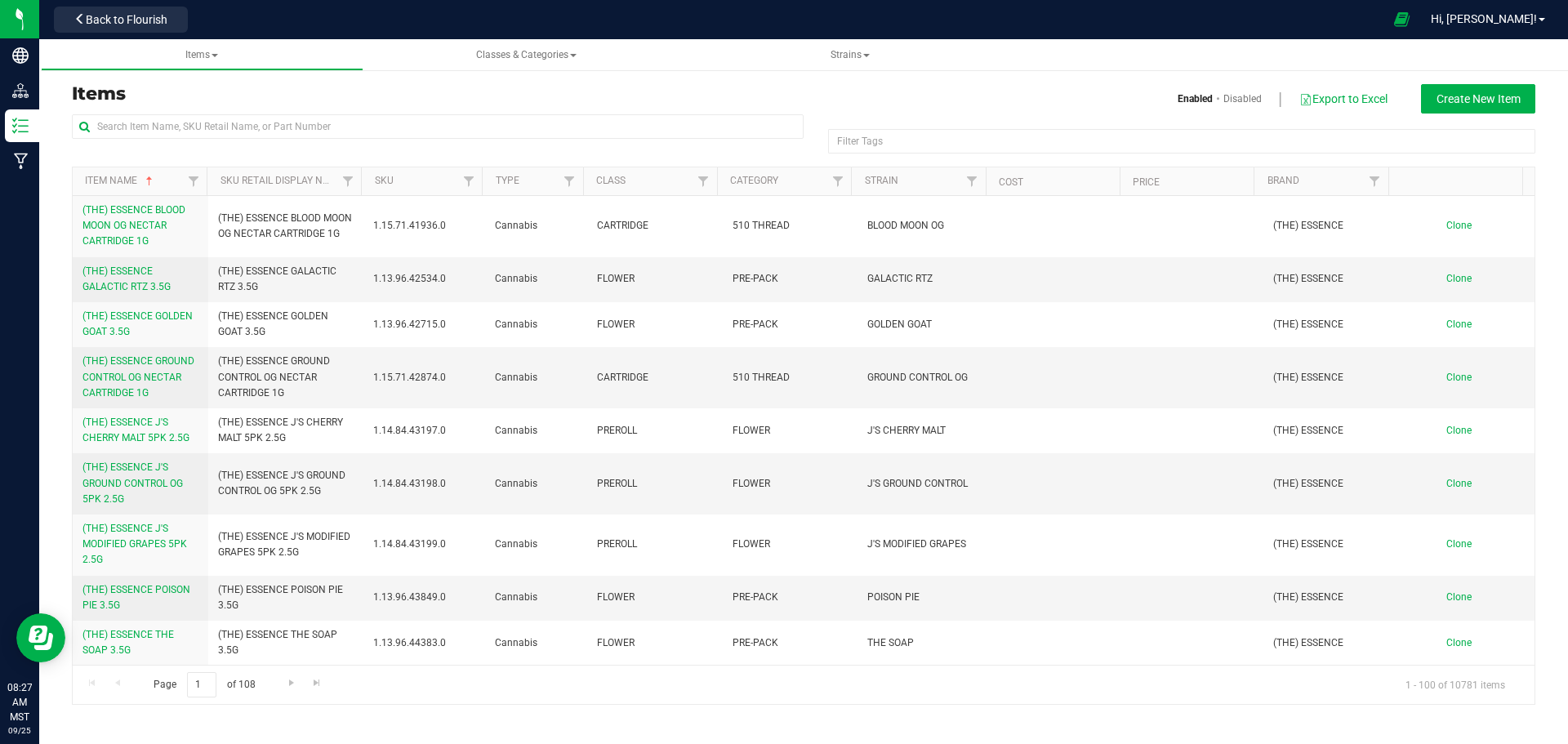
click at [236, 143] on div at bounding box center [437, 134] width 731 height 38
click at [243, 132] on input "text" at bounding box center [437, 127] width 731 height 25
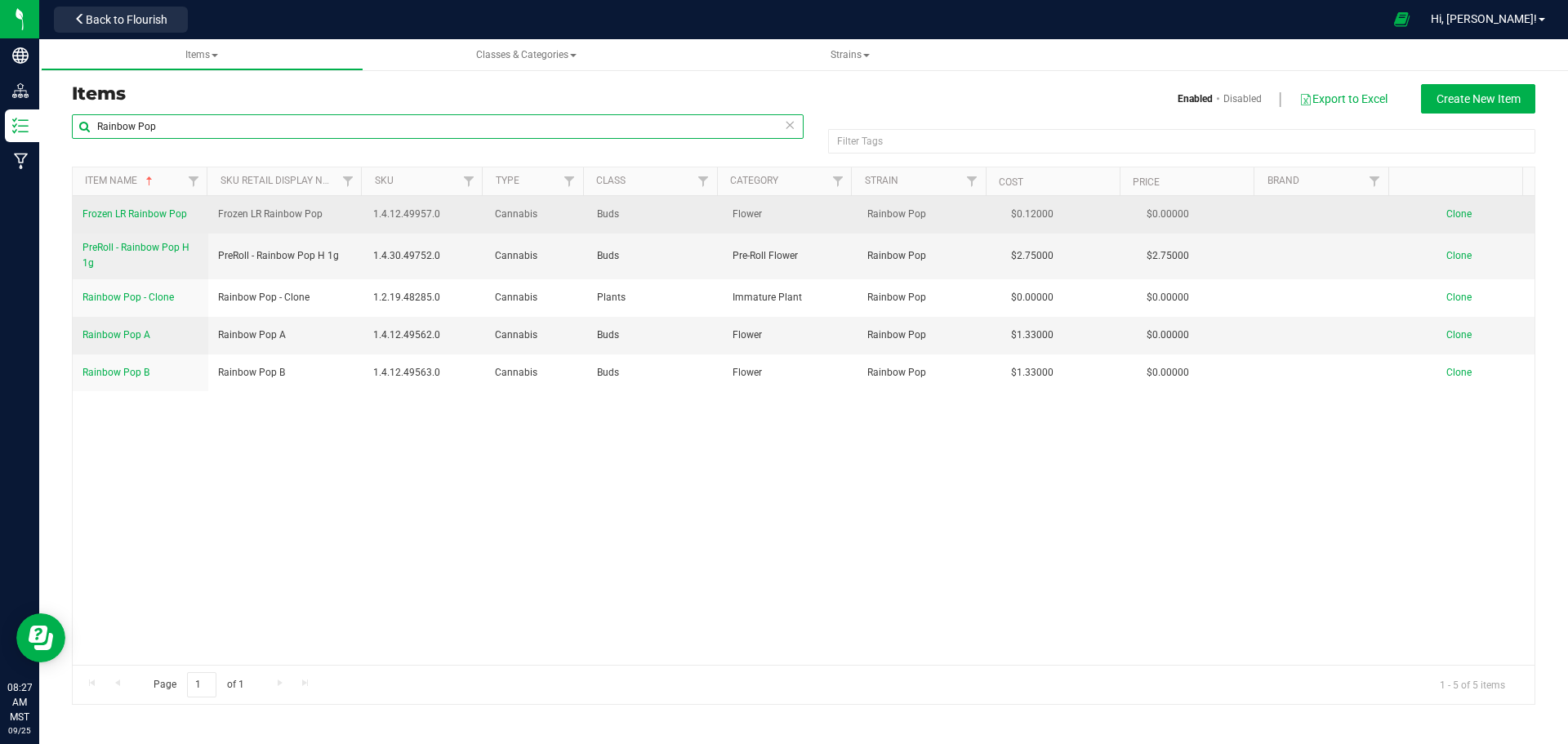
type input "Rainbow Pop"
click at [269, 209] on span "Frozen LR Rainbow Pop" at bounding box center [270, 214] width 104 height 15
click at [183, 213] on span "Frozen LR Rainbow Pop" at bounding box center [135, 214] width 104 height 11
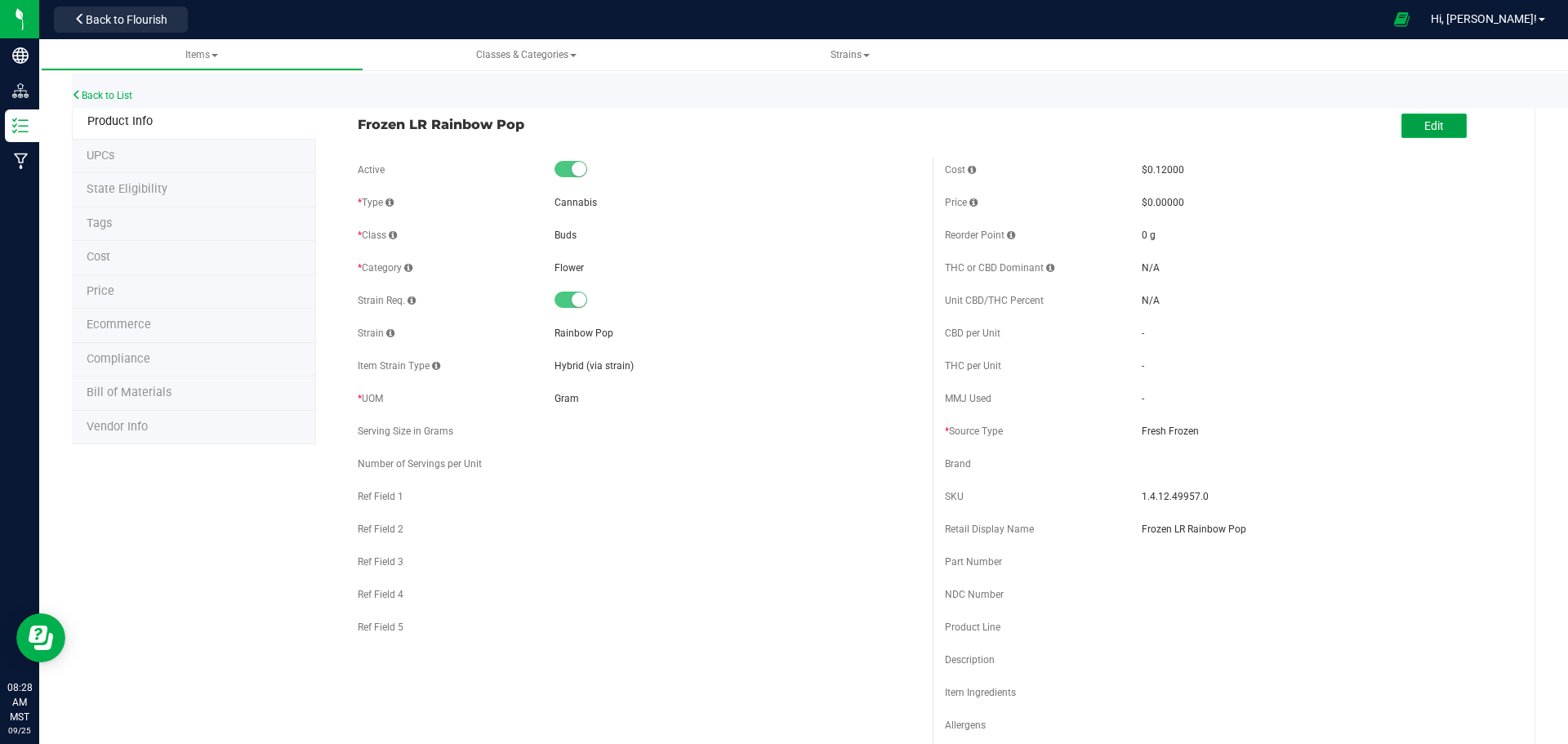
click at [1445, 134] on button "Edit" at bounding box center [1434, 126] width 65 height 25
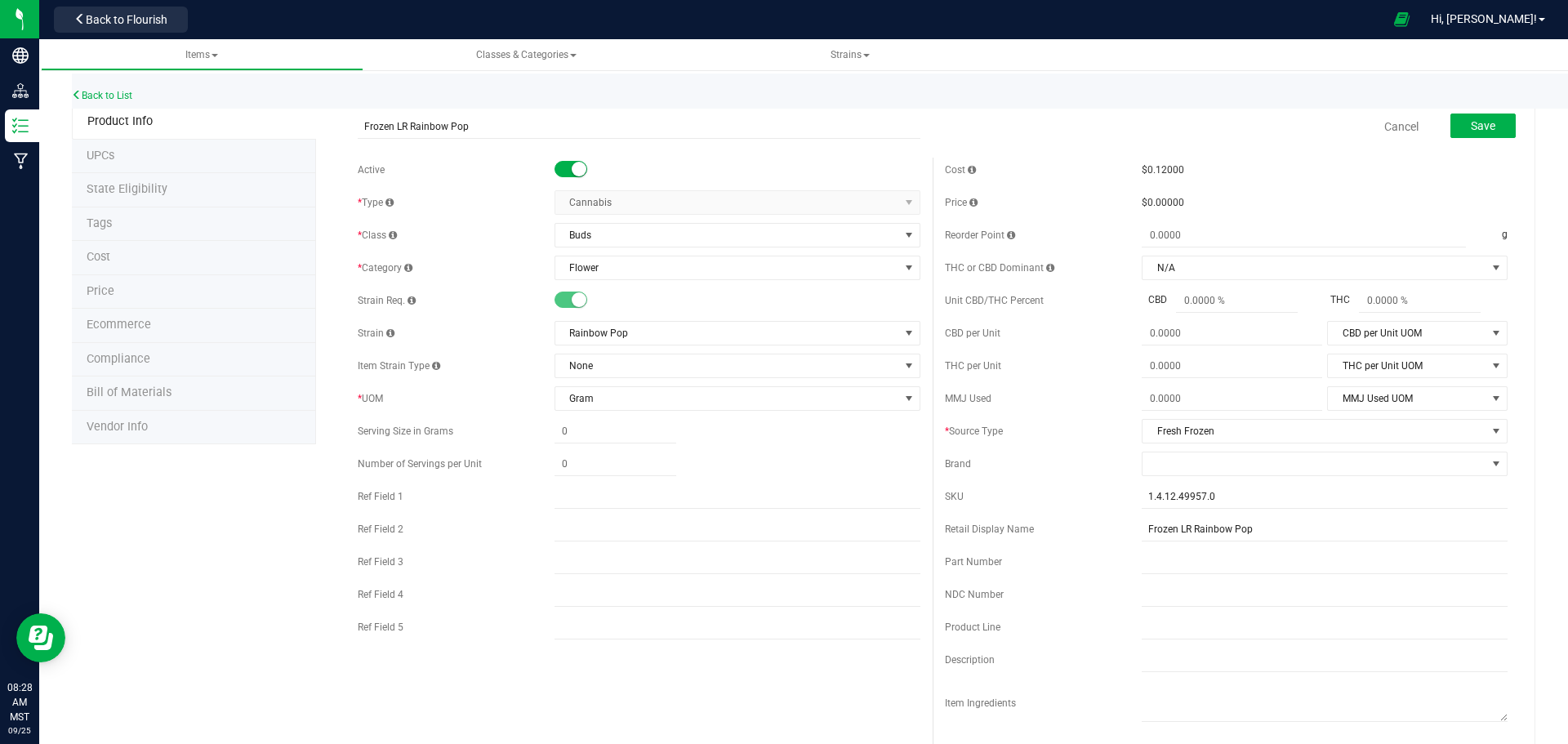
click at [1173, 449] on div "Cost $0.12000 Price $0.00000 Reorder Point g THC or CBD Dominant" at bounding box center [1226, 473] width 587 height 631
click at [1174, 438] on span "Fresh Frozen" at bounding box center [1315, 432] width 343 height 23
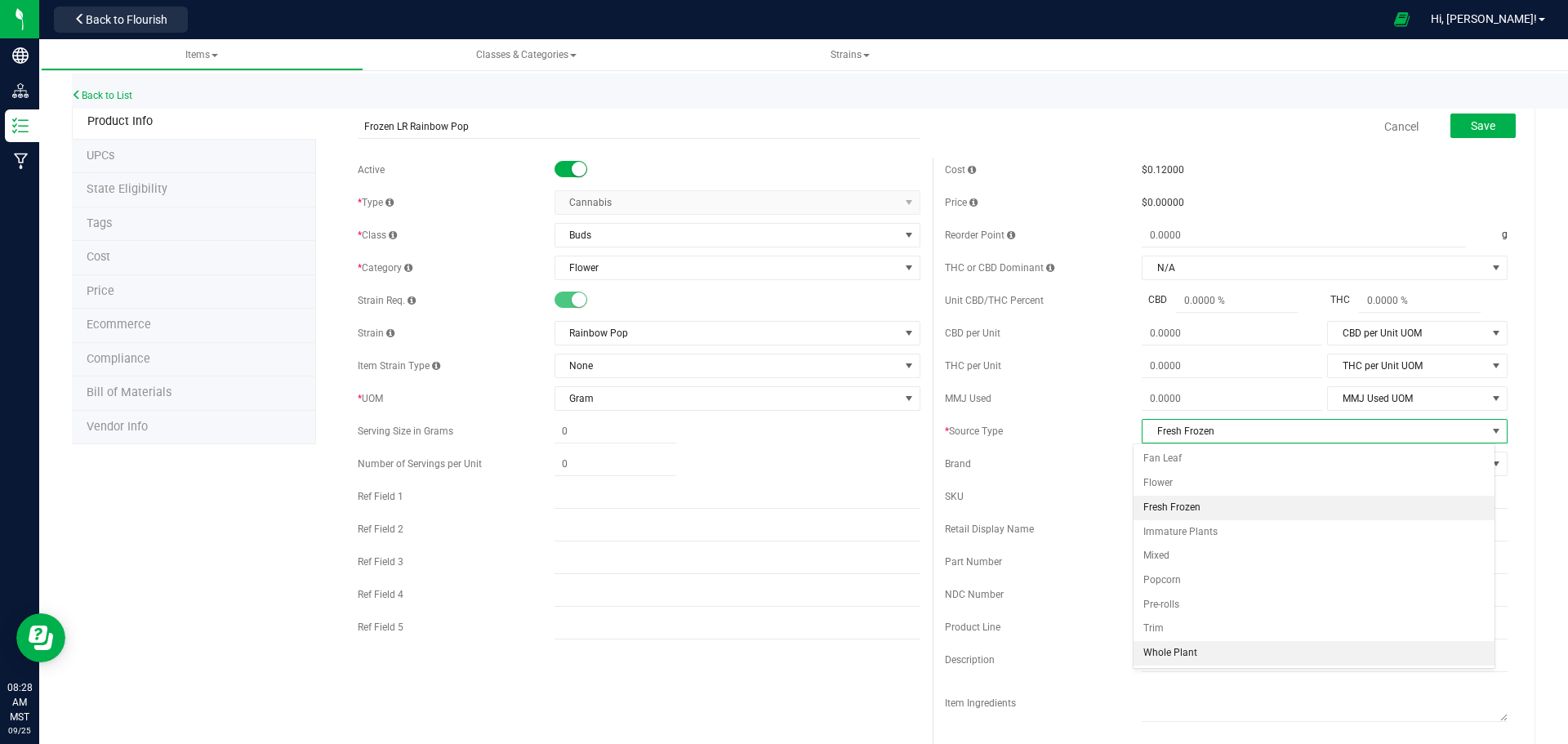
click at [1178, 649] on li "Whole Plant" at bounding box center [1314, 654] width 361 height 25
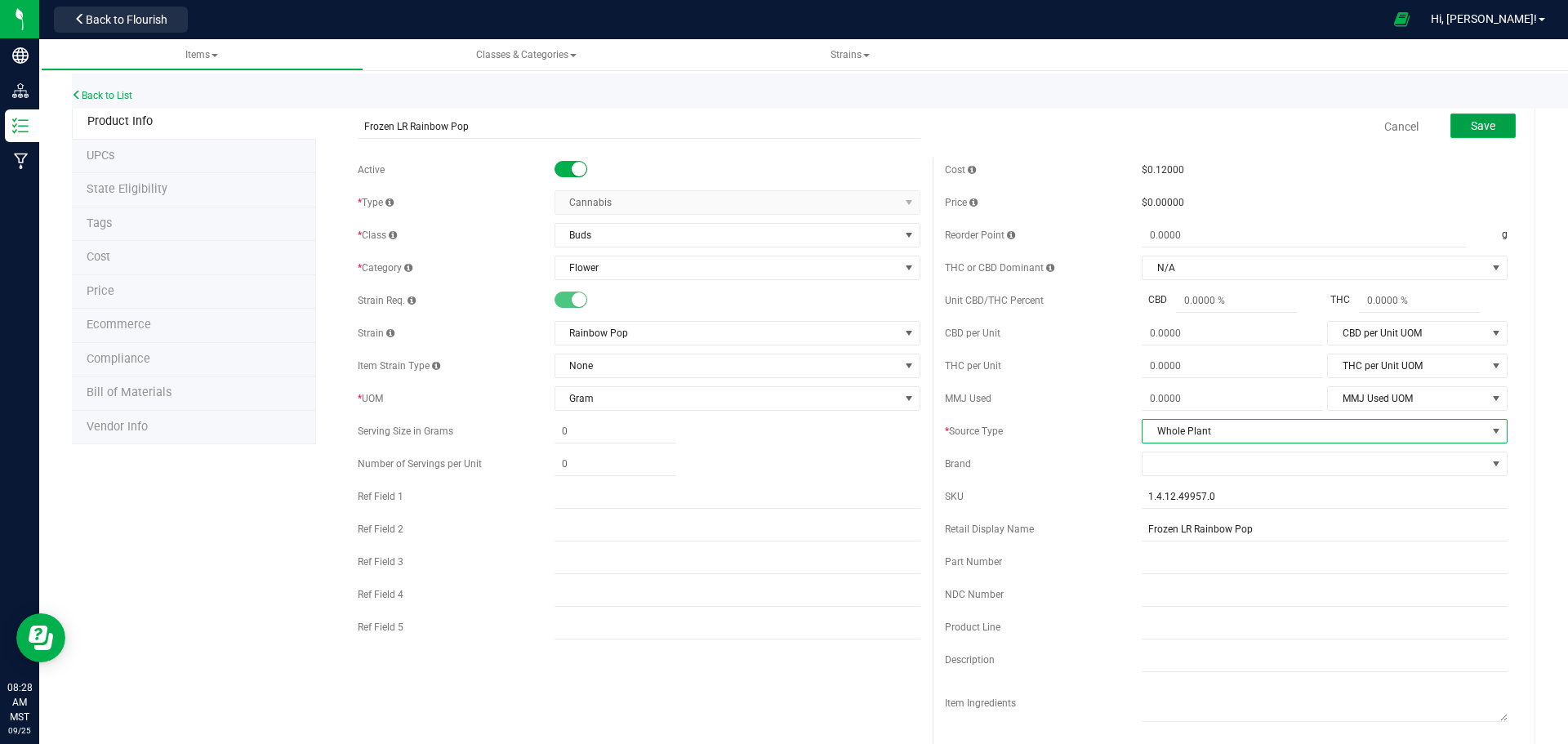
click at [1456, 135] on button "Save" at bounding box center [1483, 126] width 65 height 25
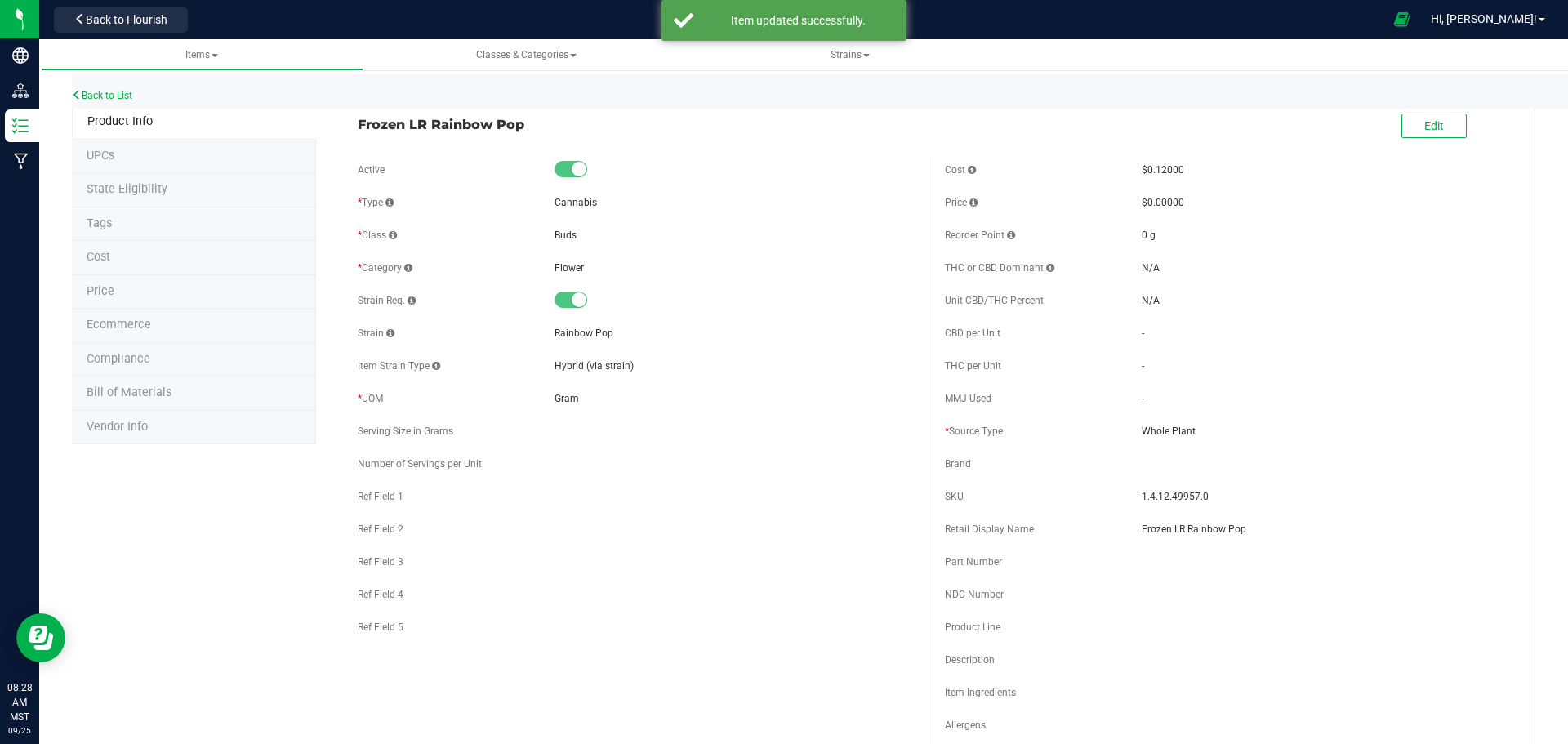
click at [101, 17] on span "Back to Flourish" at bounding box center [126, 20] width 82 height 13
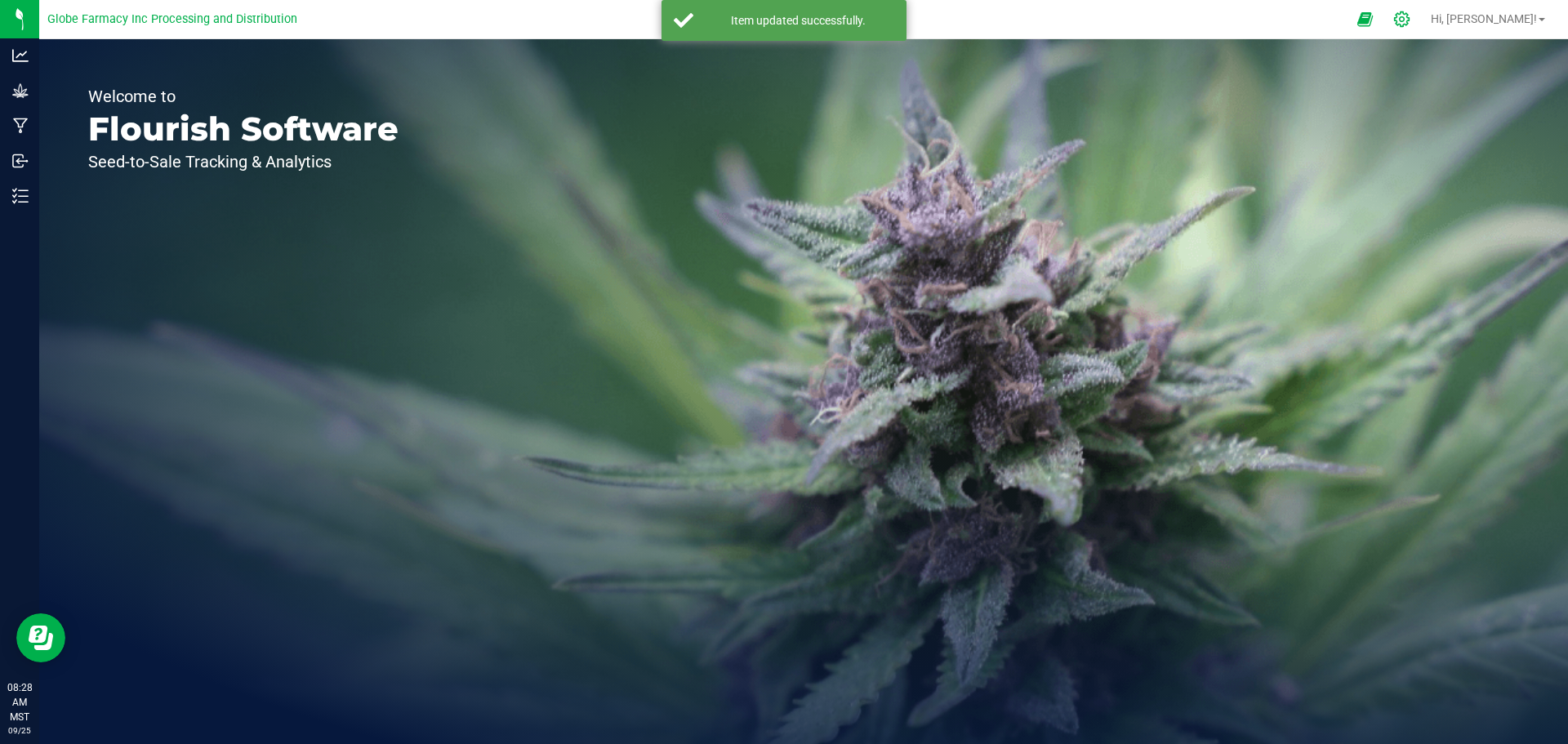
click at [1415, 7] on div at bounding box center [1402, 19] width 41 height 35
click at [1423, 14] on div at bounding box center [1402, 19] width 41 height 35
click at [1411, 15] on icon at bounding box center [1402, 19] width 17 height 17
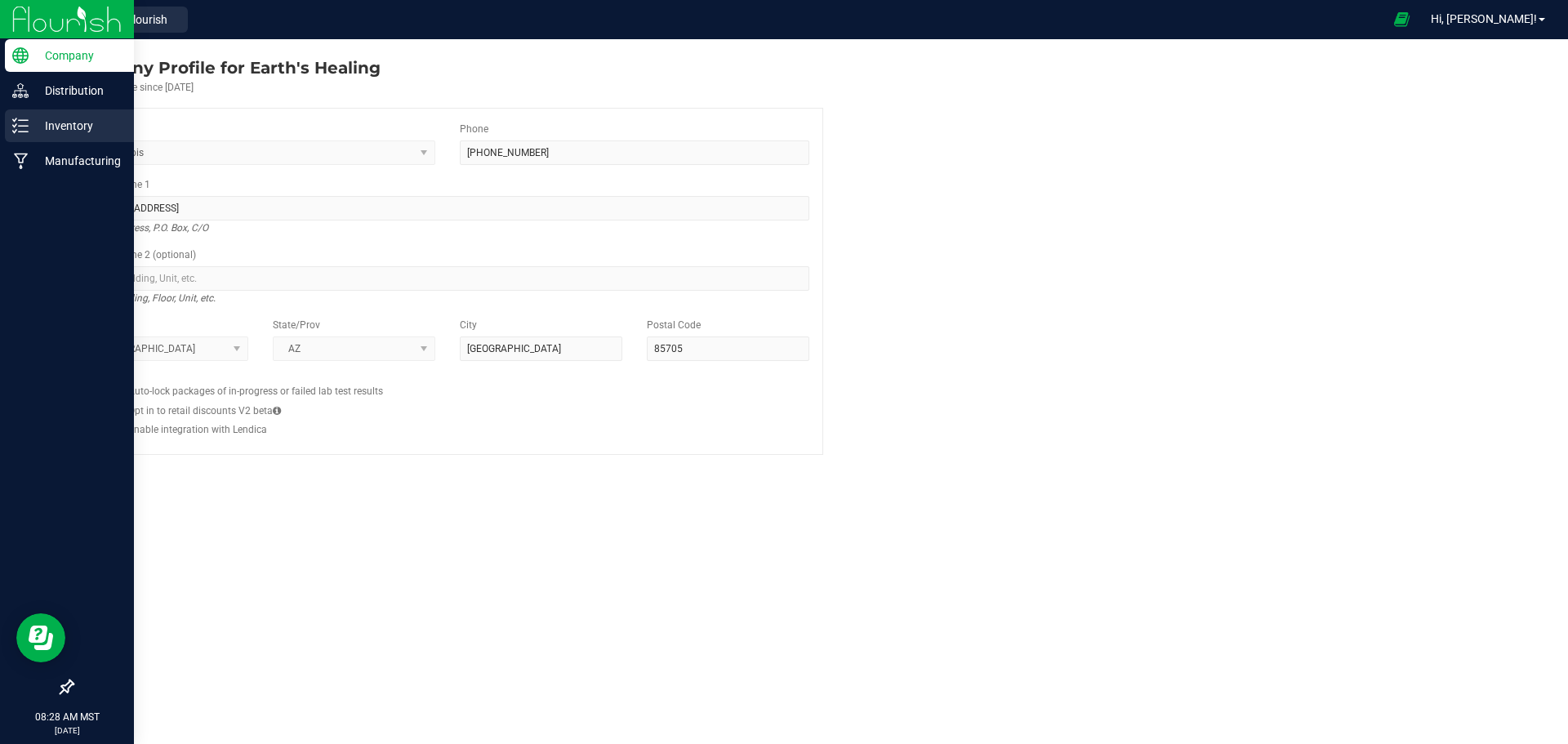
click at [23, 121] on line at bounding box center [23, 121] width 9 height 0
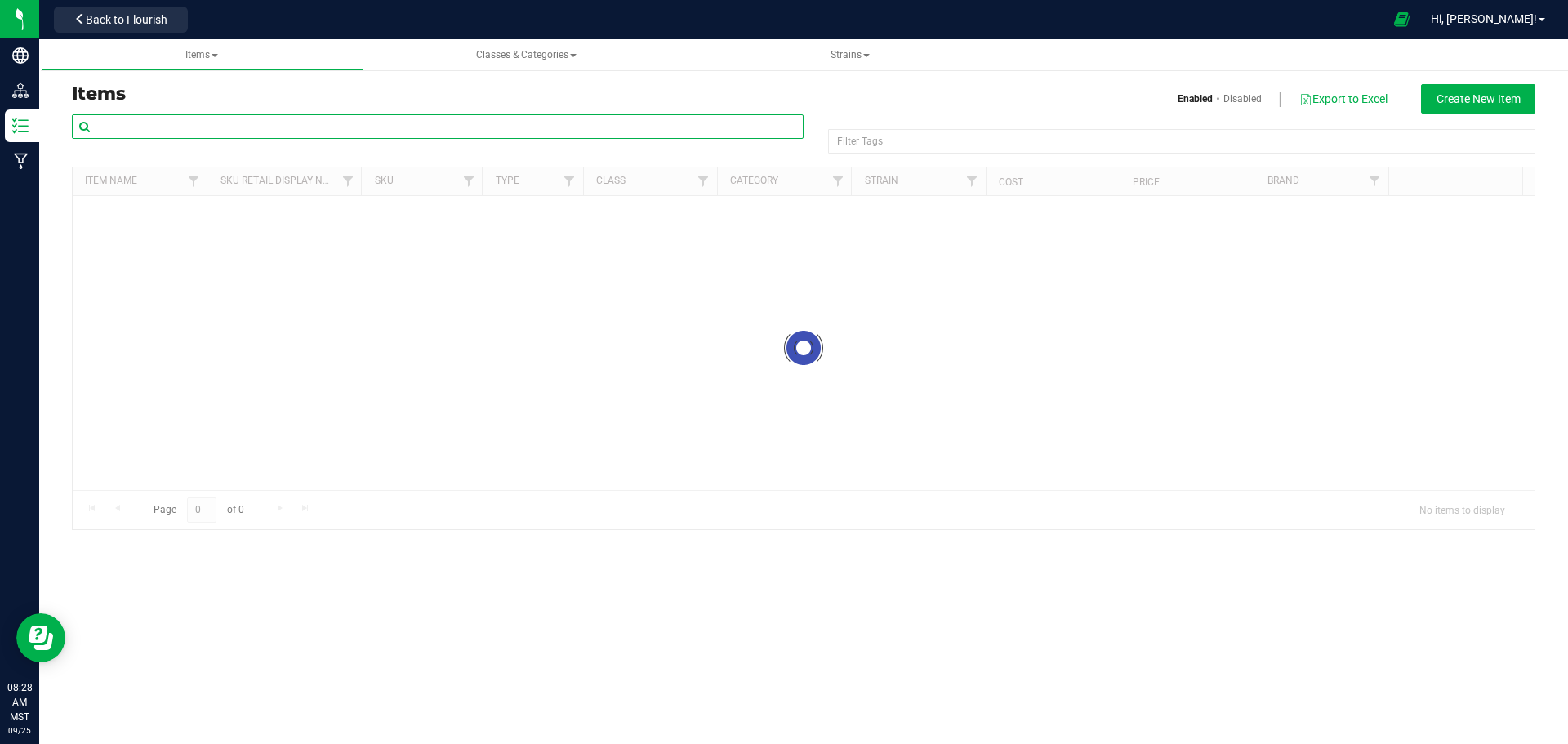
click at [208, 139] on input "text" at bounding box center [437, 127] width 731 height 25
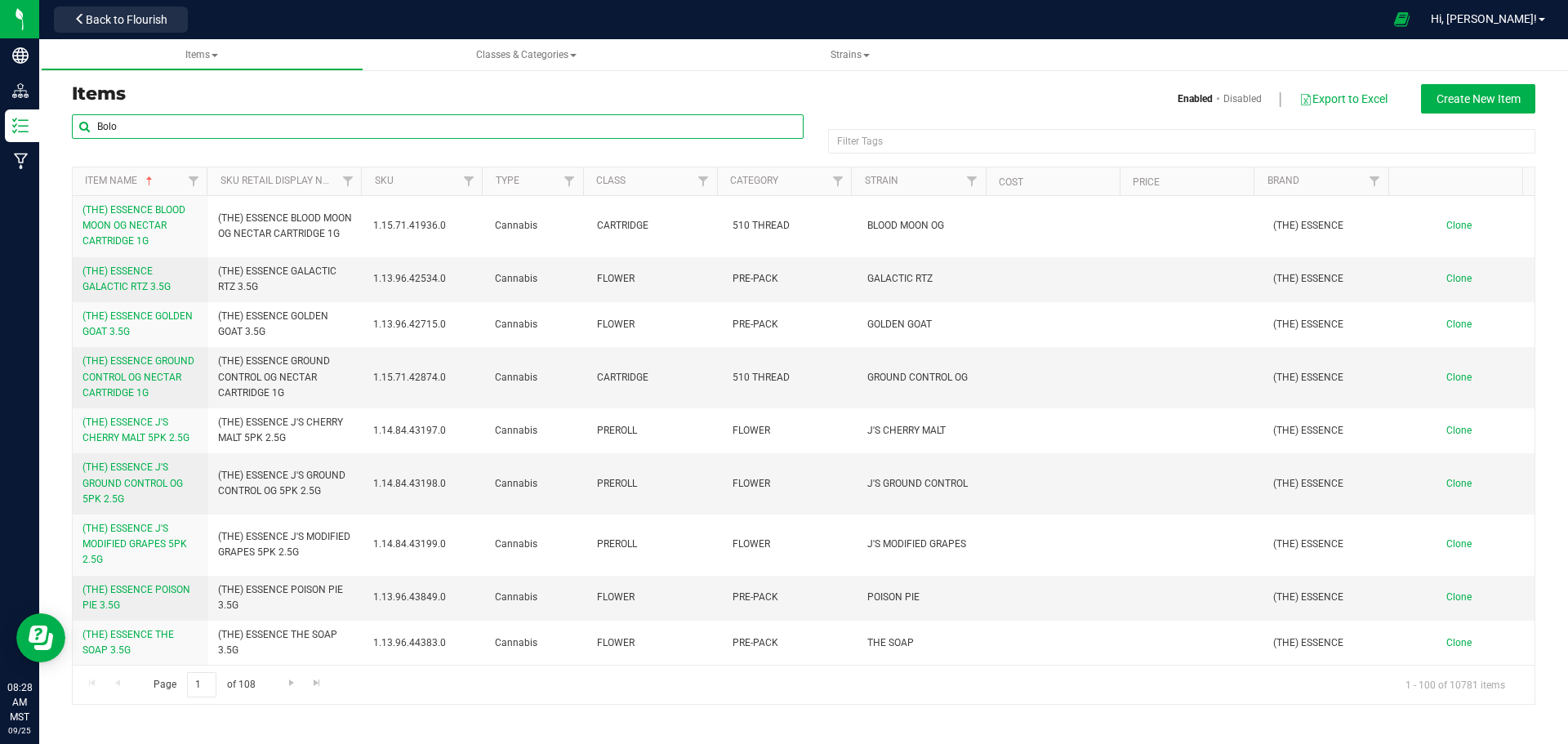
type input "Bolo"
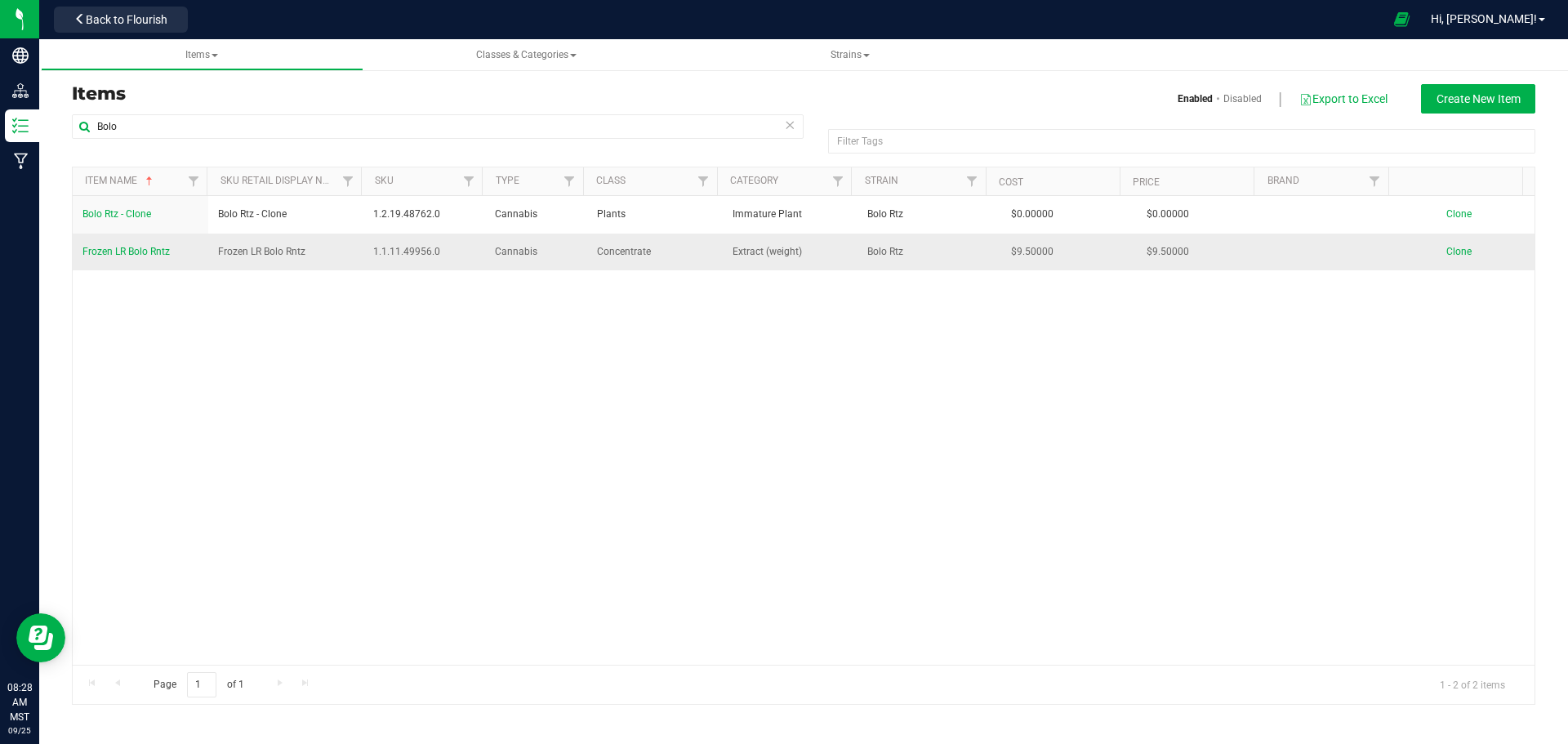
click at [399, 254] on span "1.1.11.49956.0" at bounding box center [424, 251] width 102 height 15
click at [120, 254] on span "Frozen LR Bolo Rntz" at bounding box center [126, 251] width 87 height 11
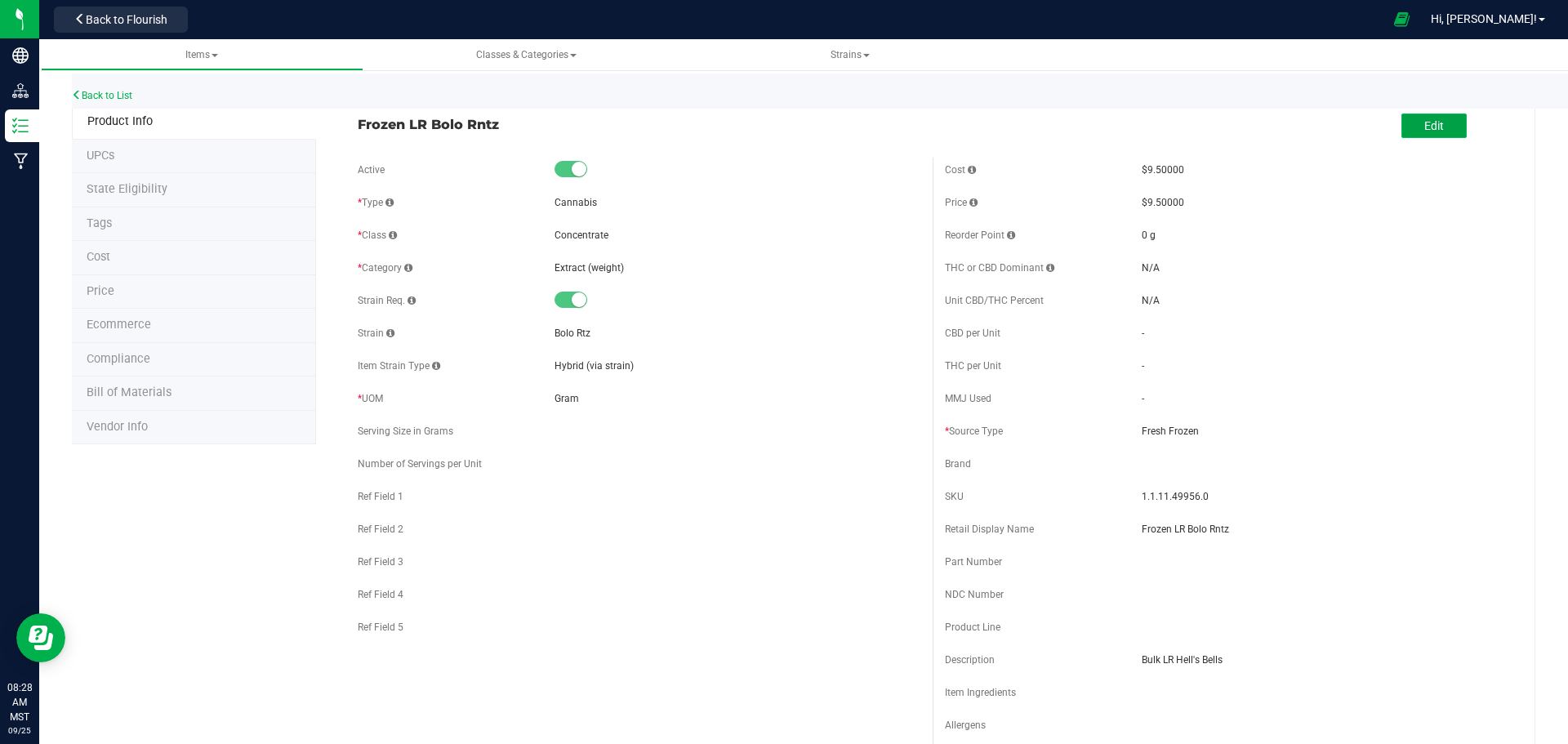
click at [1446, 136] on button "Edit" at bounding box center [1434, 126] width 65 height 25
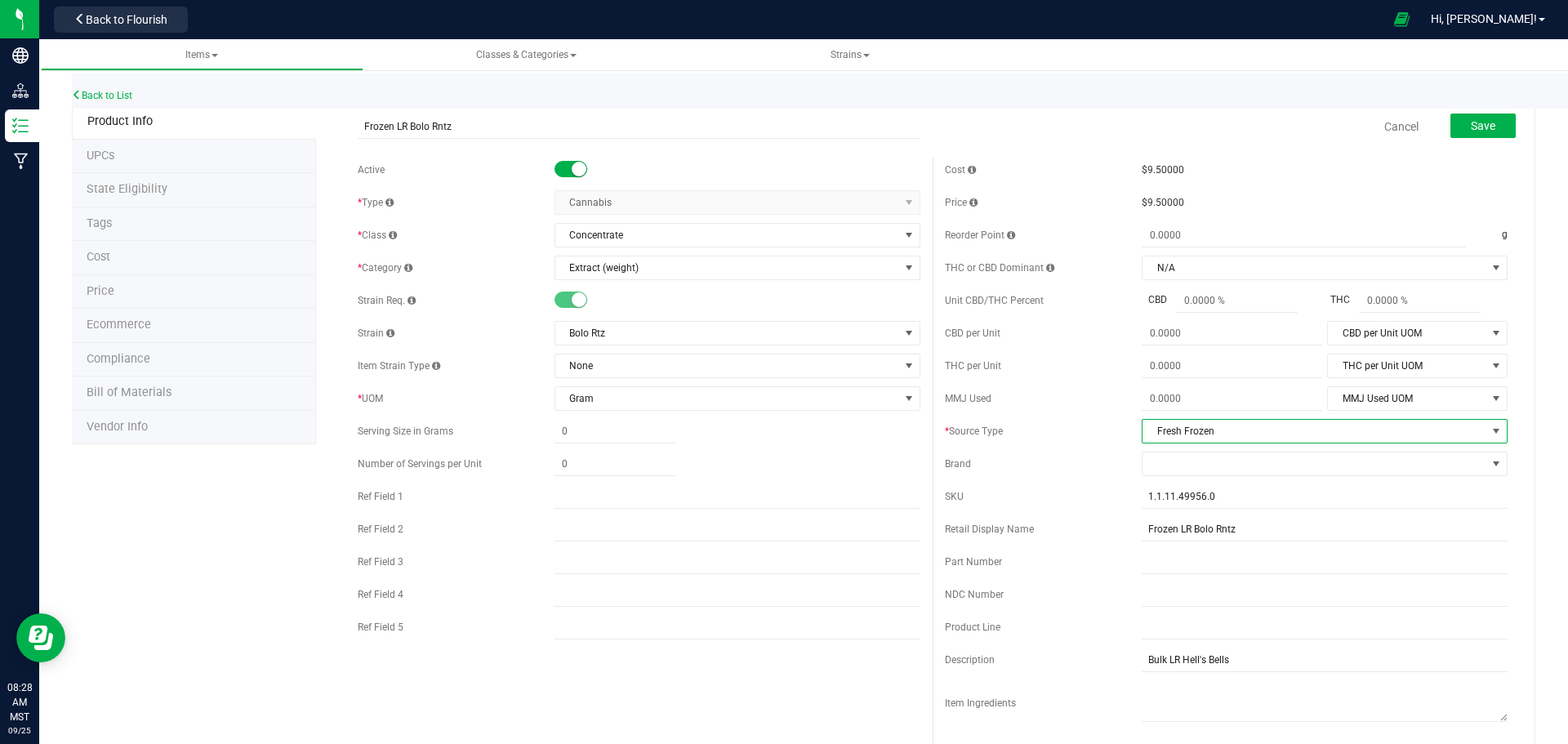
click at [1184, 438] on span "Fresh Frozen" at bounding box center [1315, 432] width 343 height 23
click at [1185, 650] on li "Whole Plant" at bounding box center [1314, 654] width 361 height 25
click at [1474, 120] on span "Save" at bounding box center [1484, 126] width 25 height 13
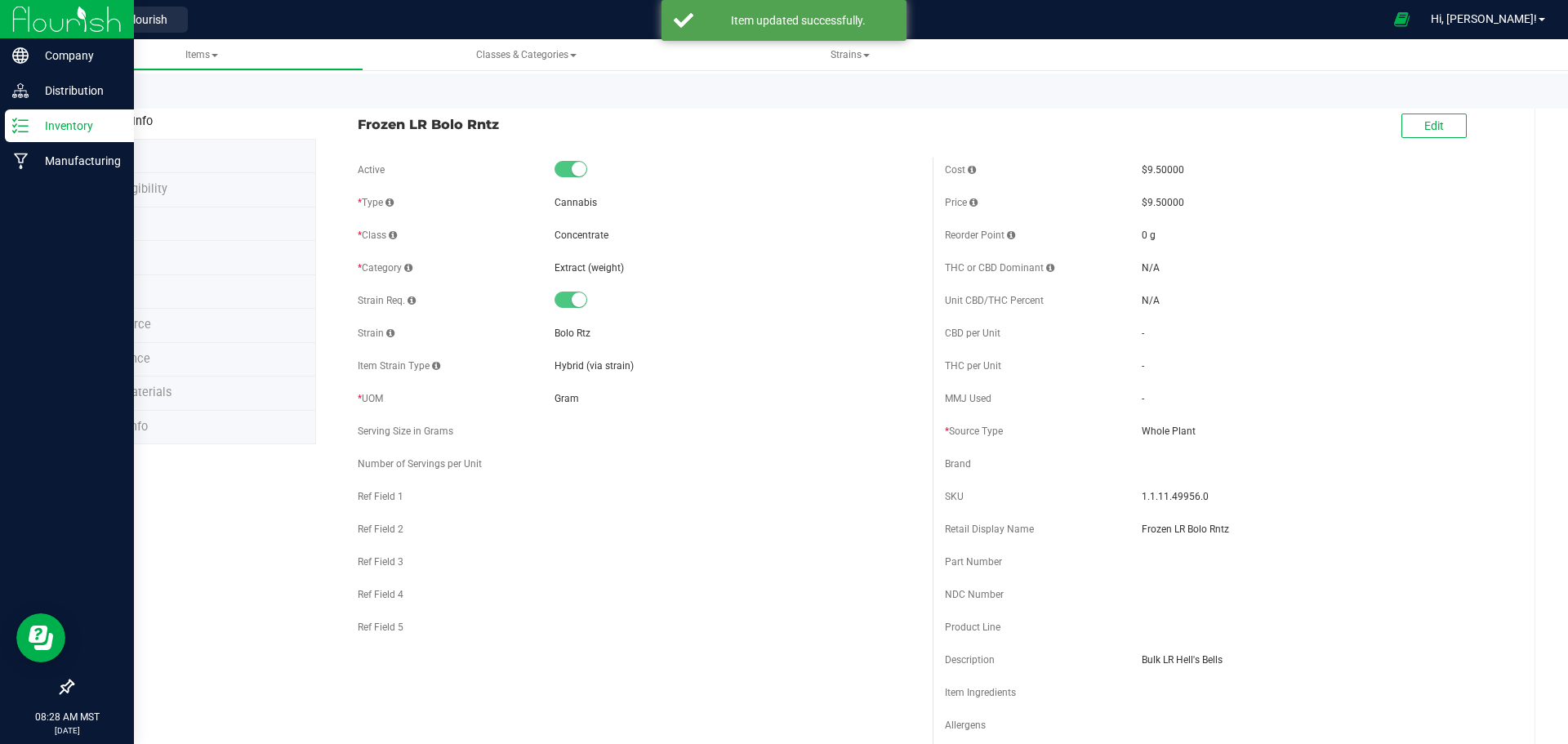
click at [33, 30] on img at bounding box center [66, 19] width 109 height 38
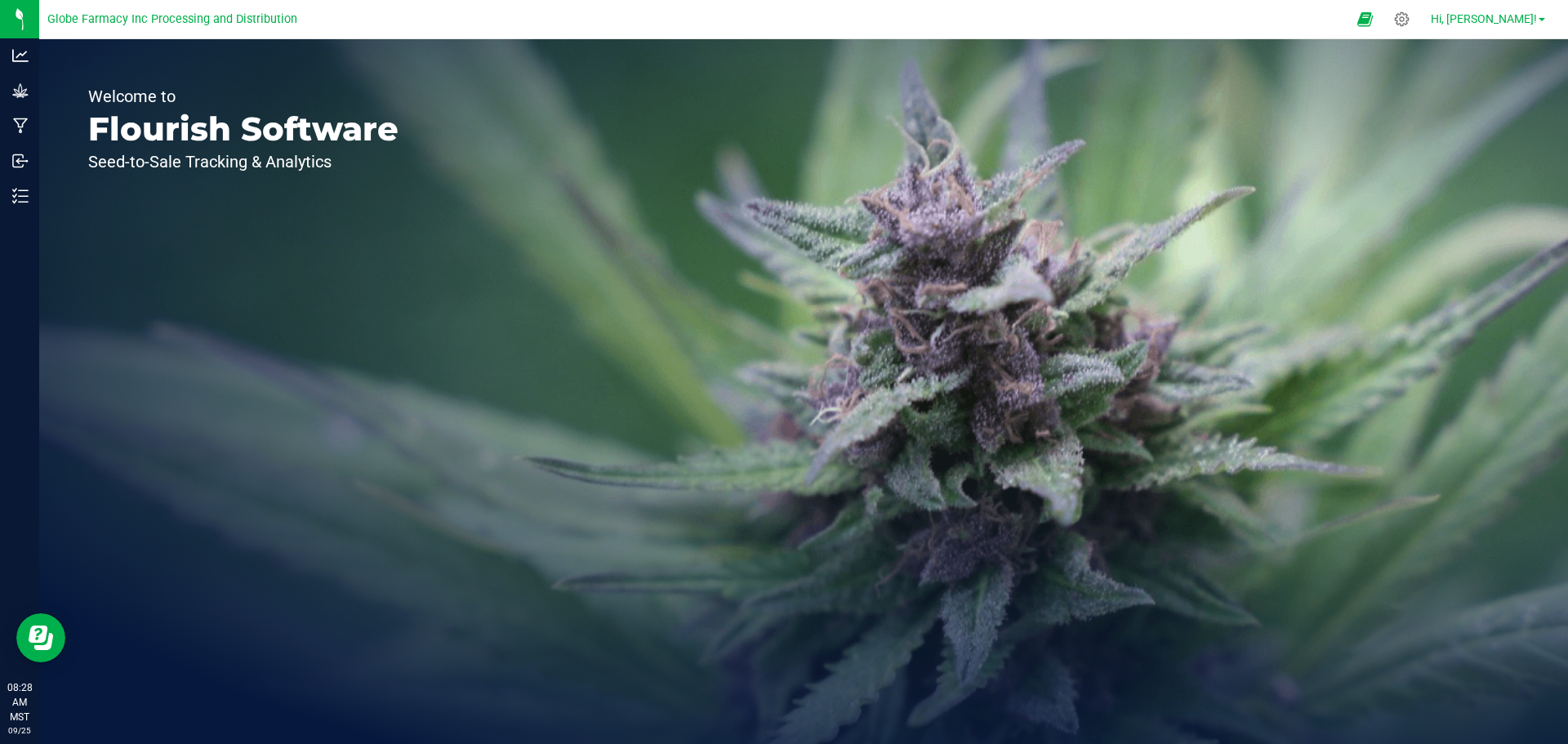
click at [1472, 12] on span "Hi, [PERSON_NAME]!" at bounding box center [1484, 19] width 106 height 13
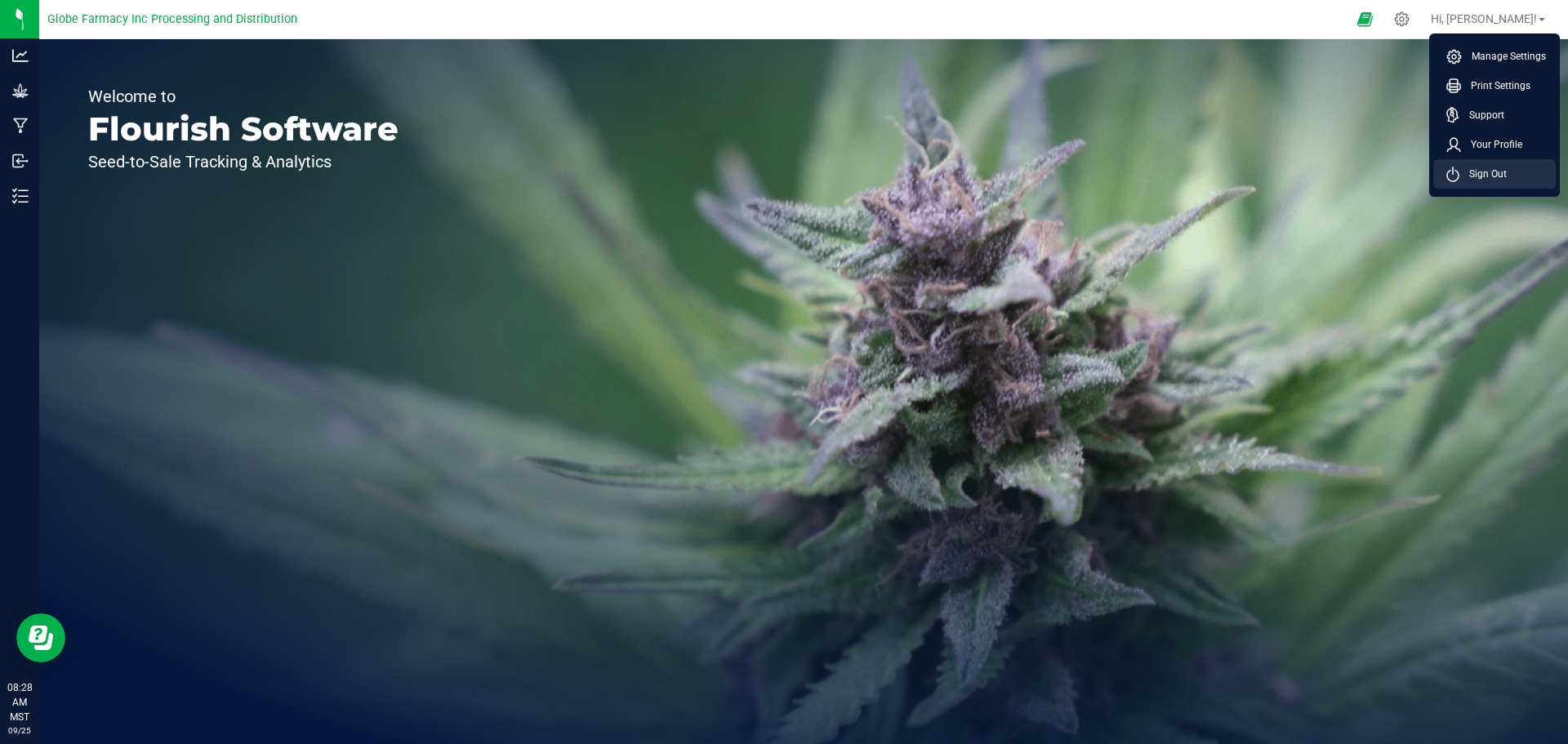
click at [1448, 170] on icon at bounding box center [1453, 175] width 13 height 15
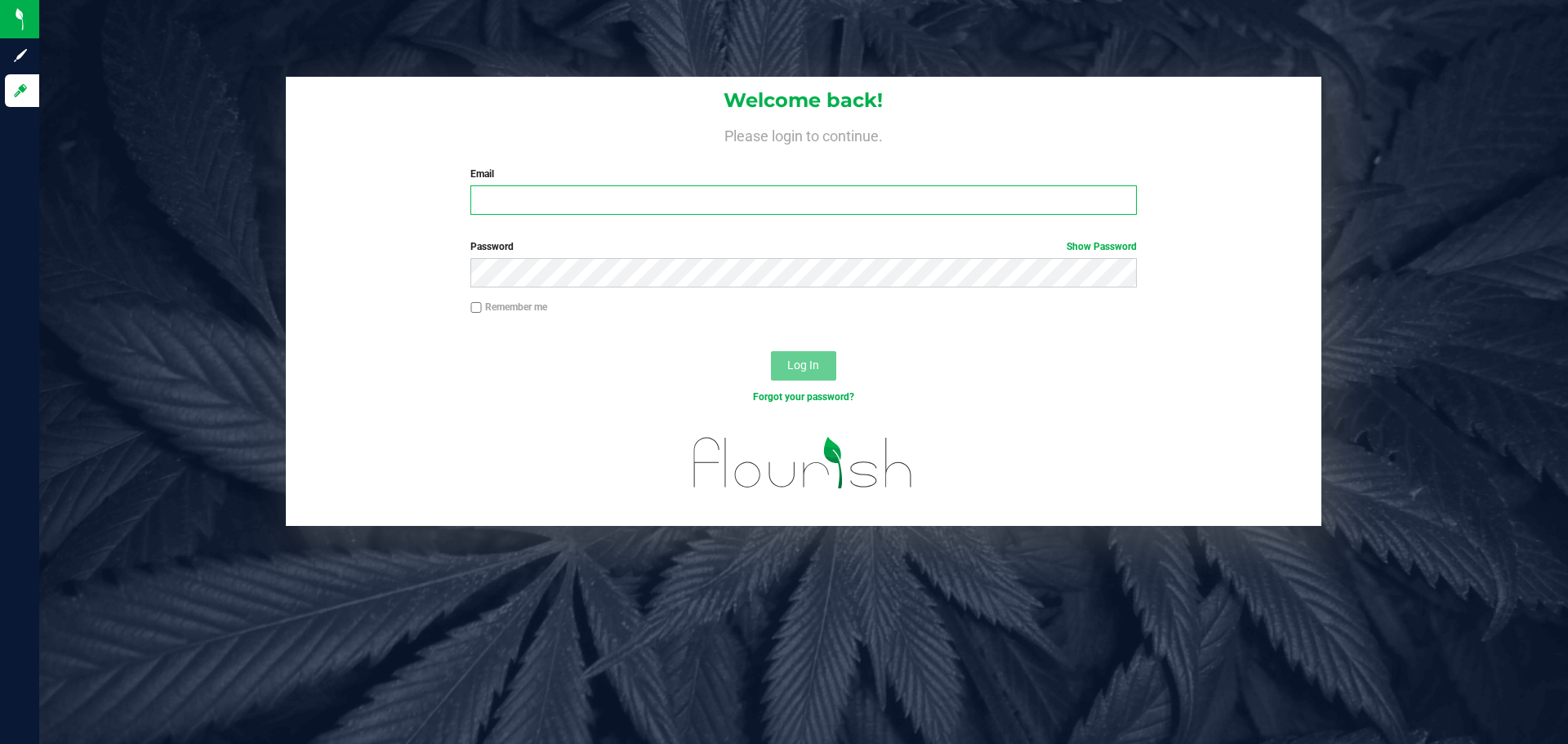
type input "[EMAIL_ADDRESS][DOMAIN_NAME]"
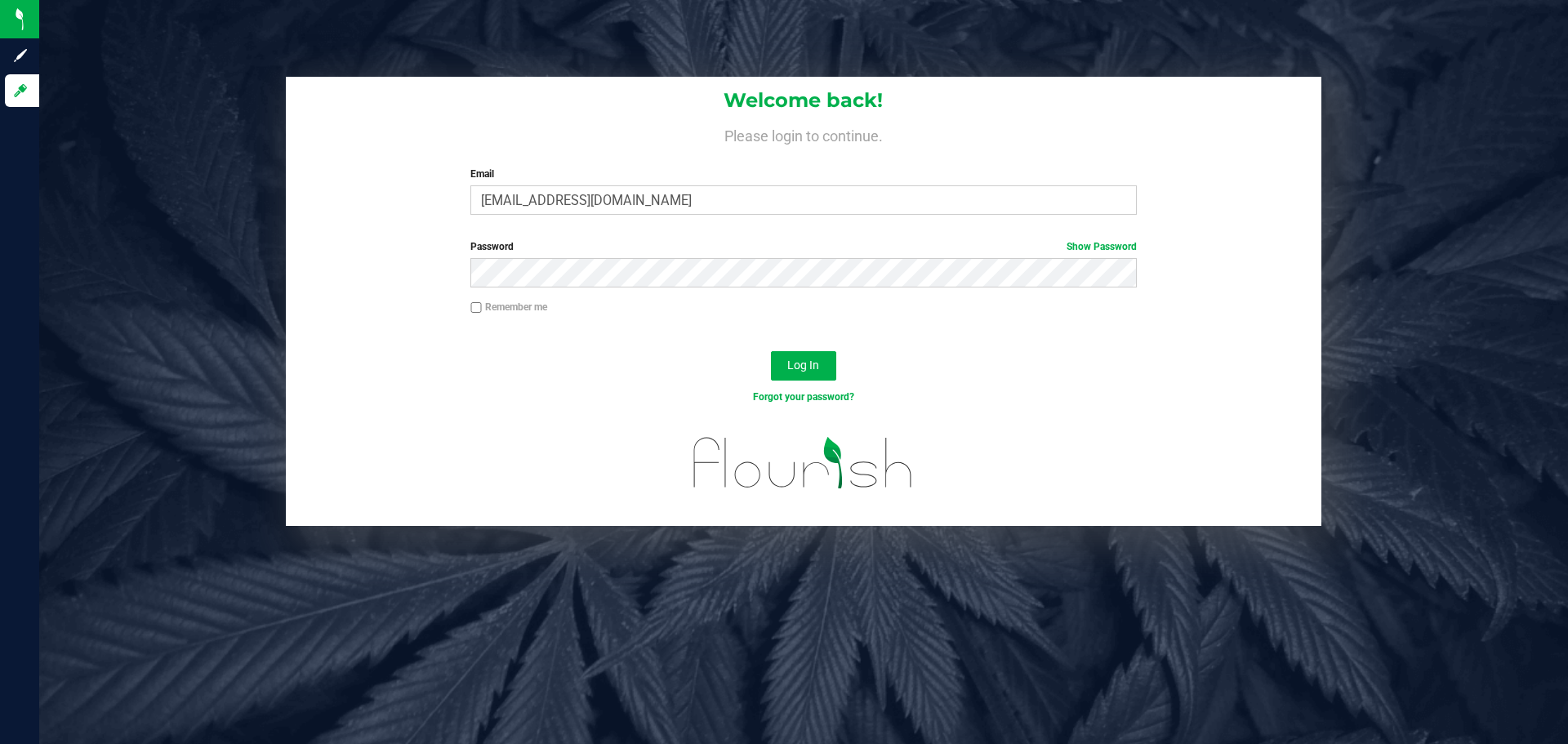
click at [1188, 420] on div "Forgot your password?" at bounding box center [803, 409] width 1036 height 24
drag, startPoint x: 1567, startPoint y: 2, endPoint x: 956, endPoint y: 94, distance: 617.9
click at [956, 94] on h1 "Welcome back!" at bounding box center [803, 101] width 1036 height 21
